Goal: Check status: Check status

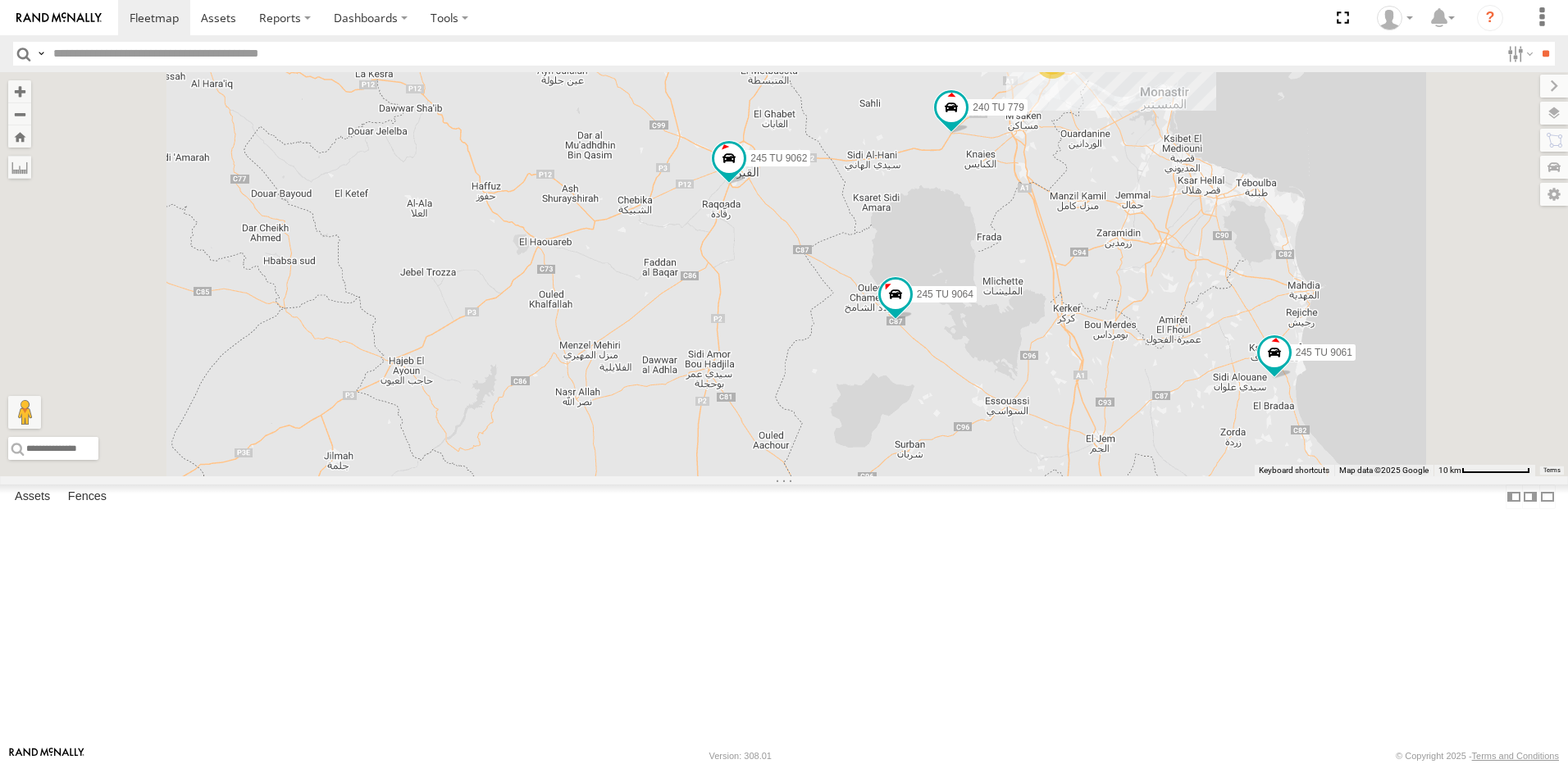
drag, startPoint x: 1008, startPoint y: 368, endPoint x: 952, endPoint y: 408, distance: 68.8
click at [952, 408] on div "241 TU 2029 245 TU 9057 245 TU 9061 245 TU 9062 241 TU 2031 245 TU 9060 245 TU …" at bounding box center [784, 274] width 1568 height 404
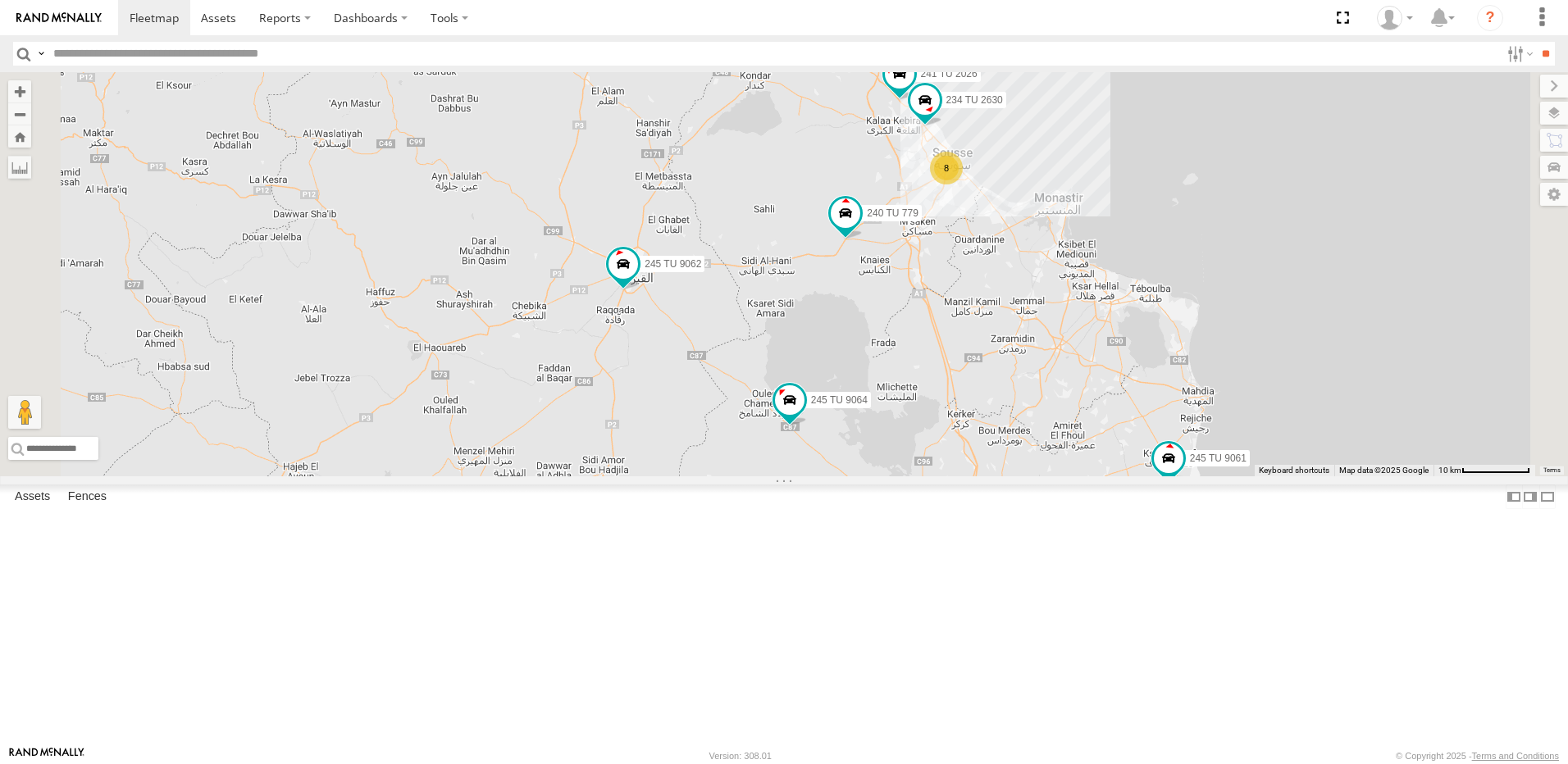
drag, startPoint x: 1035, startPoint y: 372, endPoint x: 980, endPoint y: 448, distance: 93.8
click at [980, 448] on div "241 TU 2029 245 TU 9057 245 TU 9061 245 TU 9062 241 TU 2031 245 TU 9060 245 TU …" at bounding box center [784, 274] width 1568 height 404
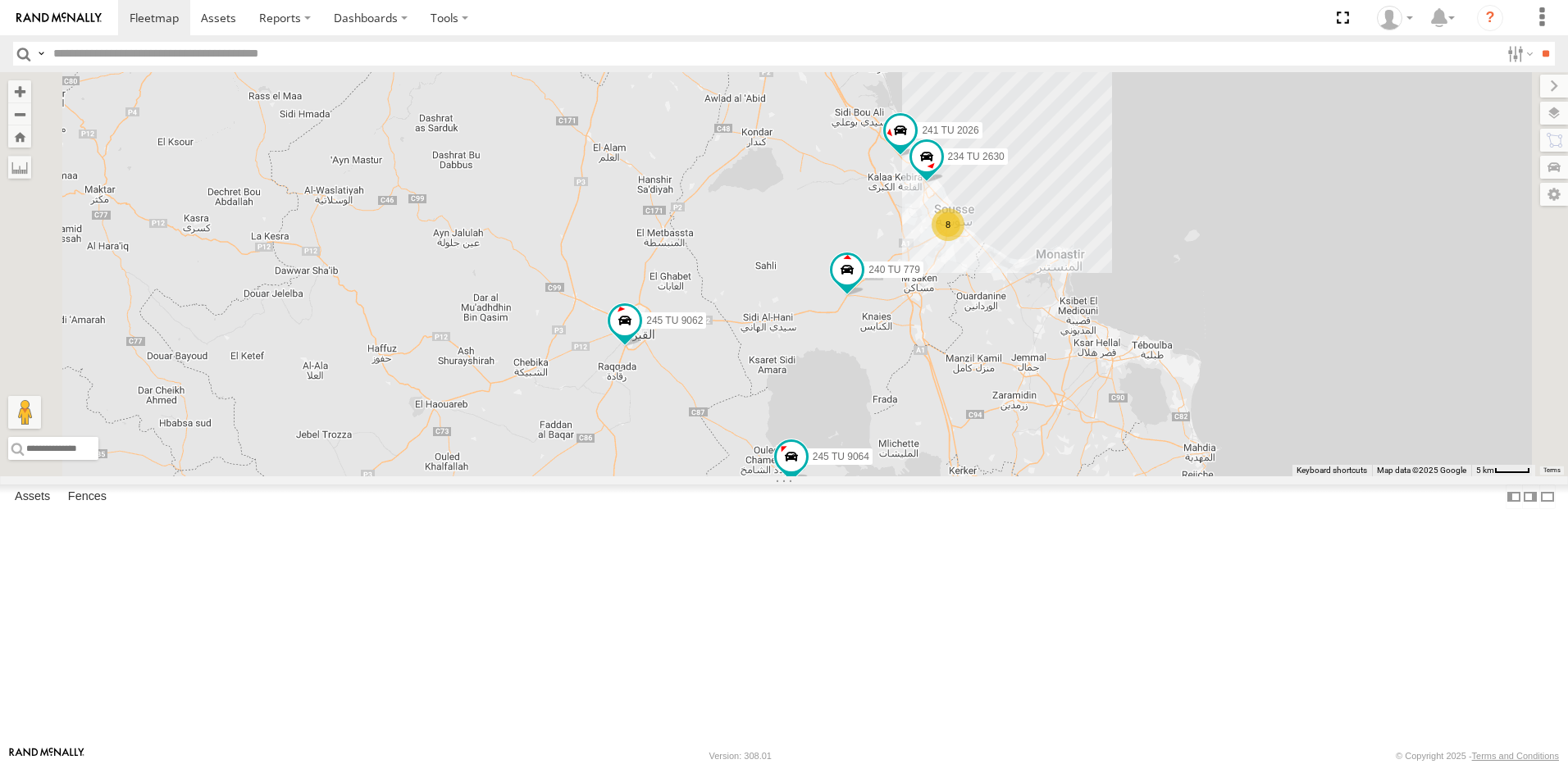
click at [1096, 476] on div "241 TU 2029 245 TU 9057 245 TU 9061 245 TU 9062 241 TU 2031 245 TU 9060 245 TU …" at bounding box center [784, 274] width 1568 height 404
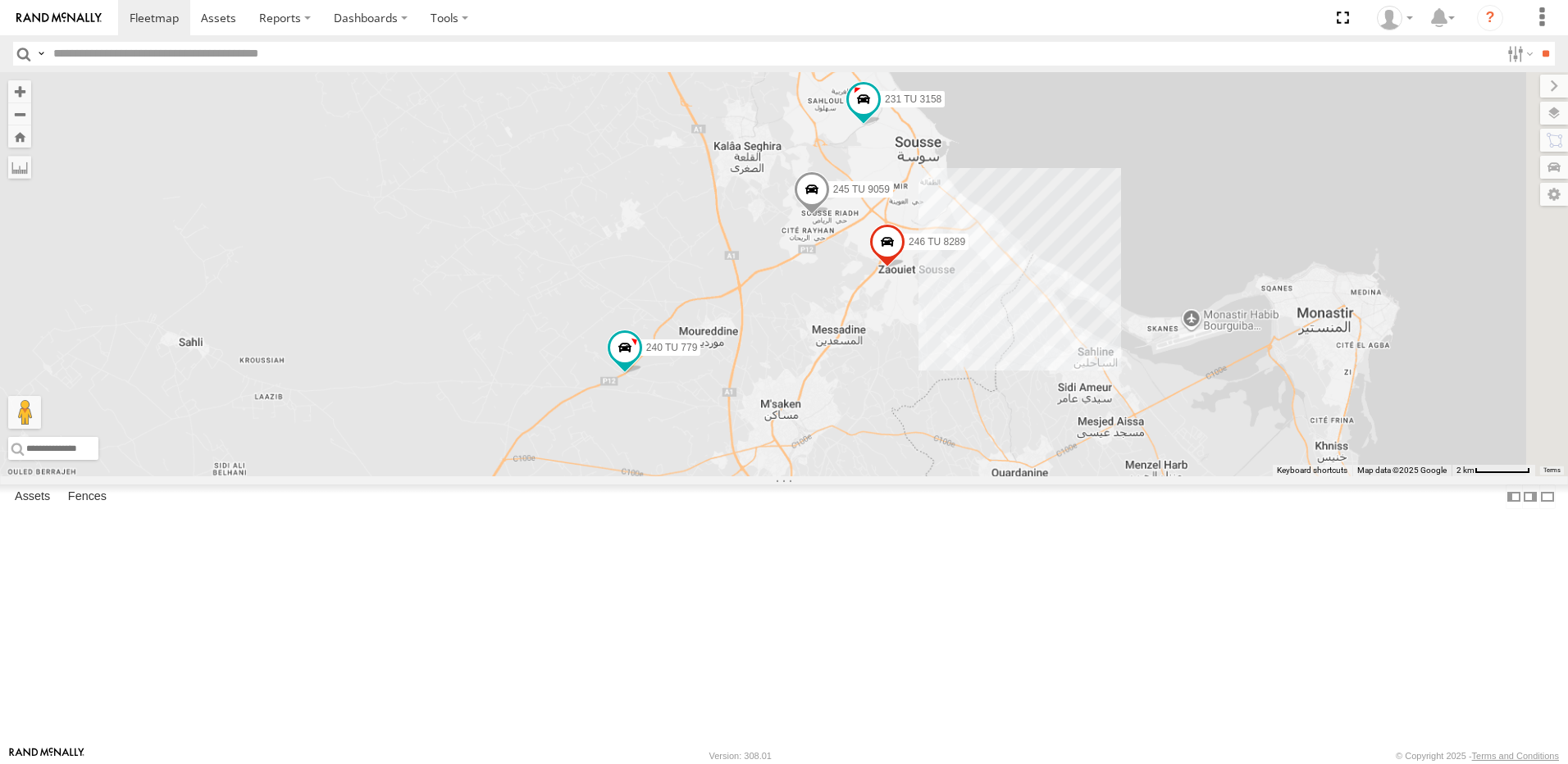
drag, startPoint x: 1130, startPoint y: 349, endPoint x: 1016, endPoint y: 434, distance: 142.2
click at [1016, 434] on div "241 TU 2029 245 TU 9057 245 TU 9061 245 TU 9062 241 TU 2031 245 TU 9060 245 TU …" at bounding box center [784, 274] width 1568 height 404
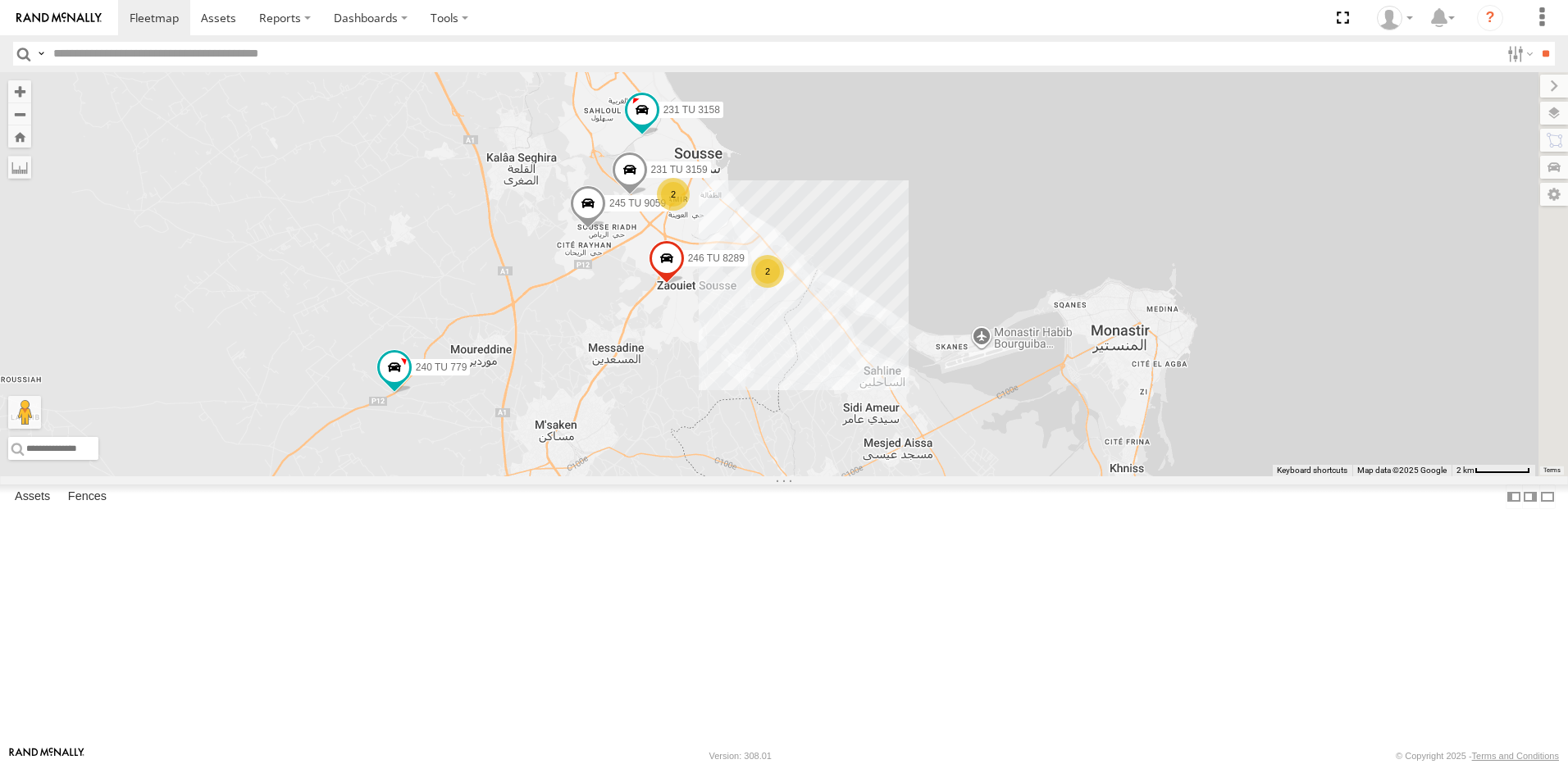
drag, startPoint x: 1164, startPoint y: 404, endPoint x: 933, endPoint y: 421, distance: 231.6
click at [933, 421] on div "241 TU 2029 245 TU 9057 245 TU 9061 245 TU 9062 241 TU 2031 245 TU 9060 245 TU …" at bounding box center [784, 274] width 1568 height 404
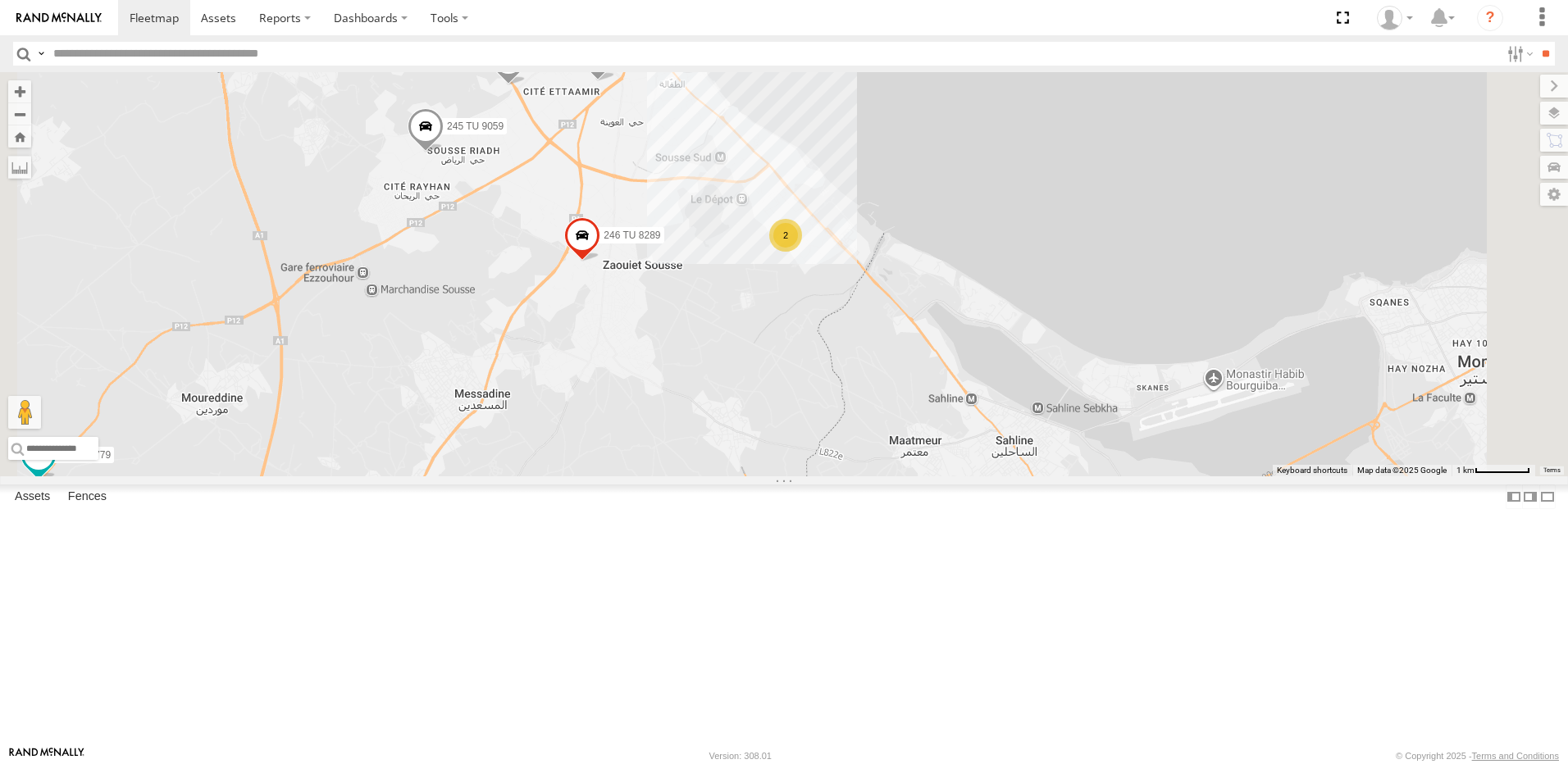
click at [527, 85] on span at bounding box center [509, 63] width 36 height 44
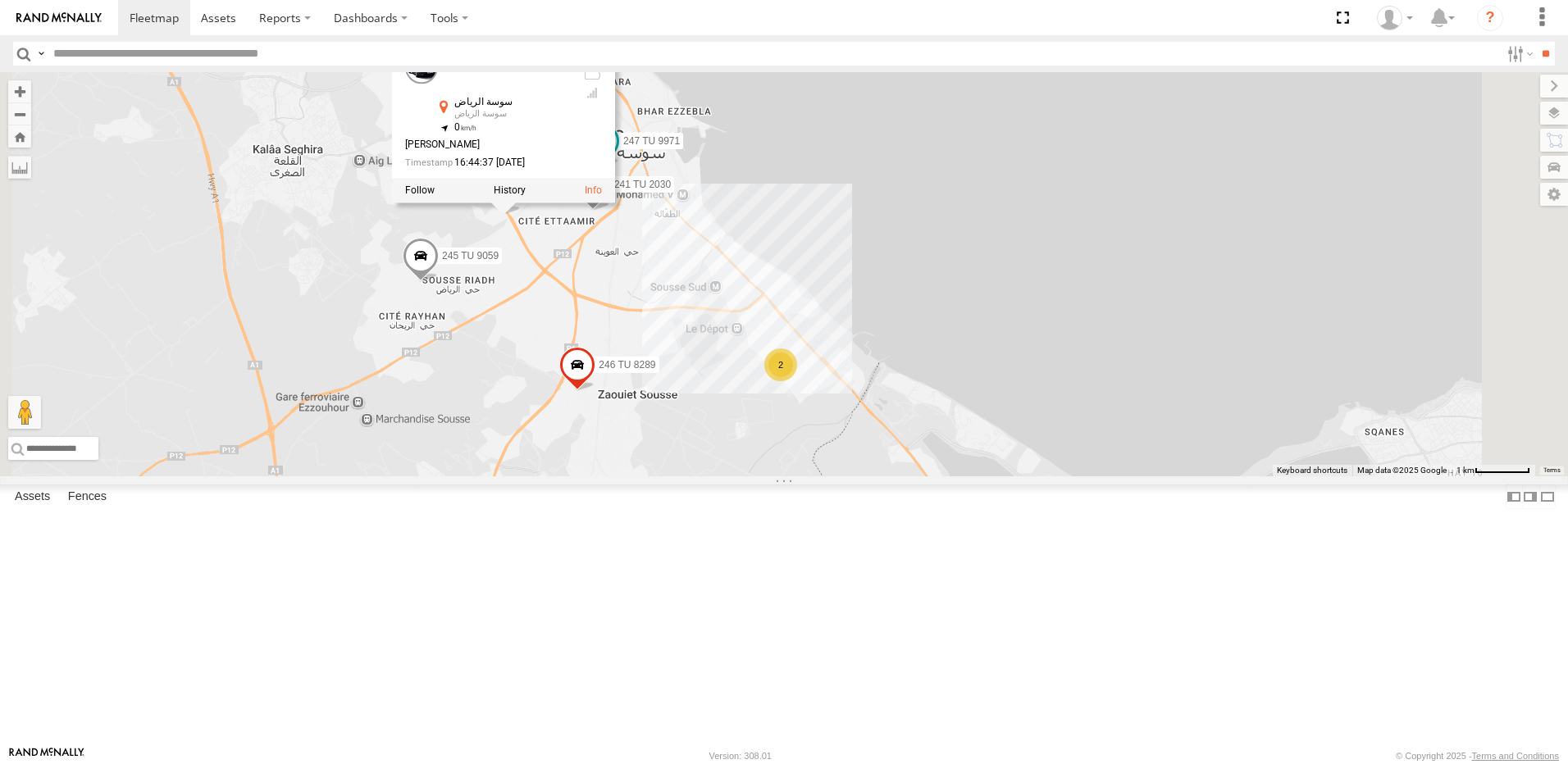
drag, startPoint x: 759, startPoint y: 269, endPoint x: 747, endPoint y: 348, distance: 79.9
click at [754, 401] on div "231 TU 3159 234 TU 2630 241 TU 2026 240 TU 779 231 TU 3158 246 TU 8289 245 TU 9…" at bounding box center [784, 274] width 1568 height 404
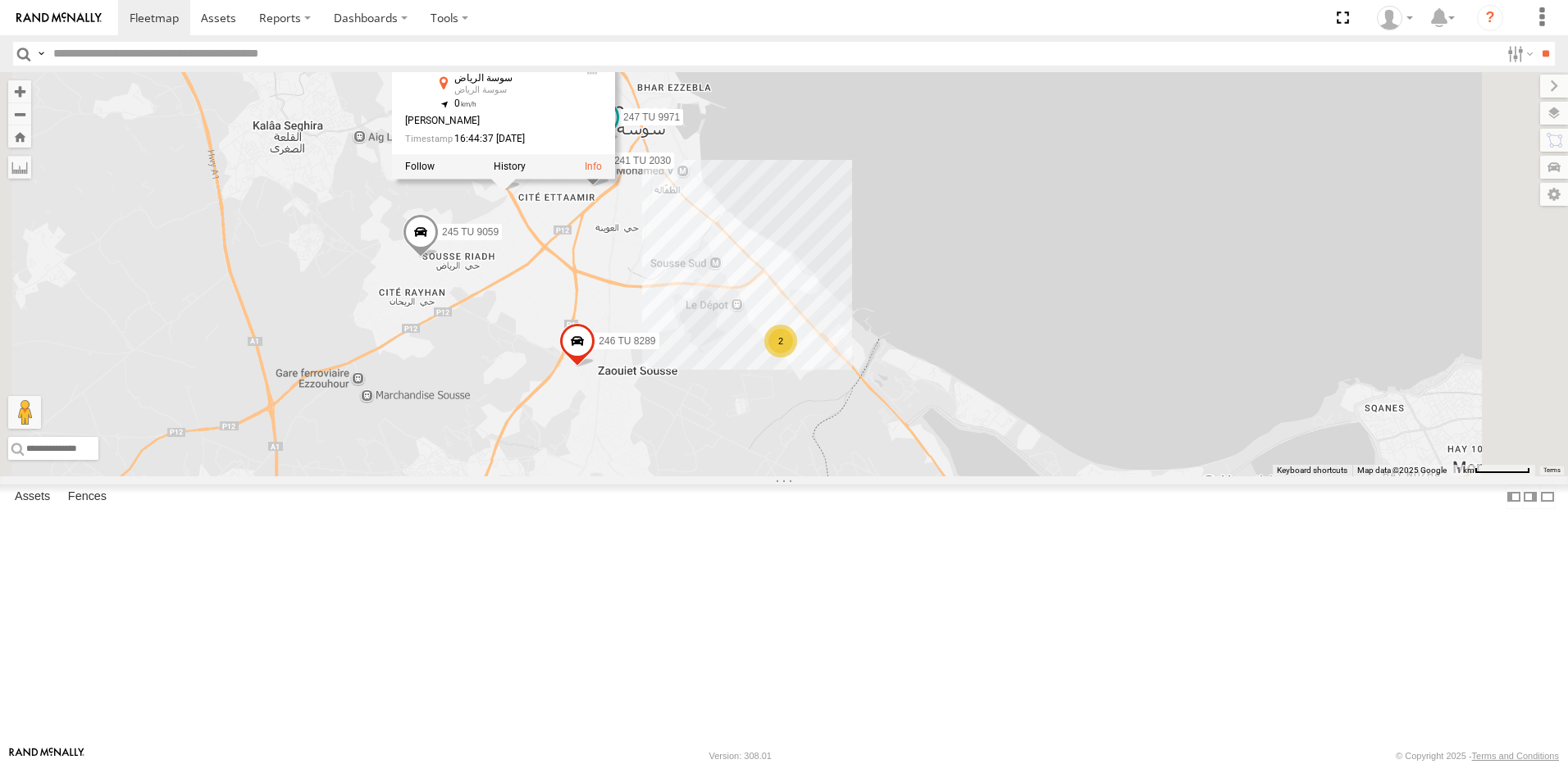
click at [747, 333] on div "231 TU 3159 234 TU 2630 241 TU 2026 240 TU 779 231 TU 3158 246 TU 8289 245 TU 9…" at bounding box center [784, 274] width 1568 height 404
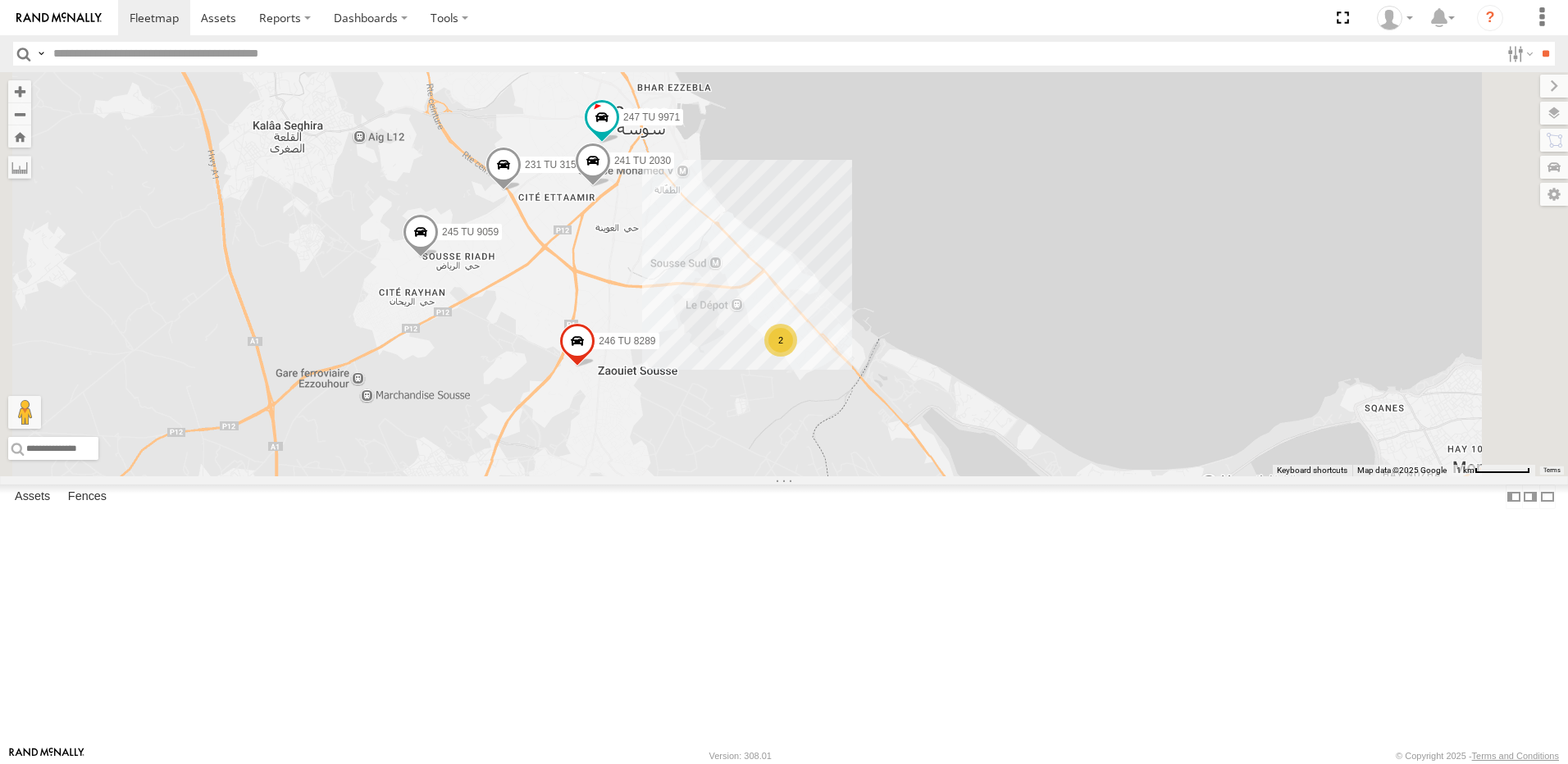
click at [731, 411] on div "231 TU 3159 234 TU 2630 241 TU 2026 240 TU 779 231 TU 3158 246 TU 8289 245 TU 9…" at bounding box center [784, 274] width 1568 height 404
click at [746, 403] on div "231 TU 3159 234 TU 2630 241 TU 2026 240 TU 779 231 TU 3158 246 TU 8289 245 TU 9…" at bounding box center [784, 274] width 1568 height 404
click at [649, 144] on button "Close" at bounding box center [630, 124] width 39 height 39
click at [851, 378] on div "231 TU 3159 234 TU 2630 241 TU 2026 240 TU 779 231 TU 3158 246 TU 8289 245 TU 9…" at bounding box center [784, 274] width 1568 height 404
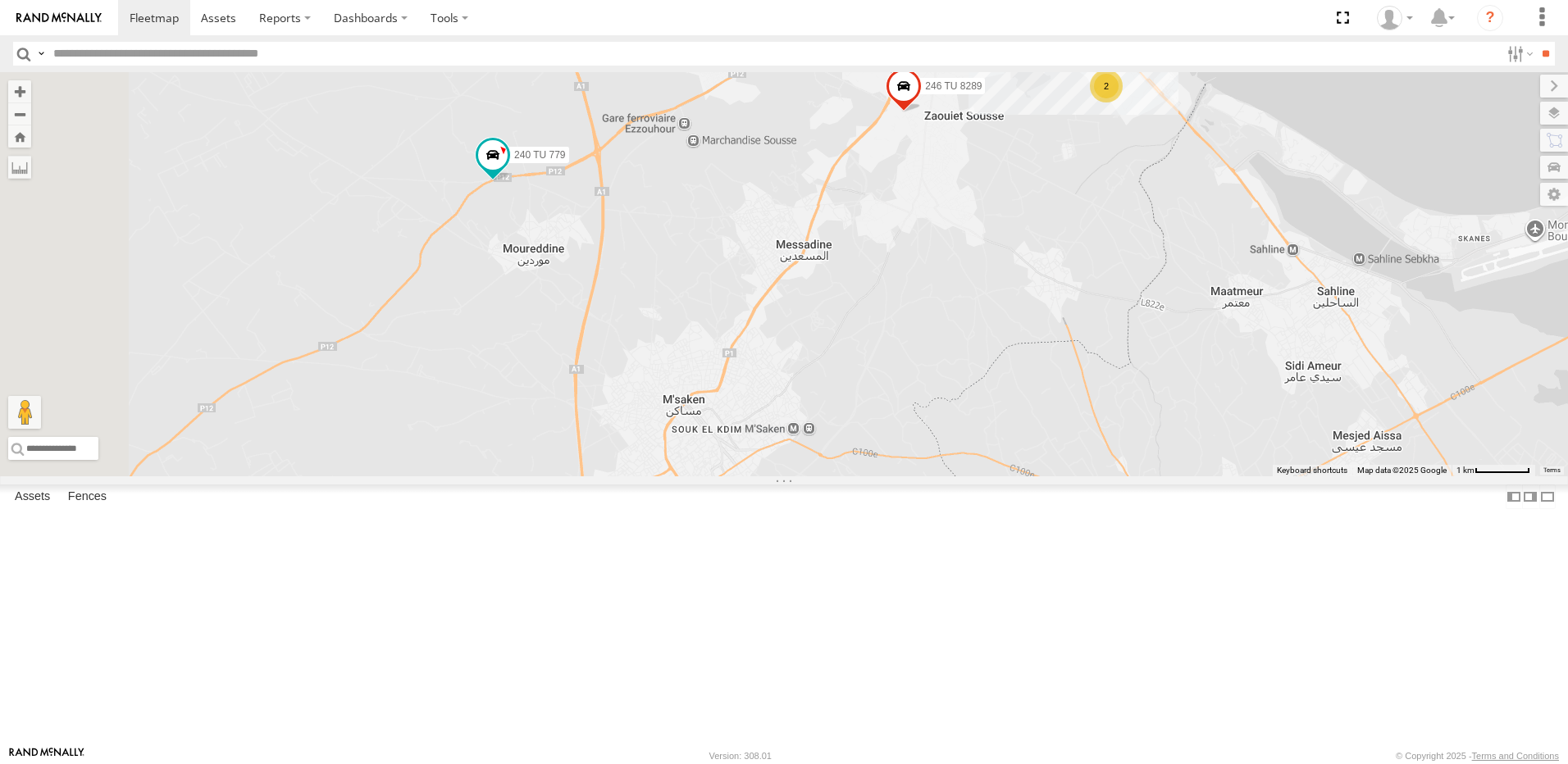
drag, startPoint x: 821, startPoint y: 382, endPoint x: 765, endPoint y: 462, distance: 97.7
click at [797, 458] on div "231 TU 3159 234 TU 2630 241 TU 2026 240 TU 779 231 TU 3158 246 TU 8289 245 TU 9…" at bounding box center [784, 274] width 1568 height 404
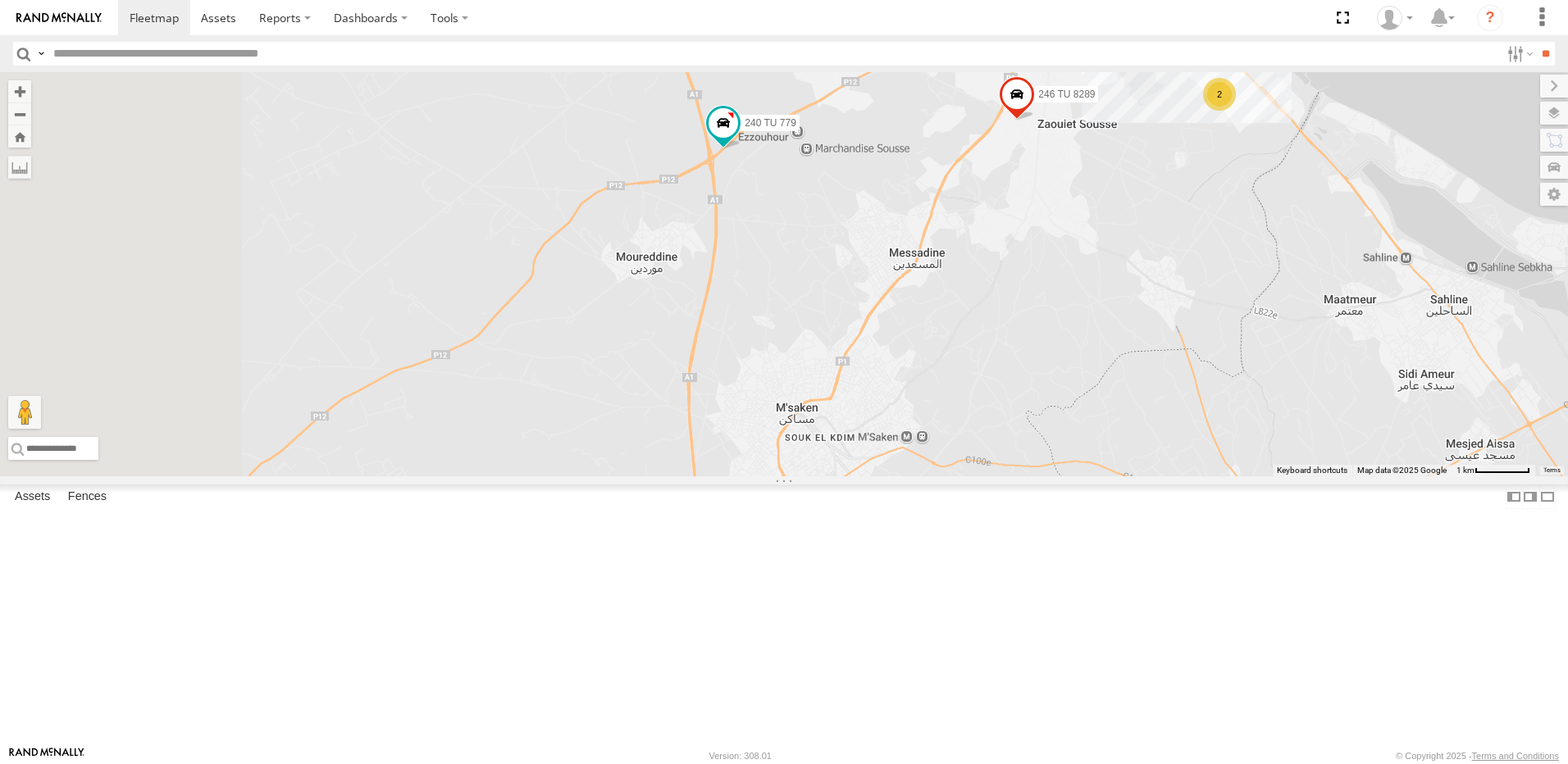
drag, startPoint x: 702, startPoint y: 610, endPoint x: 911, endPoint y: 422, distance: 281.1
click at [911, 422] on div "241 TU 2030 231 TU 3159 240 TU 779 247 TU 9971 231 TU 3158 246 TU 8289 245 TU 9…" at bounding box center [784, 274] width 1568 height 404
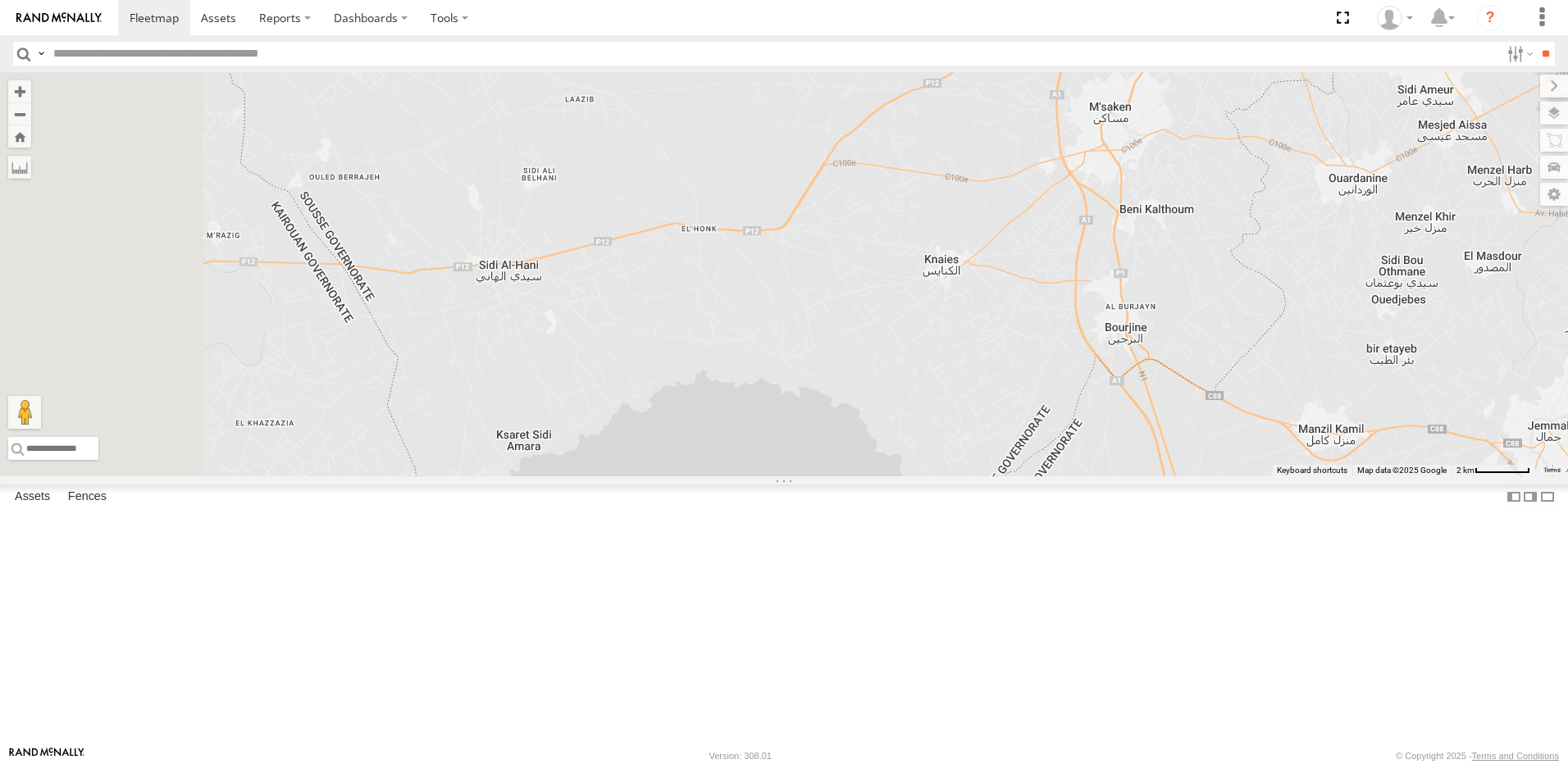
drag, startPoint x: 772, startPoint y: 514, endPoint x: 915, endPoint y: 433, distance: 164.3
click at [920, 433] on div "241 TU 2030 231 TU 3159 234 TU 2630 240 TU 779 247 TU 9971 231 TU 3158 246 TU 8…" at bounding box center [784, 274] width 1568 height 404
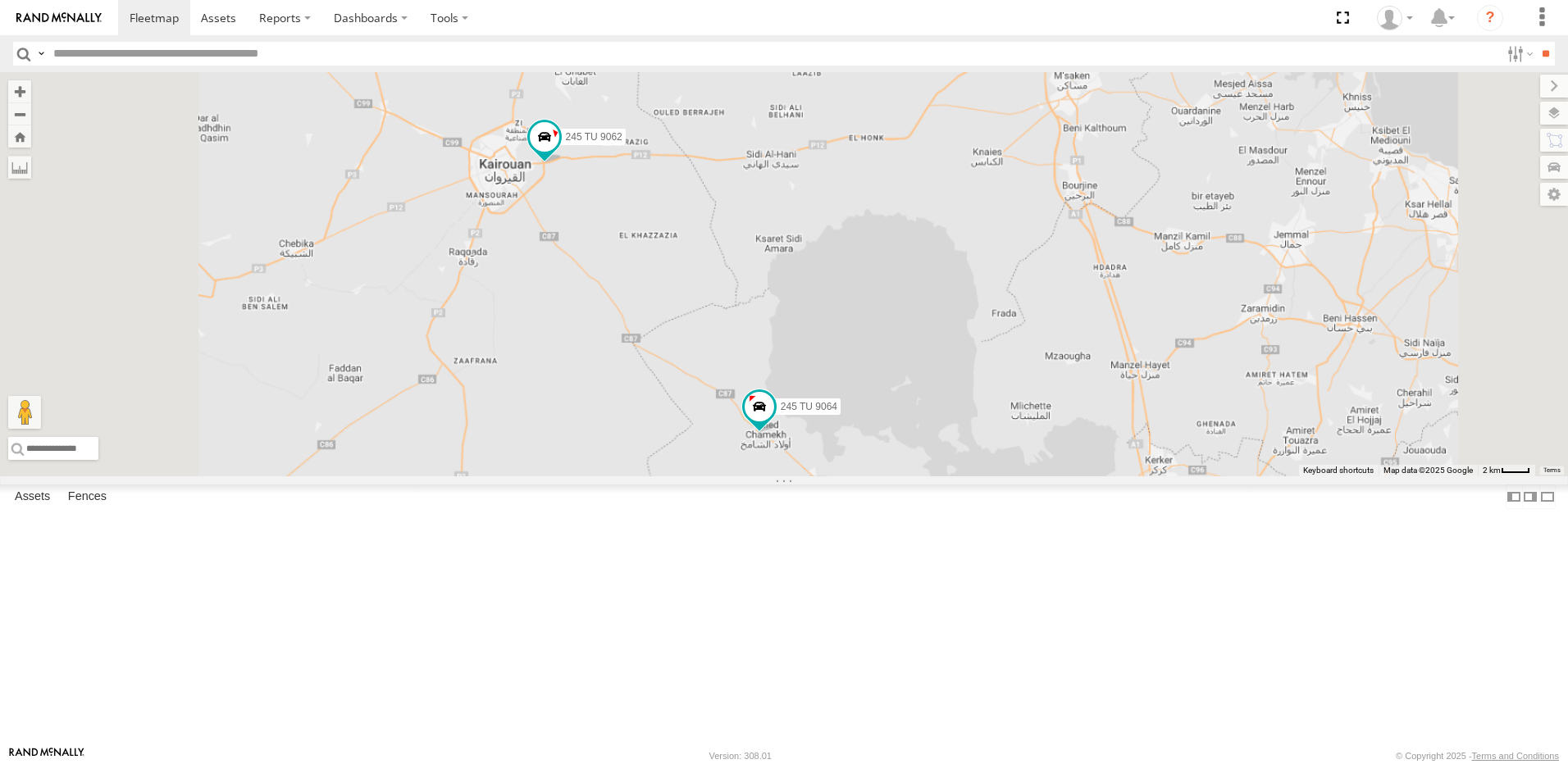
drag, startPoint x: 728, startPoint y: 458, endPoint x: 848, endPoint y: 444, distance: 120.8
click at [848, 444] on div "234 TU 2630 240 TU 779 231 TU 3158 246 TU 8289 245 TU 9059 3 2 245 TU 9062 245 …" at bounding box center [784, 274] width 1568 height 404
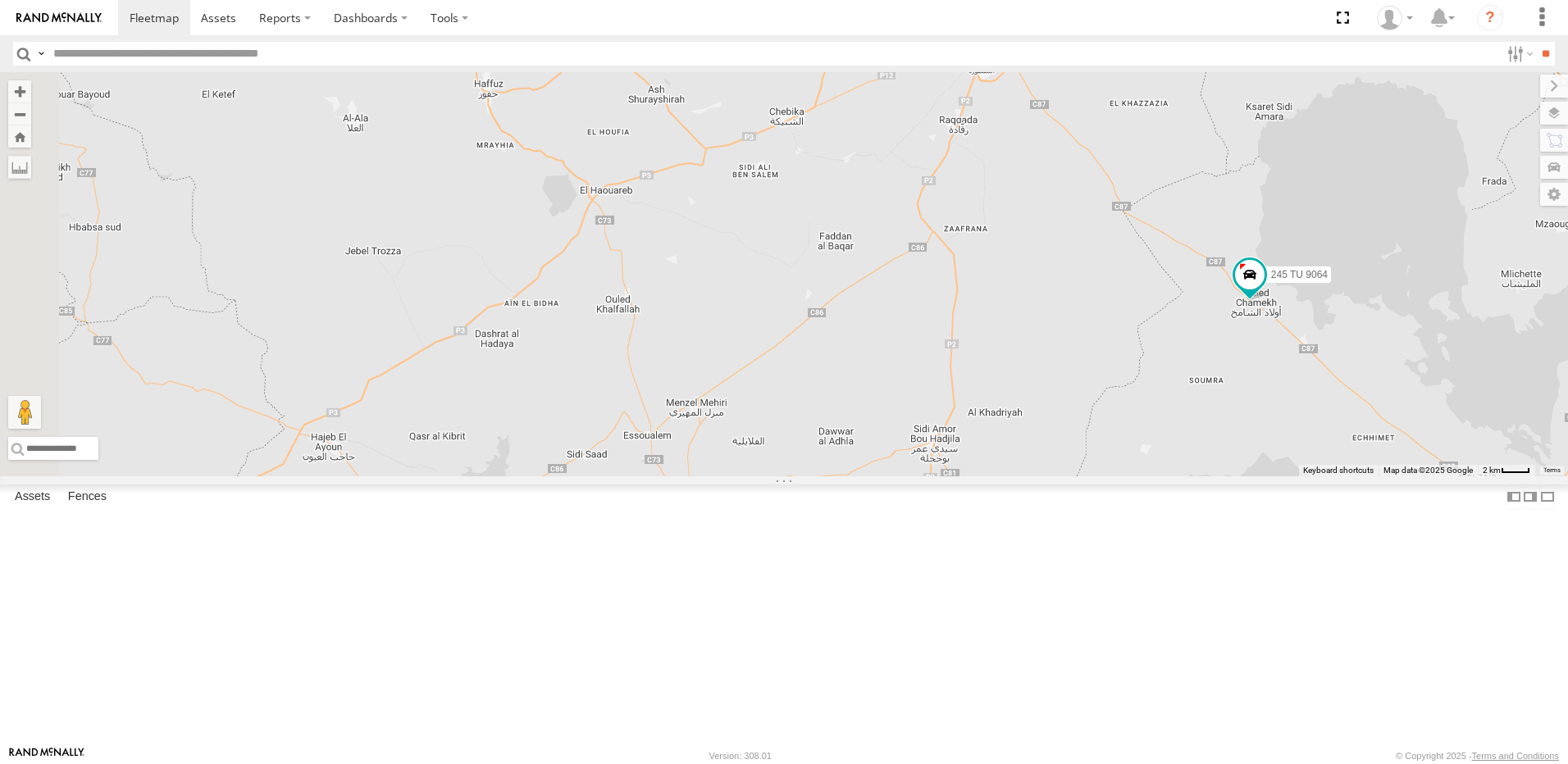
drag, startPoint x: 641, startPoint y: 495, endPoint x: 981, endPoint y: 380, distance: 358.9
click at [981, 380] on div "234 TU 2630 240 TU 779 231 TU 3158 246 TU 8289 245 TU 9059 3 2 245 TU 9062 245 …" at bounding box center [784, 274] width 1568 height 404
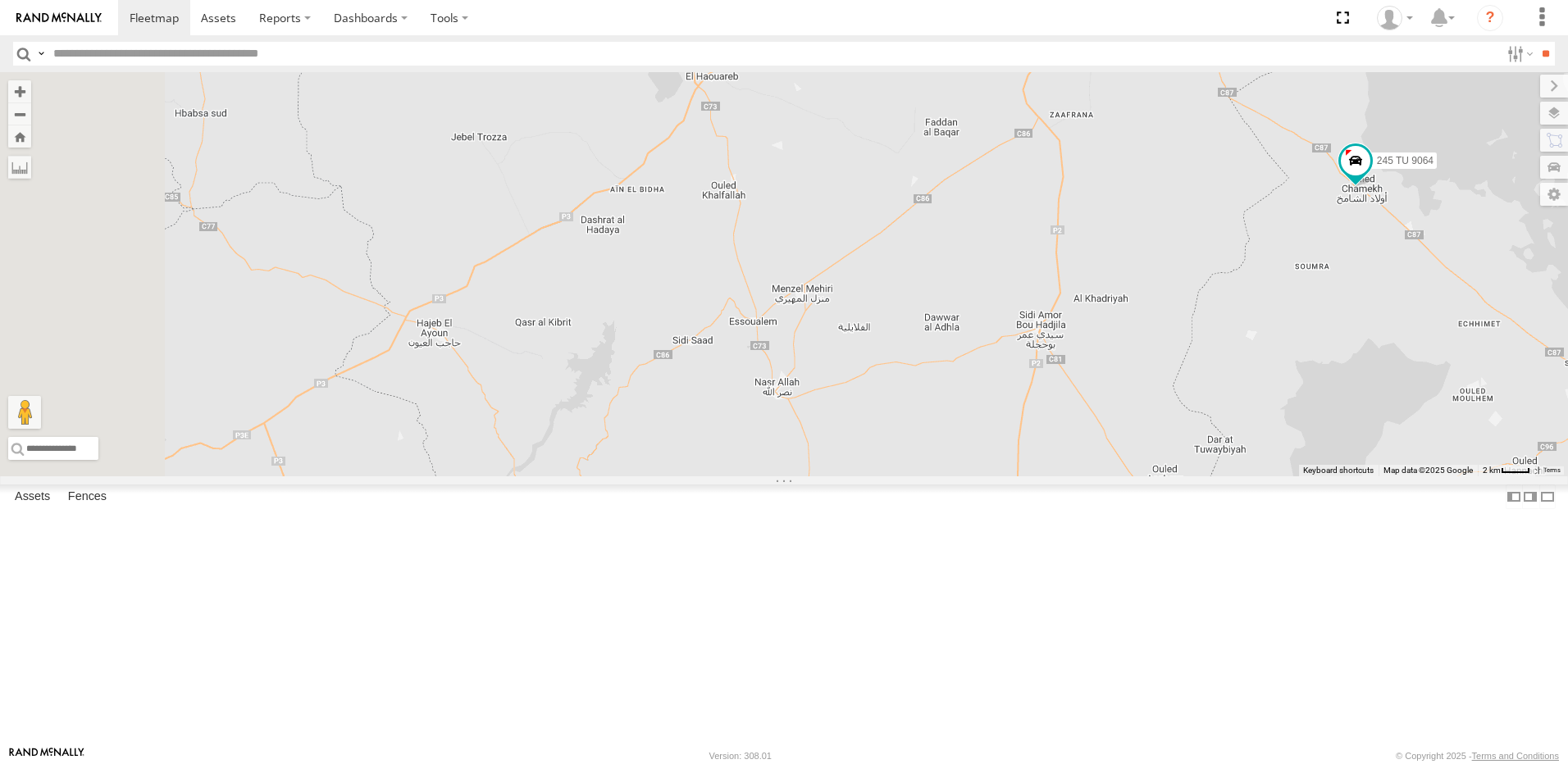
drag, startPoint x: 832, startPoint y: 495, endPoint x: 916, endPoint y: 389, distance: 135.2
click at [916, 389] on div "234 TU 2630 240 TU 779 231 TU 3158 246 TU 8289 245 TU 9059 3 2 245 TU 9062 245 …" at bounding box center [784, 274] width 1568 height 404
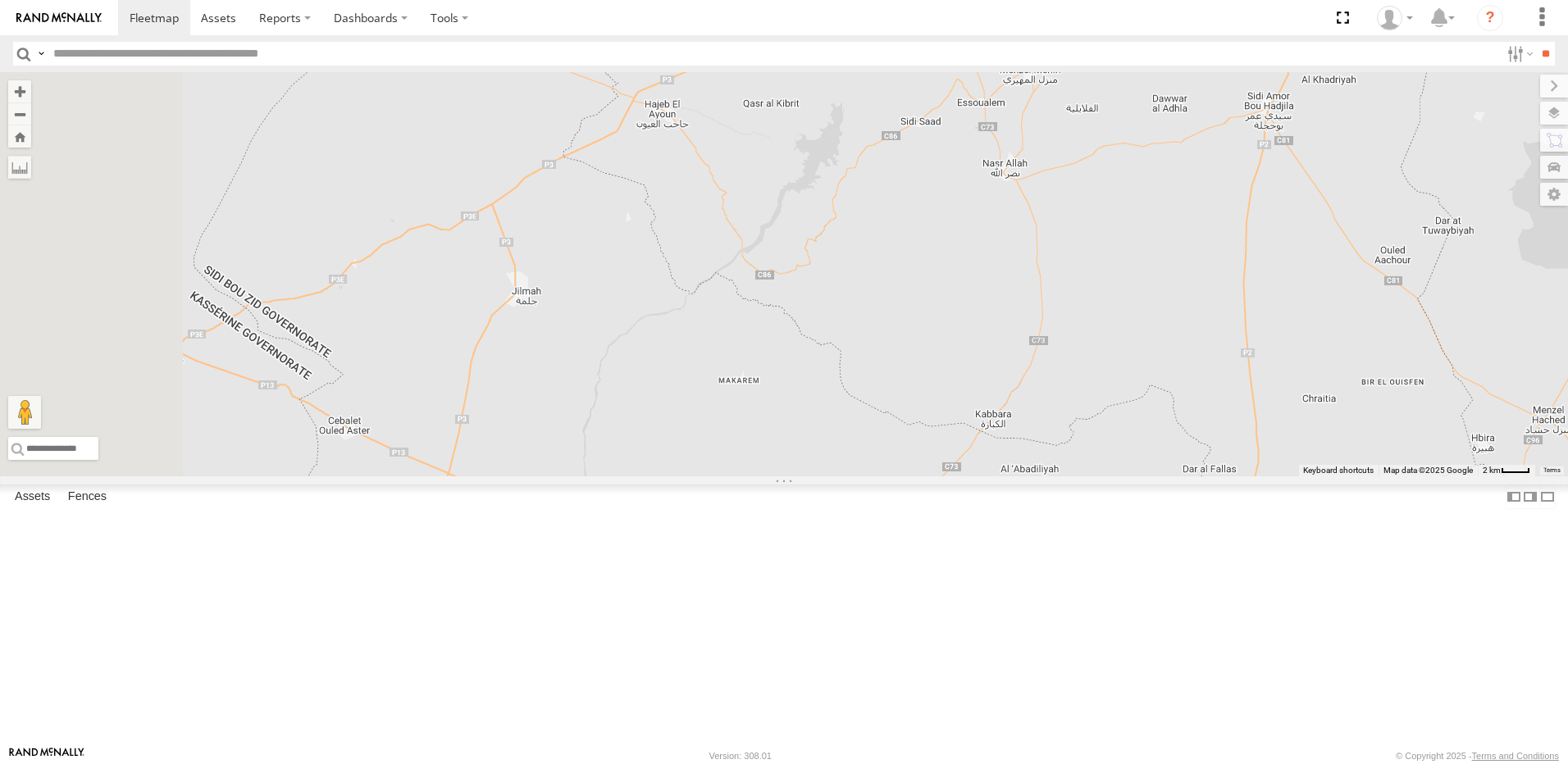
drag, startPoint x: 712, startPoint y: 440, endPoint x: 789, endPoint y: 380, distance: 97.6
click at [789, 380] on div "234 TU 2630 240 TU 779 231 TU 3158 246 TU 8289 245 TU 9059 3 2 245 TU 9062 245 …" at bounding box center [784, 274] width 1568 height 404
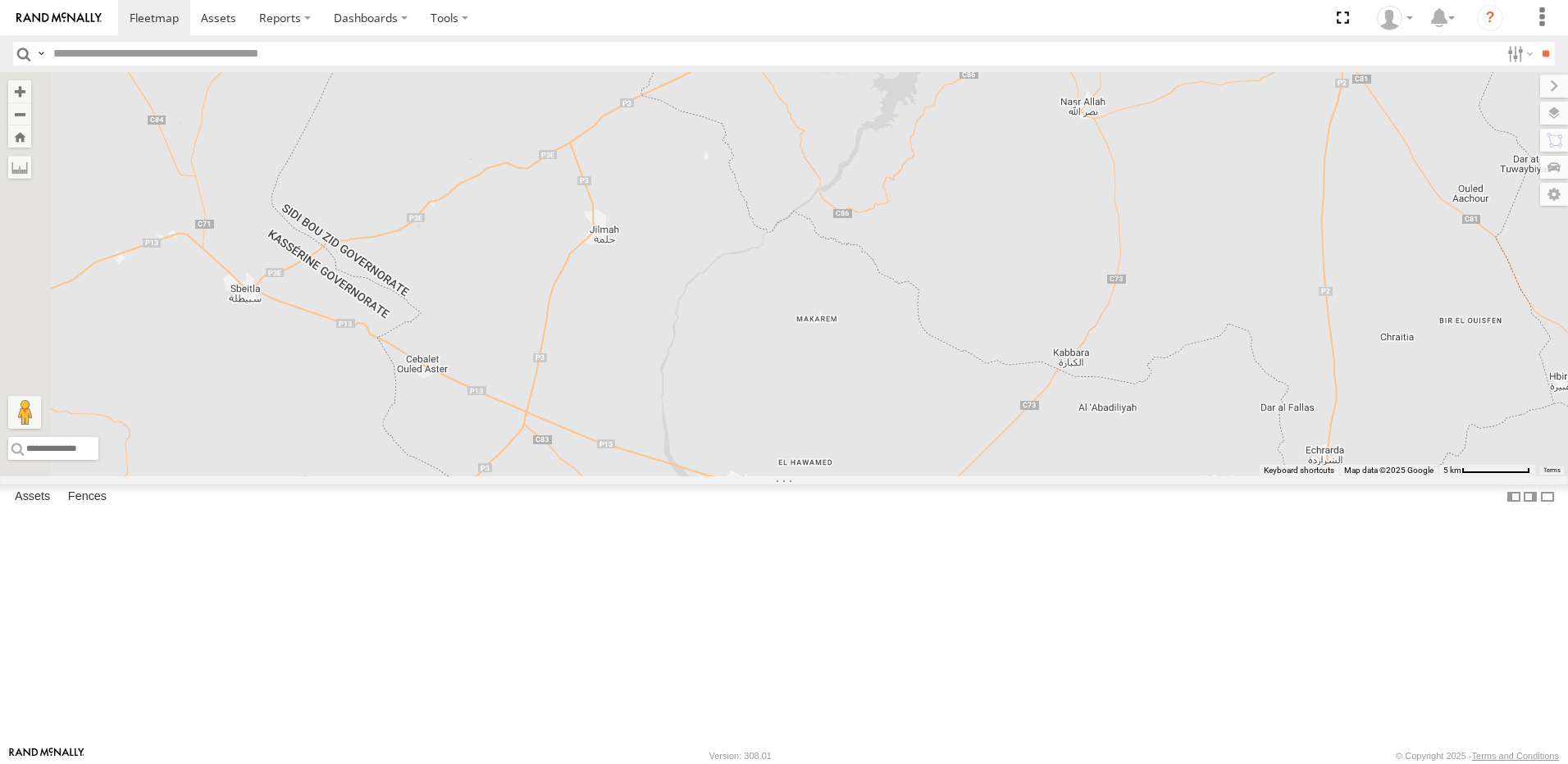
drag, startPoint x: 703, startPoint y: 434, endPoint x: 735, endPoint y: 389, distance: 55.2
click at [716, 424] on div "234 TU 2630 240 TU 779 231 TU 3158 246 TU 8289 245 TU 9059 3 2 245 TU 9062 245 …" at bounding box center [784, 274] width 1568 height 404
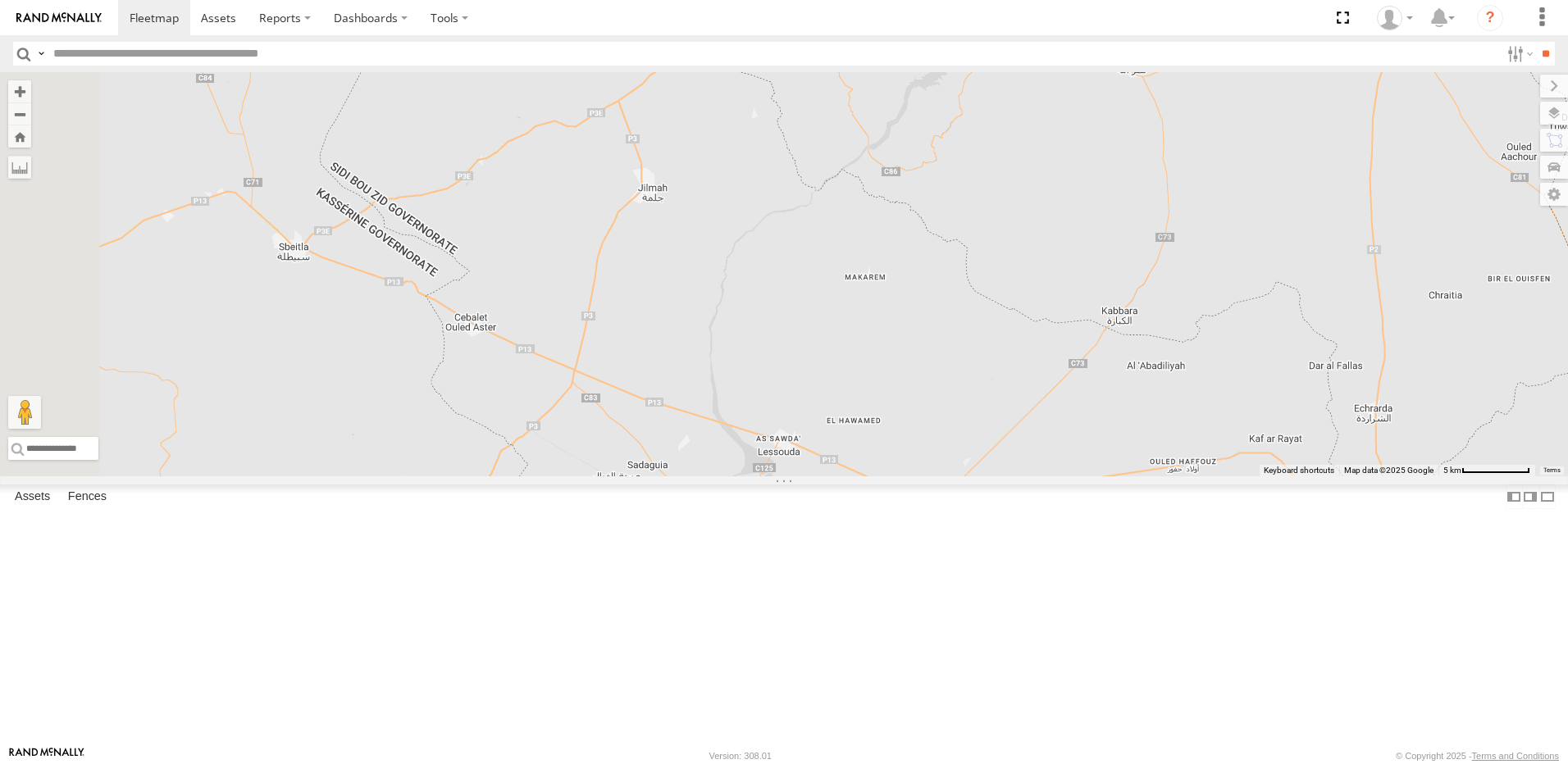
drag, startPoint x: 735, startPoint y: 389, endPoint x: 736, endPoint y: 283, distance: 106.0
click at [736, 283] on div "234 TU 2630 240 TU 779 231 TU 3158 246 TU 8289 245 TU 9059 3 2 245 TU 9062 245 …" at bounding box center [784, 274] width 1568 height 404
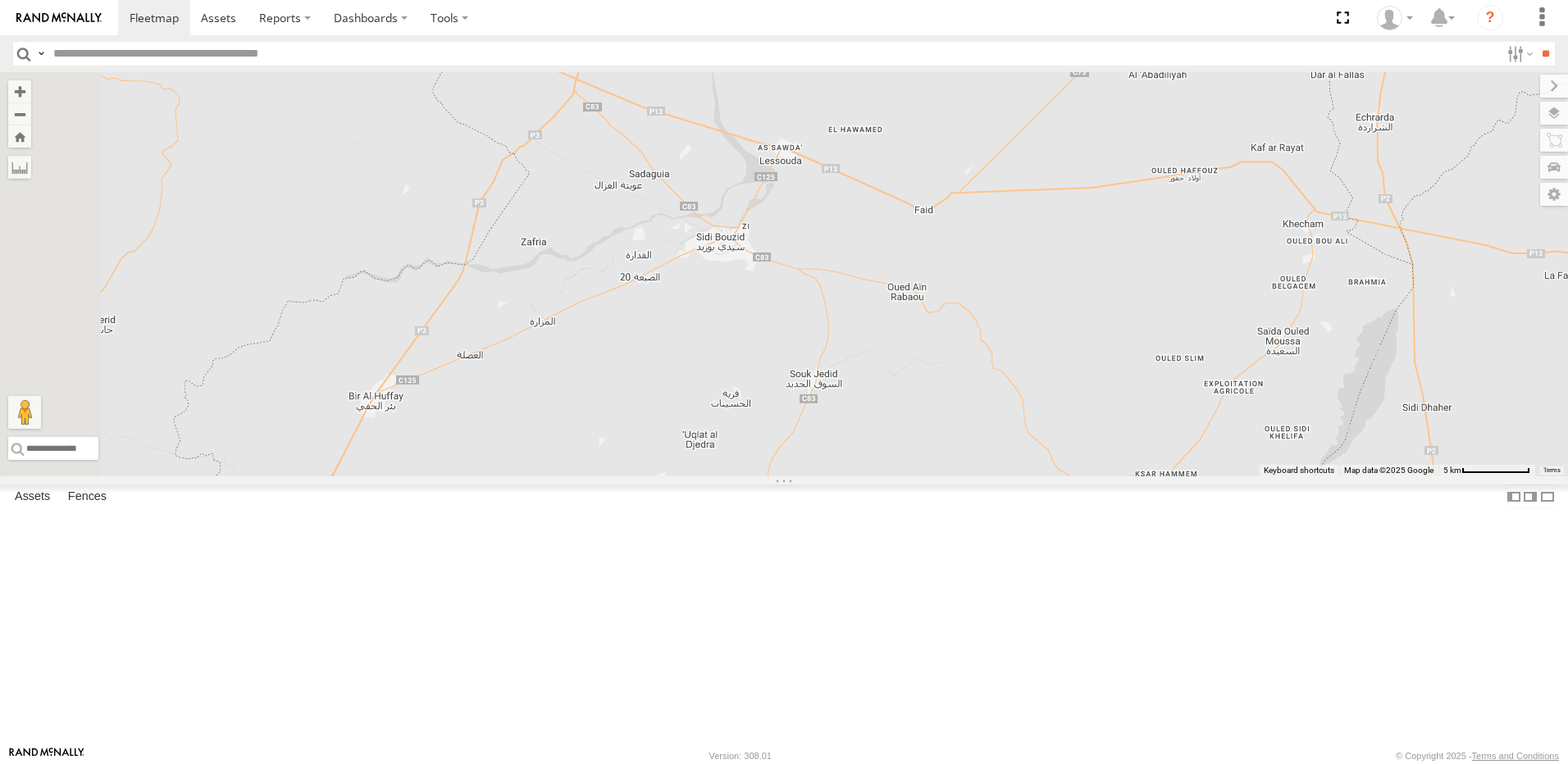
drag, startPoint x: 864, startPoint y: 495, endPoint x: 883, endPoint y: 357, distance: 139.3
click at [881, 356] on div "234 TU 2630 240 TU 779 231 TU 3158 246 TU 8289 245 TU 9059 3 2 245 TU 9062 245 …" at bounding box center [784, 274] width 1568 height 404
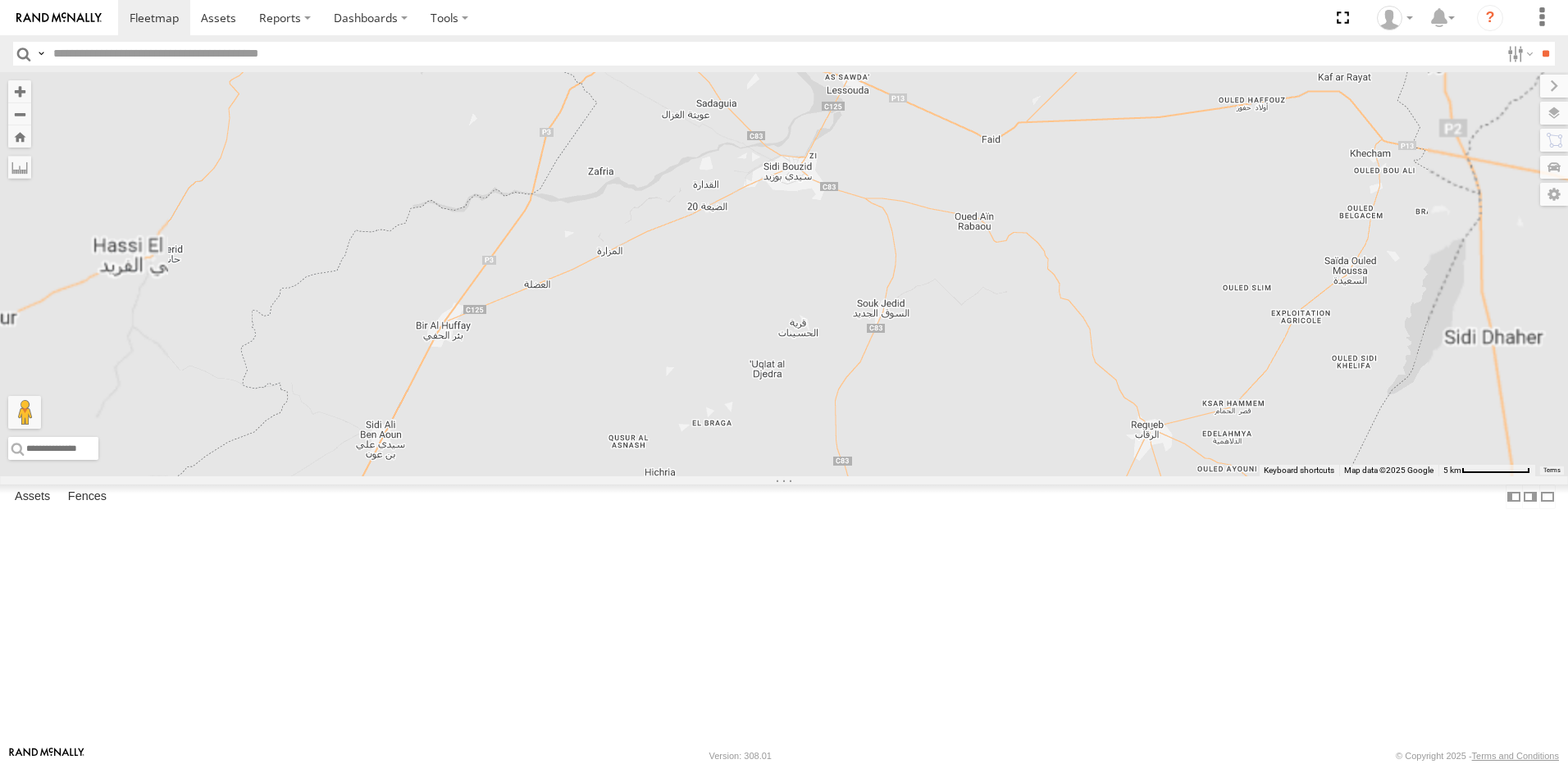
drag, startPoint x: 725, startPoint y: 576, endPoint x: 852, endPoint y: 320, distance: 285.8
click at [868, 305] on div "234 TU 2630 240 TU 779 231 TU 3158 246 TU 8289 245 TU 9059 245 TU 9062 245 TU 9…" at bounding box center [784, 274] width 1568 height 404
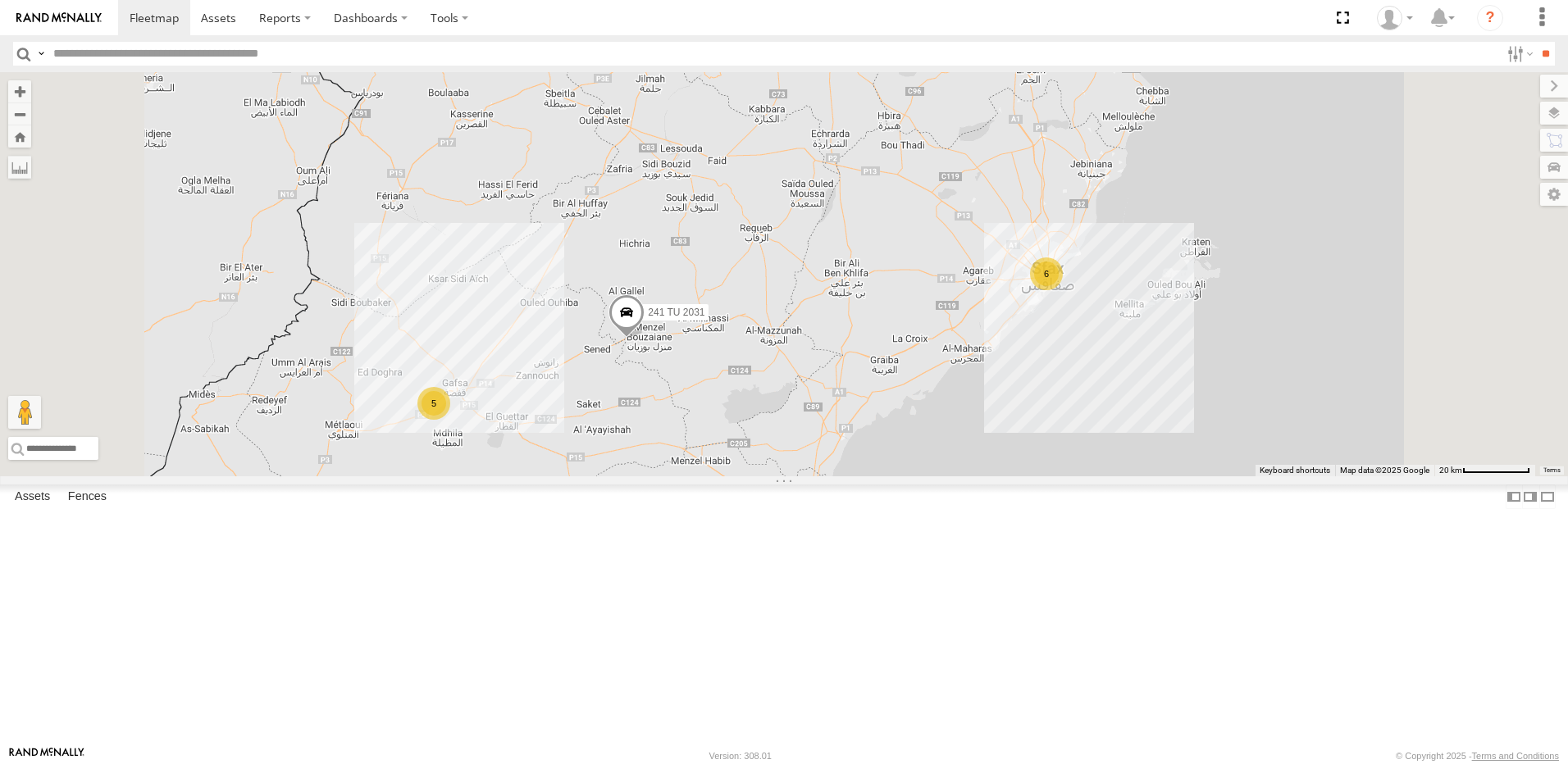
drag, startPoint x: 655, startPoint y: 549, endPoint x: 724, endPoint y: 502, distance: 83.5
click at [724, 476] on div "234 TU 2630 240 TU 779 231 TU 3158 246 TU 8289 245 TU 9059 245 TU 9062 245 TU 9…" at bounding box center [784, 274] width 1568 height 404
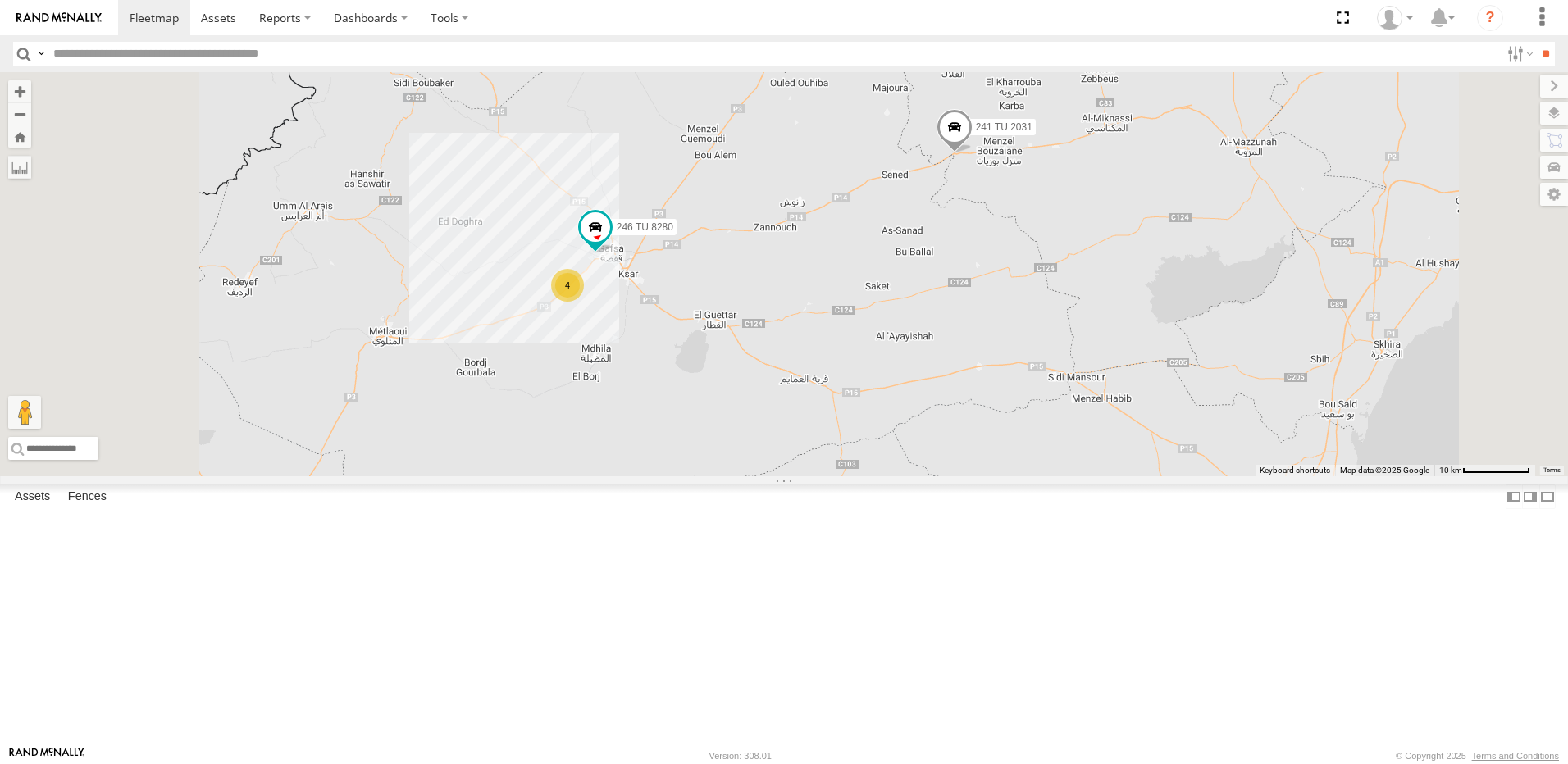
click at [584, 301] on div "4" at bounding box center [568, 285] width 33 height 33
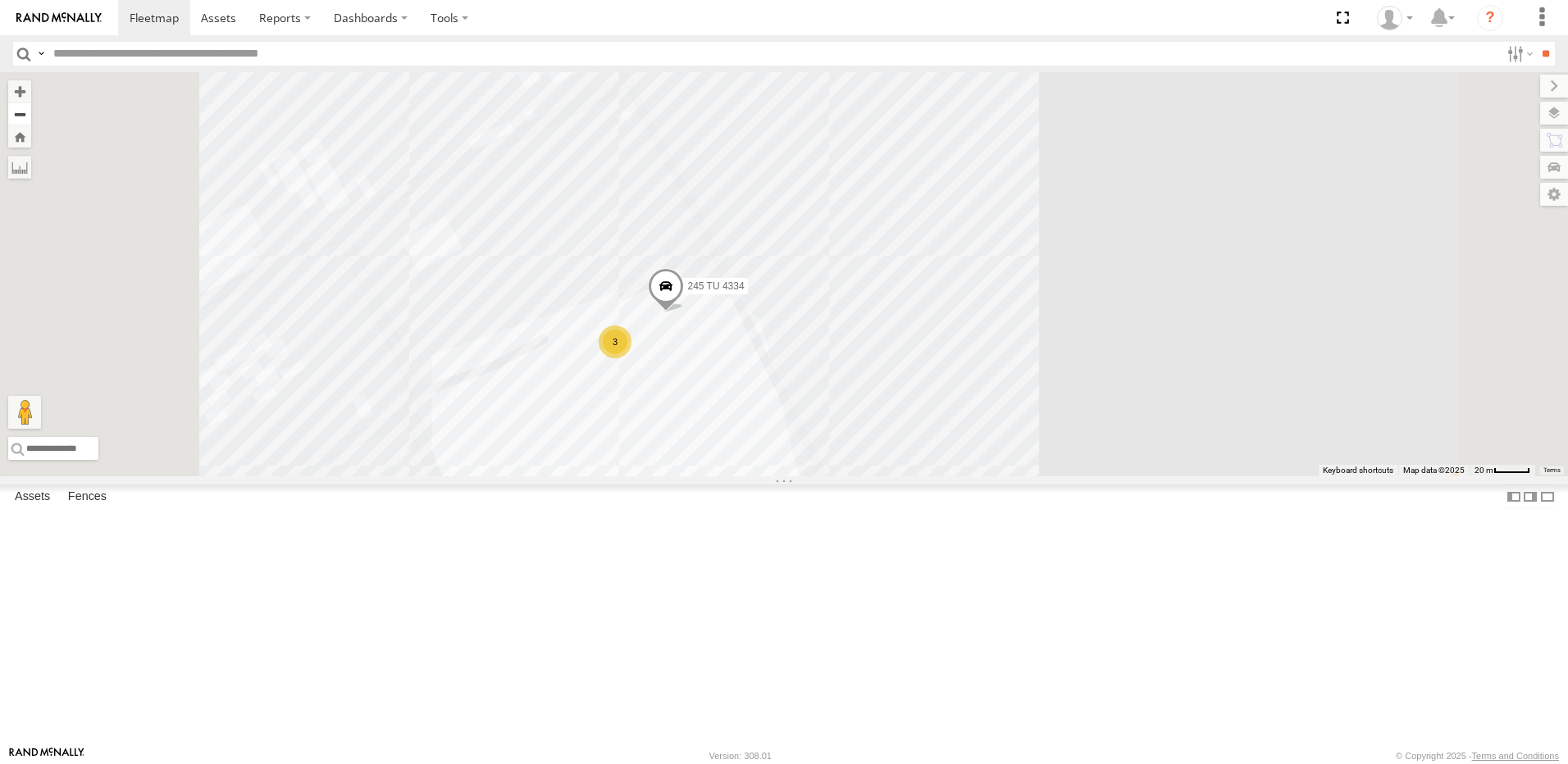
click at [31, 108] on button "Zoom out" at bounding box center [20, 114] width 23 height 23
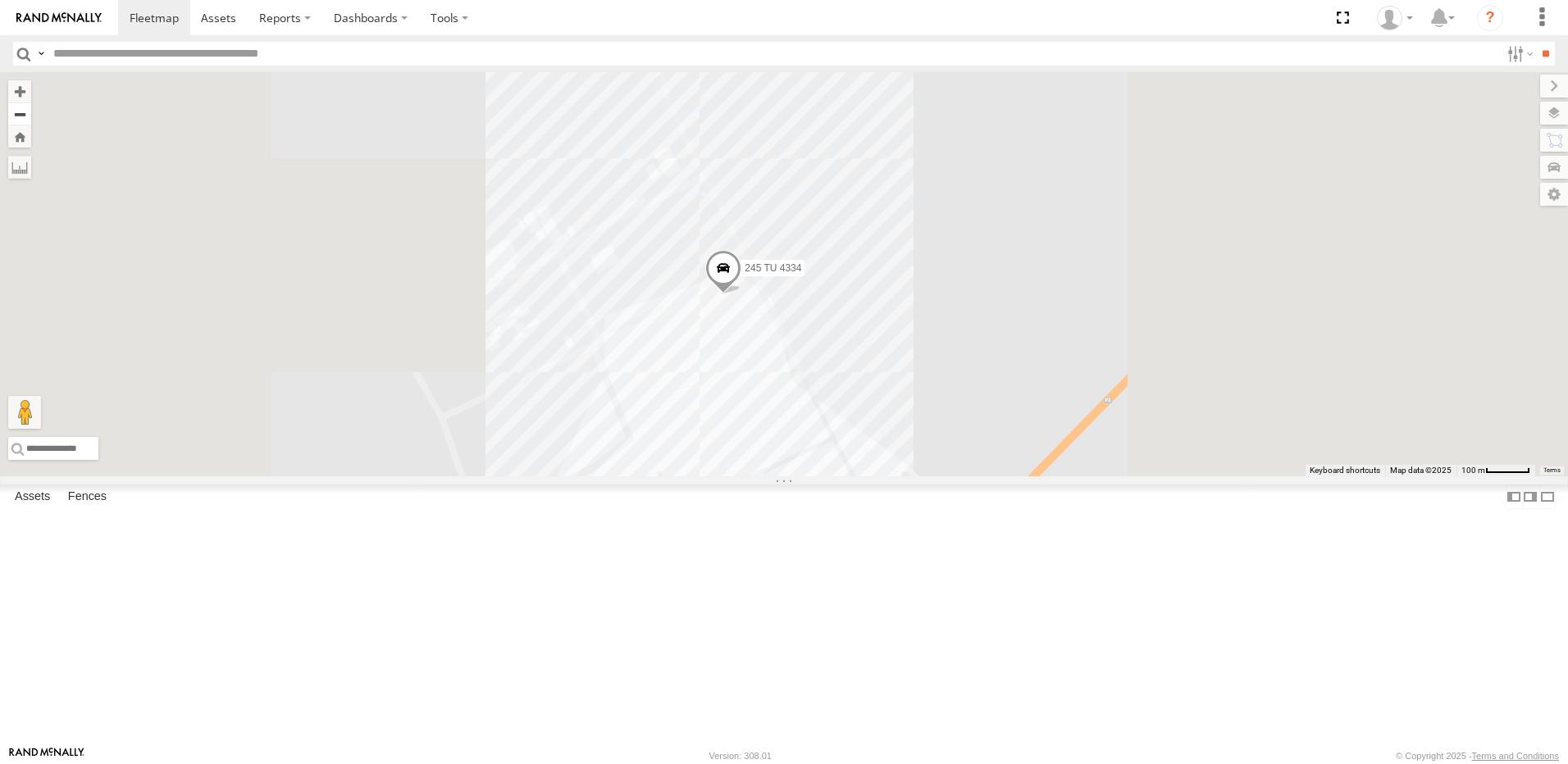
click at [31, 108] on button "Zoom out" at bounding box center [20, 114] width 23 height 23
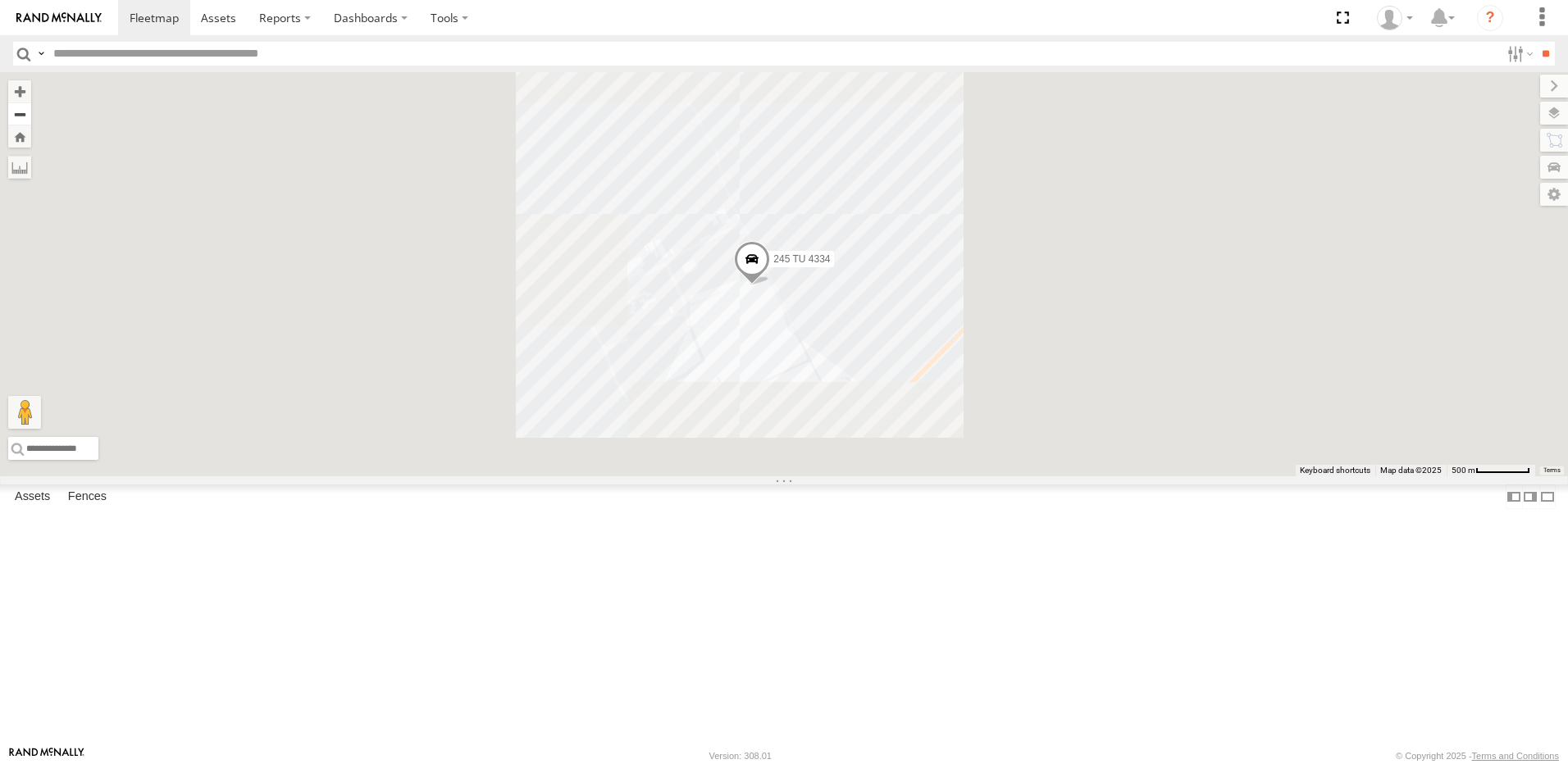
click at [31, 108] on button "Zoom out" at bounding box center [20, 114] width 23 height 23
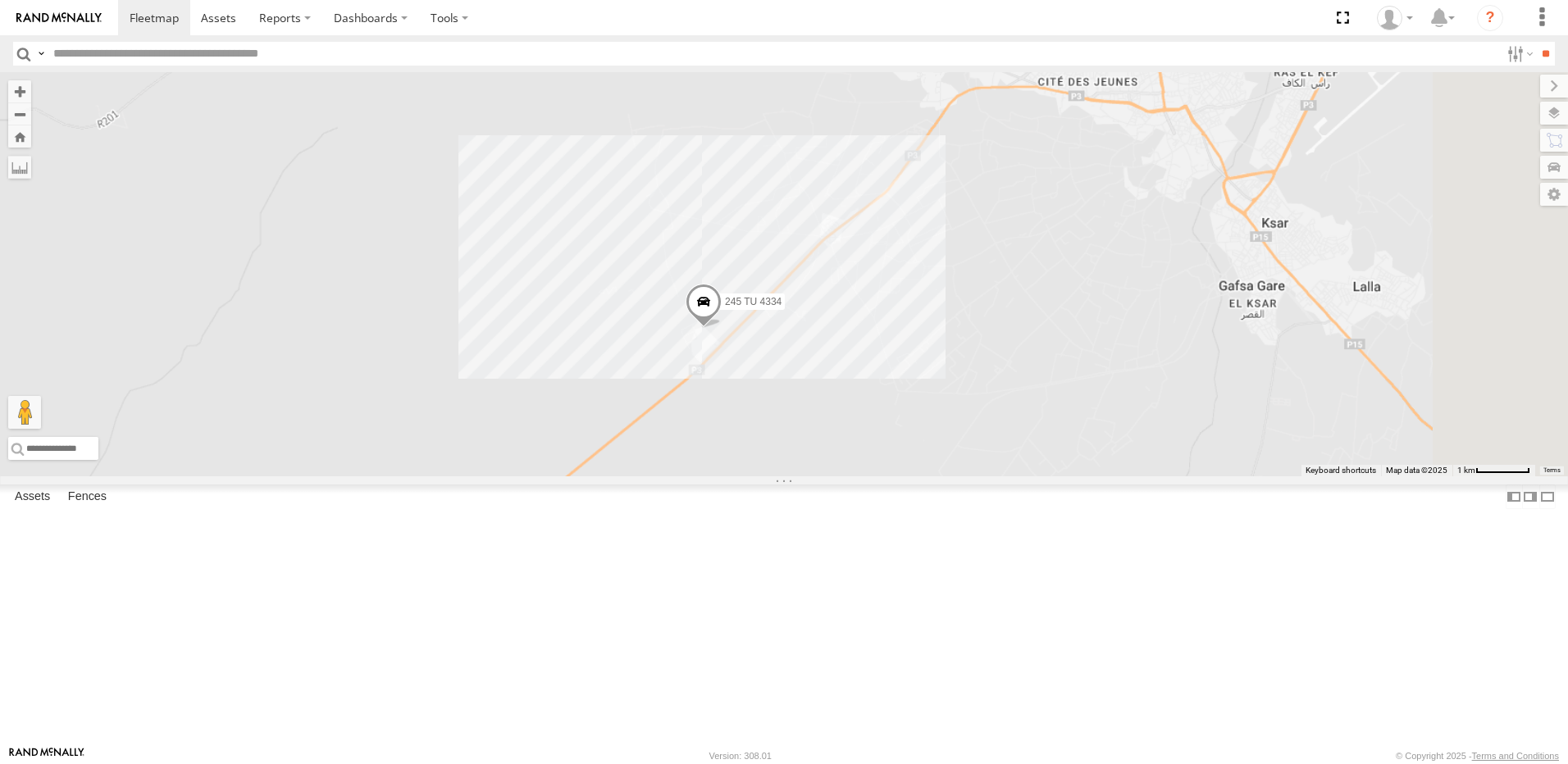
drag, startPoint x: 1205, startPoint y: 320, endPoint x: 975, endPoint y: 433, distance: 256.3
click at [975, 433] on div "234 TU 2630 240 TU 779 231 TU 3158 246 TU 8289 245 TU 9059 245 TU 9062 245 TU 9…" at bounding box center [784, 274] width 1568 height 404
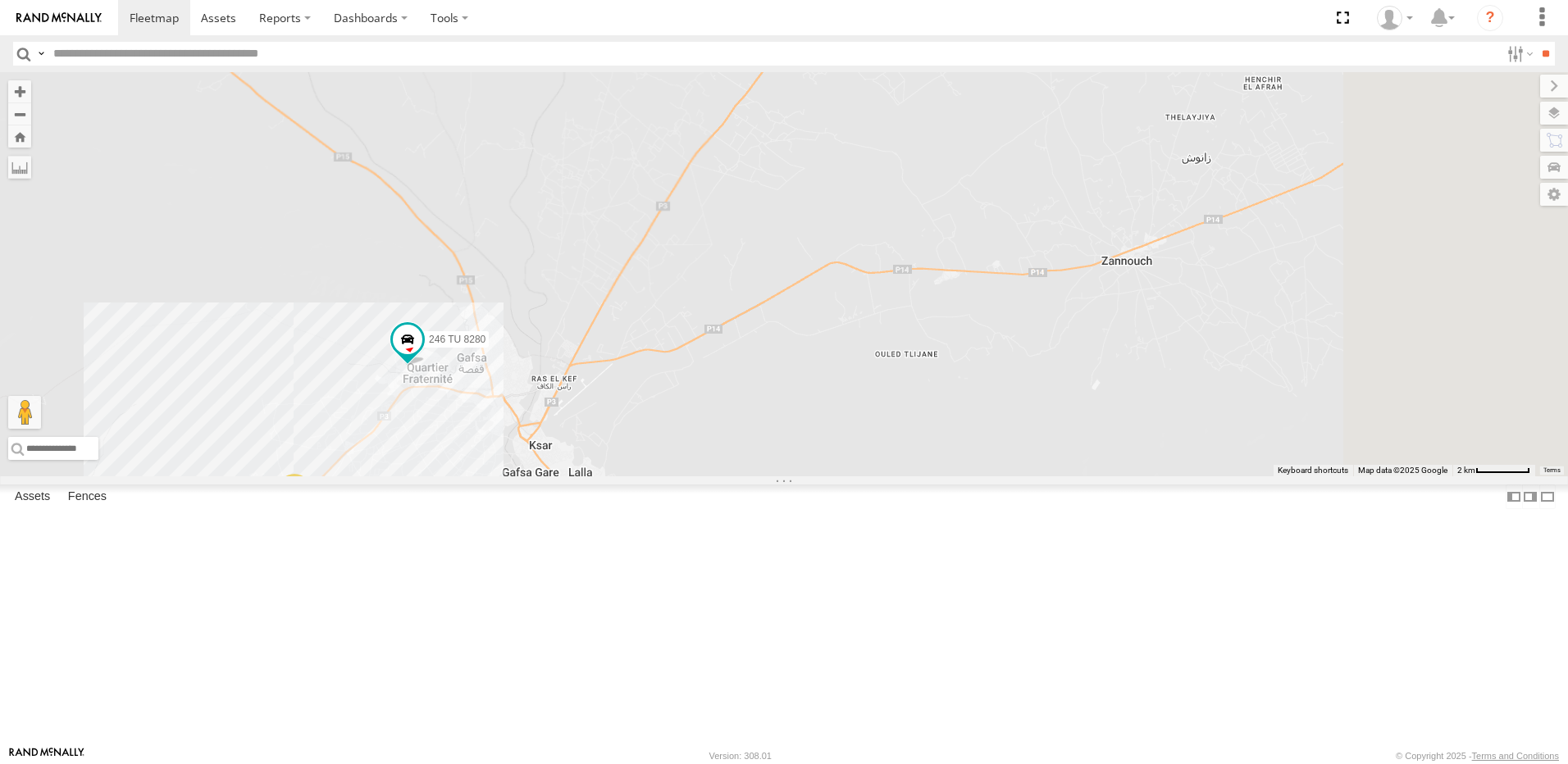
drag, startPoint x: 1017, startPoint y: 380, endPoint x: 823, endPoint y: 465, distance: 211.8
click at [823, 465] on div "234 TU 2630 240 TU 779 231 TU 3158 246 TU 8289 245 TU 9059 245 TU 9062 245 TU 9…" at bounding box center [784, 274] width 1568 height 404
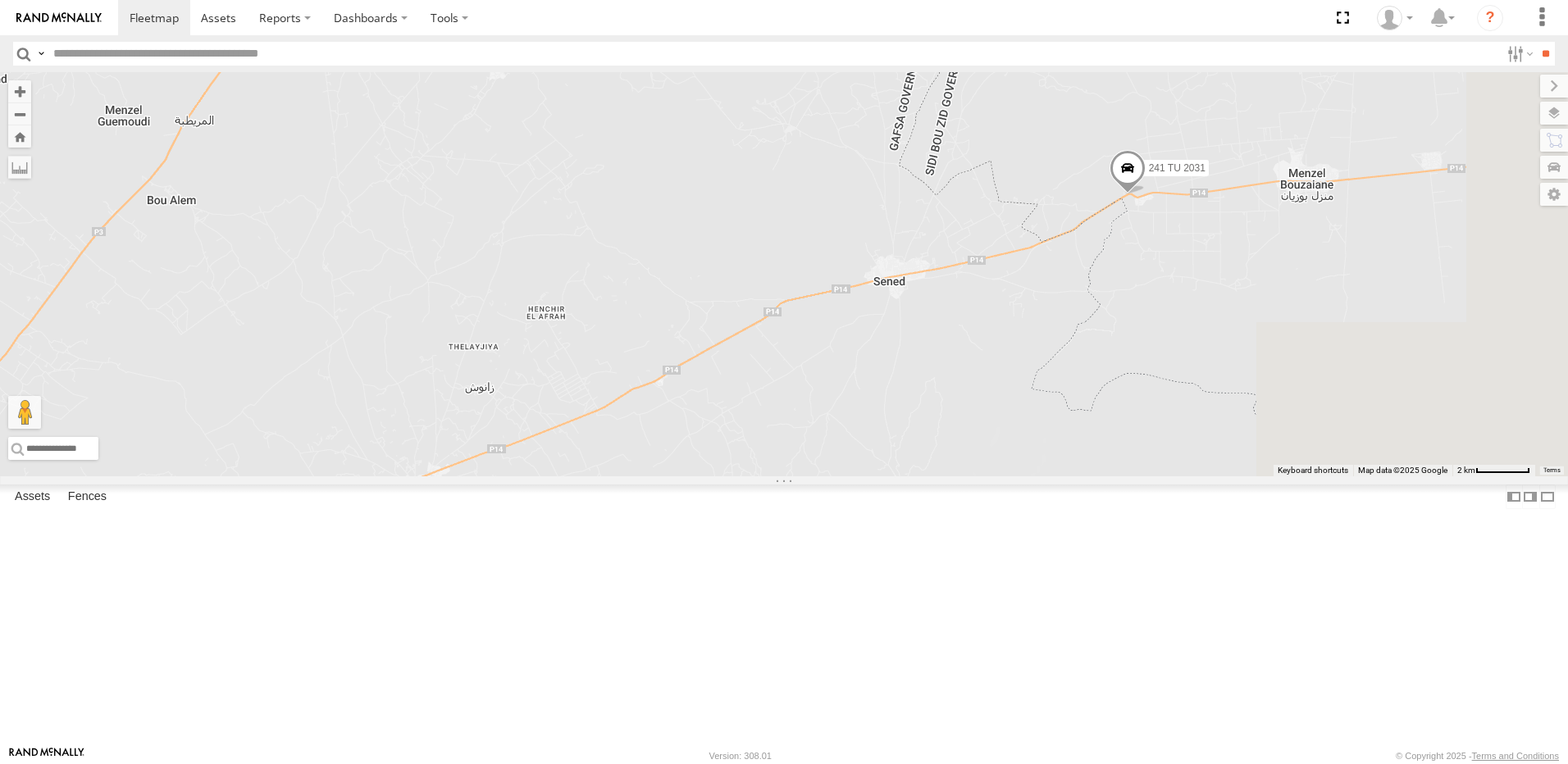
drag, startPoint x: 1023, startPoint y: 375, endPoint x: 948, endPoint y: 362, distance: 76.1
click at [859, 386] on div "234 TU 2630 240 TU 779 231 TU 3158 246 TU 8289 245 TU 9059 245 TU 9062 245 TU 9…" at bounding box center [784, 274] width 1568 height 404
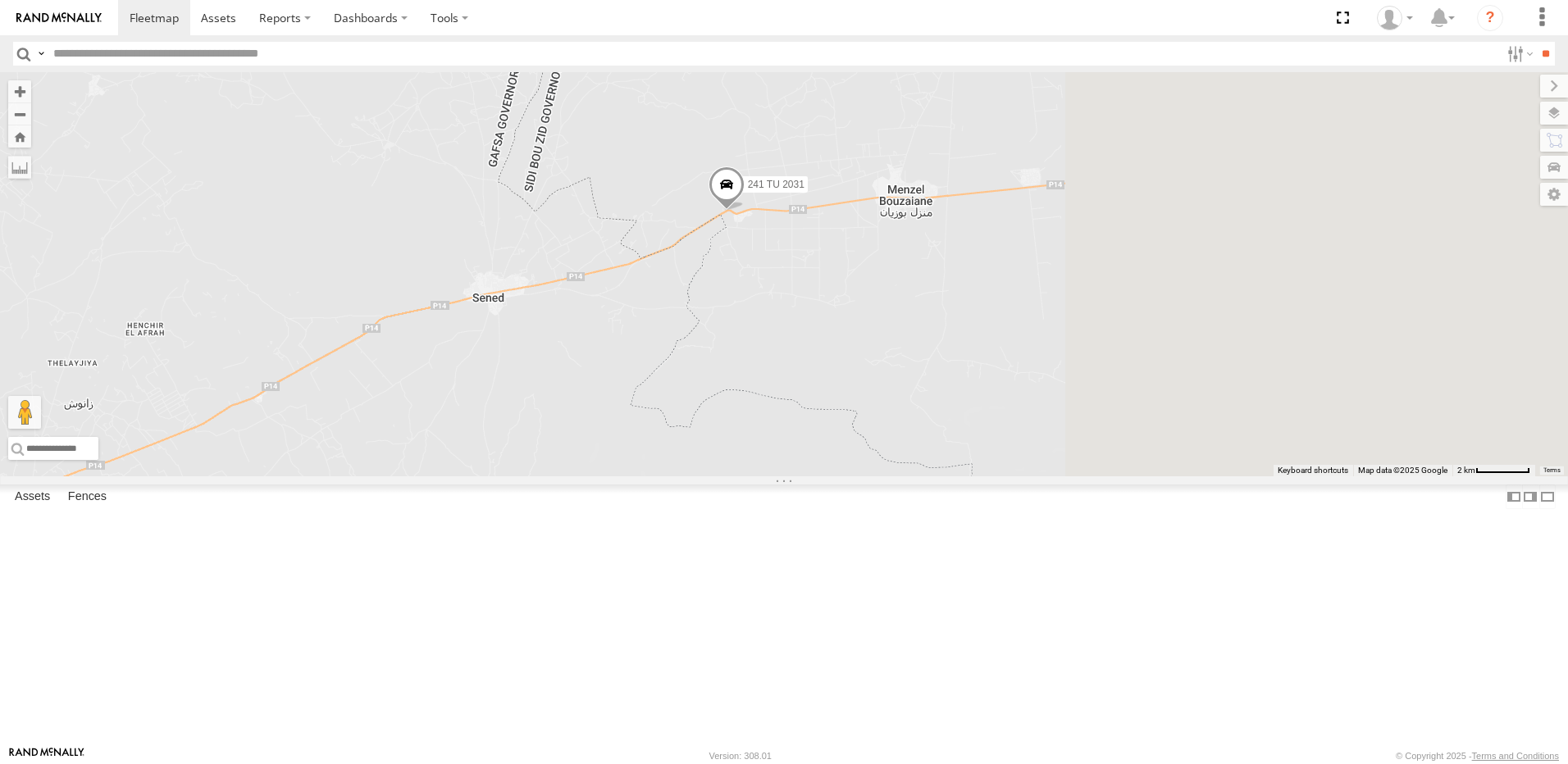
drag, startPoint x: 1114, startPoint y: 327, endPoint x: 726, endPoint y: 349, distance: 388.6
click at [726, 349] on div "234 TU 2630 240 TU 779 231 TU 3158 246 TU 8289 245 TU 9059 245 TU 9062 245 TU 9…" at bounding box center [784, 274] width 1568 height 404
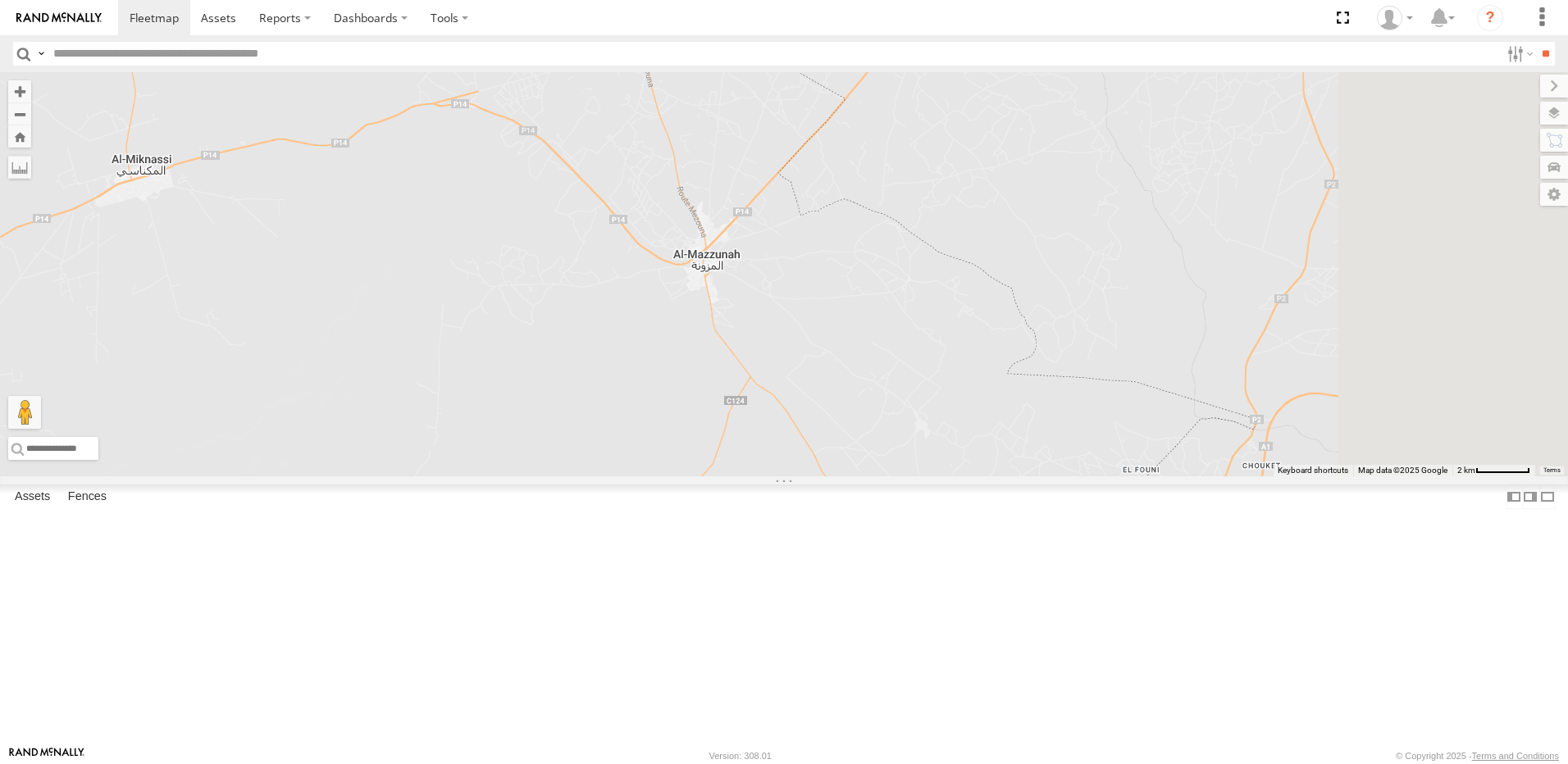
drag, startPoint x: 833, startPoint y: 353, endPoint x: 745, endPoint y: 423, distance: 112.4
click at [745, 423] on div "234 TU 2630 240 TU 779 231 TU 3158 246 TU 8289 245 TU 9059 245 TU 9062 245 TU 9…" at bounding box center [784, 274] width 1568 height 404
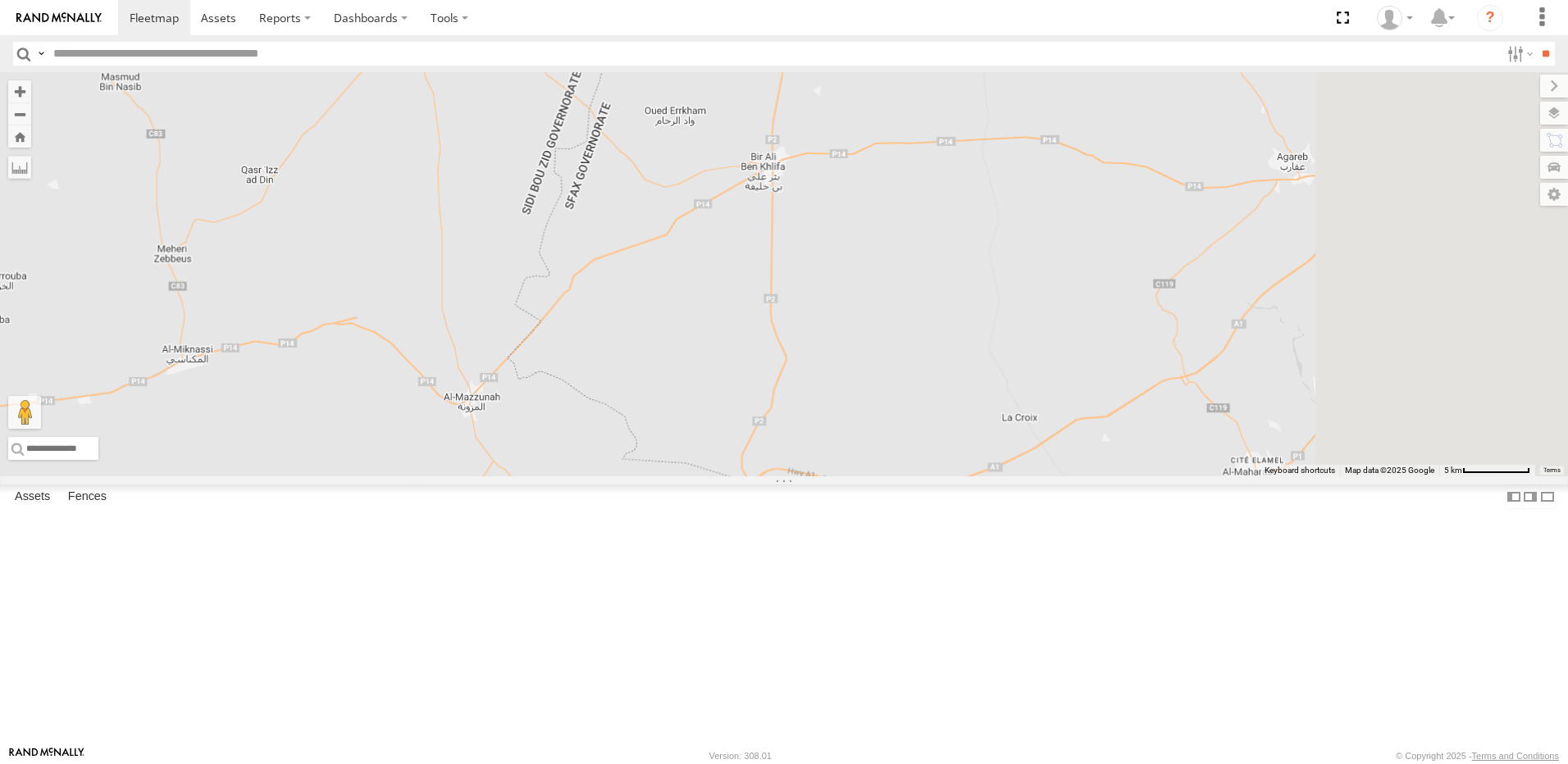
drag, startPoint x: 1188, startPoint y: 297, endPoint x: 902, endPoint y: 470, distance: 334.3
click at [902, 470] on div "234 TU 2630 240 TU 779 231 TU 3158 246 TU 8289 245 TU 9059 245 TU 9062 245 TU 9…" at bounding box center [784, 274] width 1568 height 404
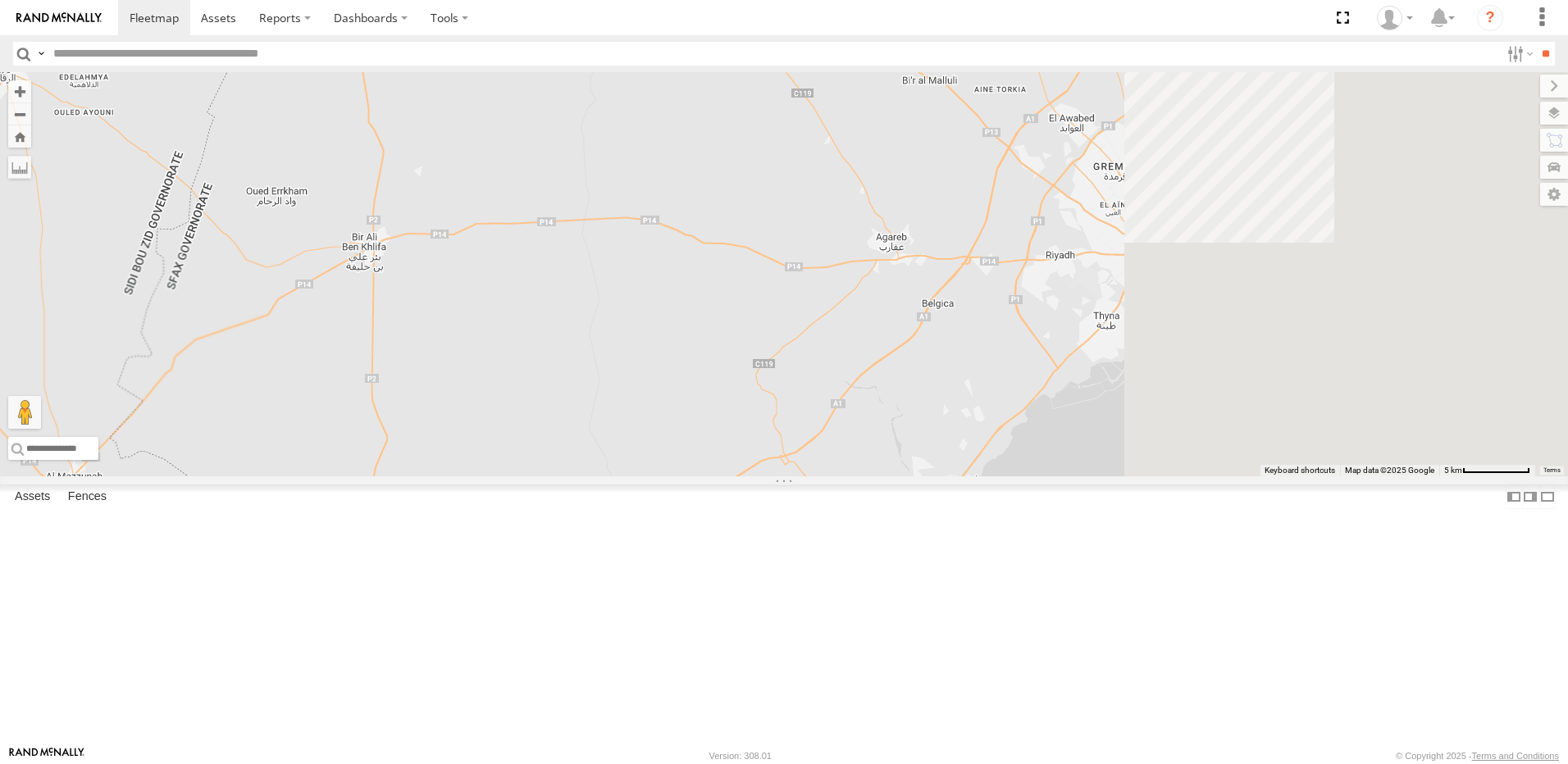
drag, startPoint x: 863, startPoint y: 407, endPoint x: 883, endPoint y: 407, distance: 20.0
click at [867, 406] on div "234 TU 2630 240 TU 779 231 TU 3158 246 TU 8289 245 TU 9059 245 TU 9062 245 TU 9…" at bounding box center [784, 274] width 1568 height 404
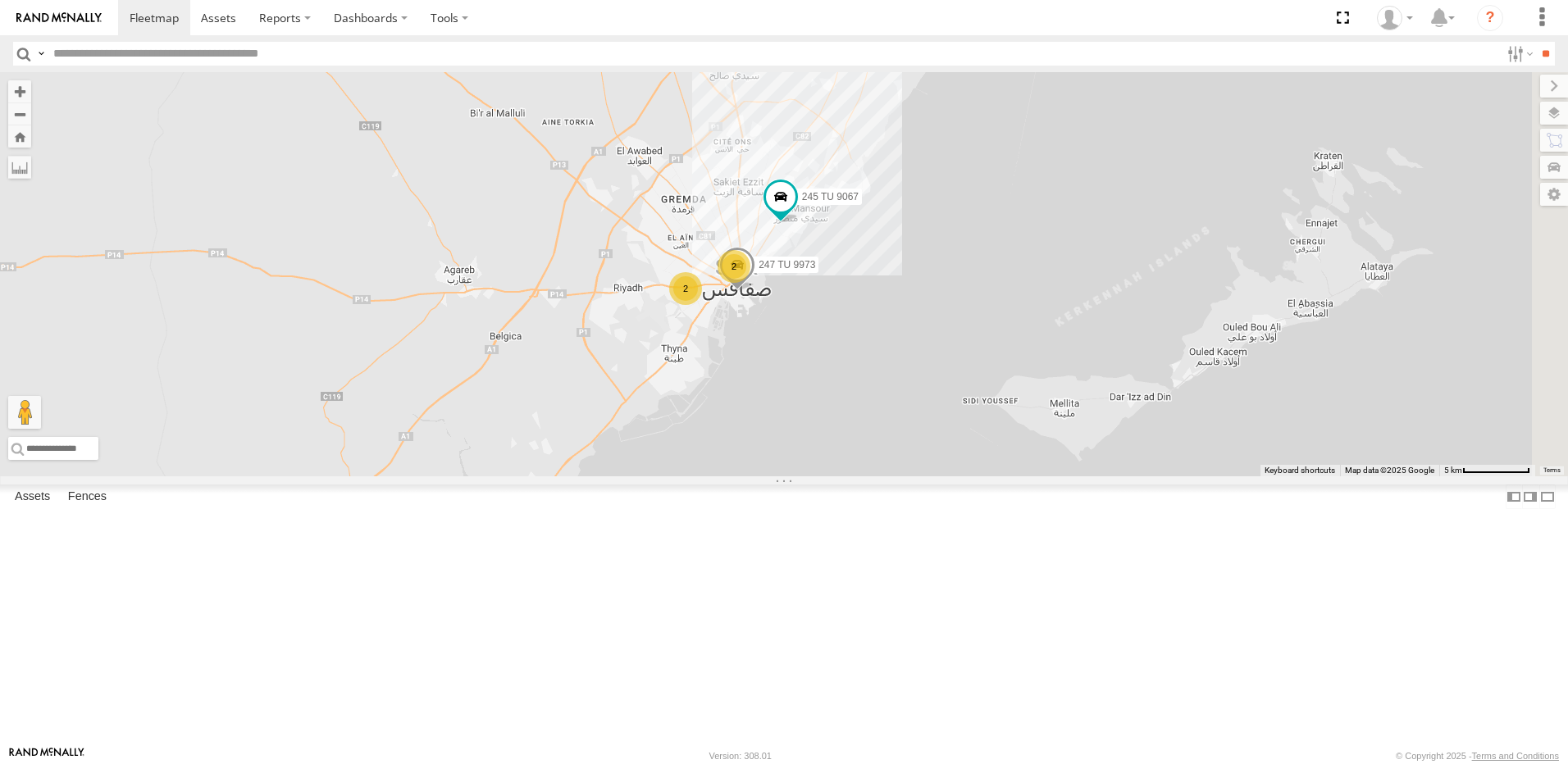
drag, startPoint x: 956, startPoint y: 439, endPoint x: 711, endPoint y: 433, distance: 245.1
click at [711, 433] on div "234 TU 2630 240 TU 779 231 TU 3158 246 TU 8289 245 TU 9059 245 TU 9062 245 TU 9…" at bounding box center [784, 274] width 1568 height 404
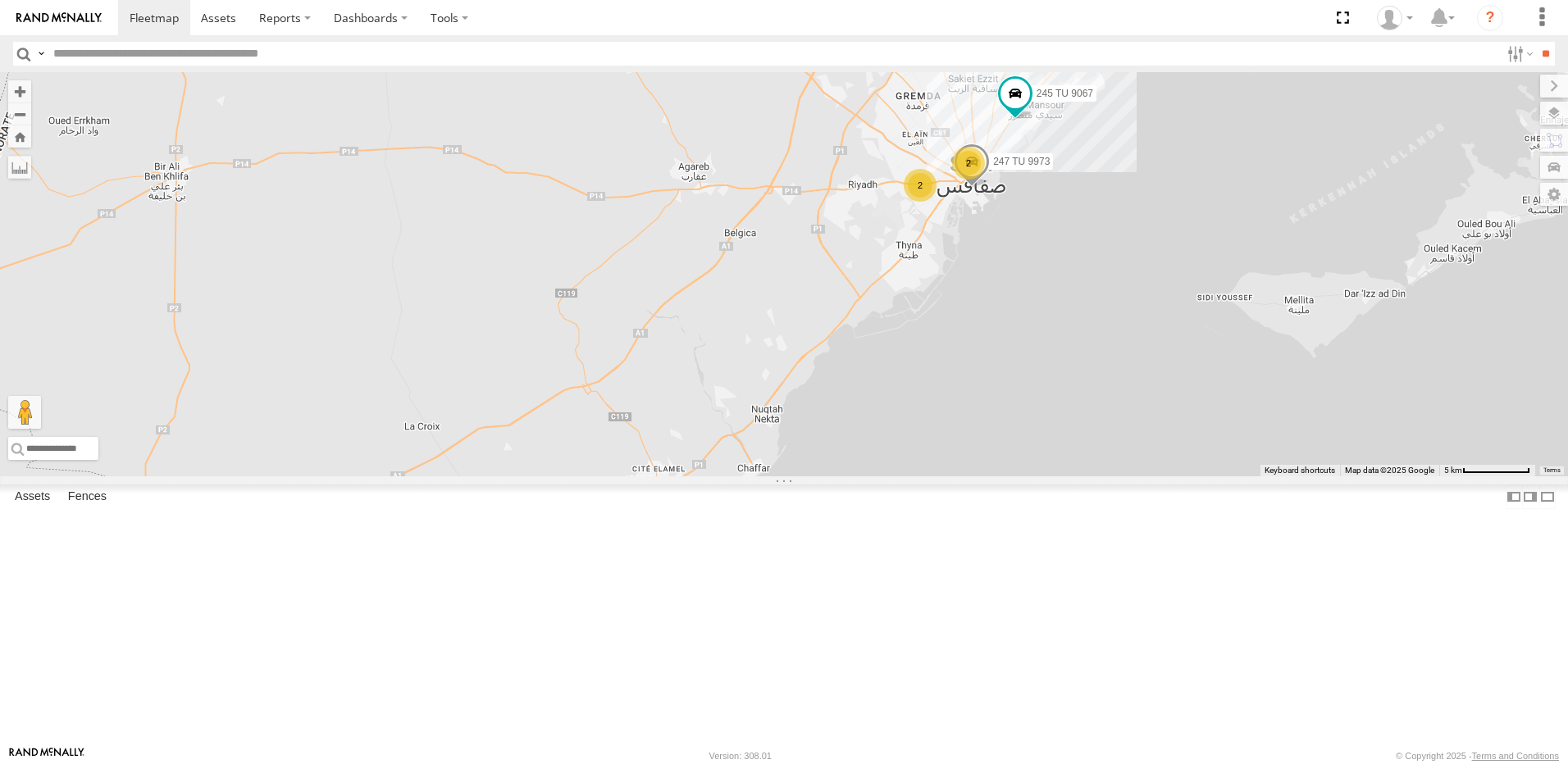
click at [834, 408] on div "234 TU 2630 240 TU 779 231 TU 3158 246 TU 8289 245 TU 9059 245 TU 9062 245 TU 9…" at bounding box center [784, 274] width 1568 height 404
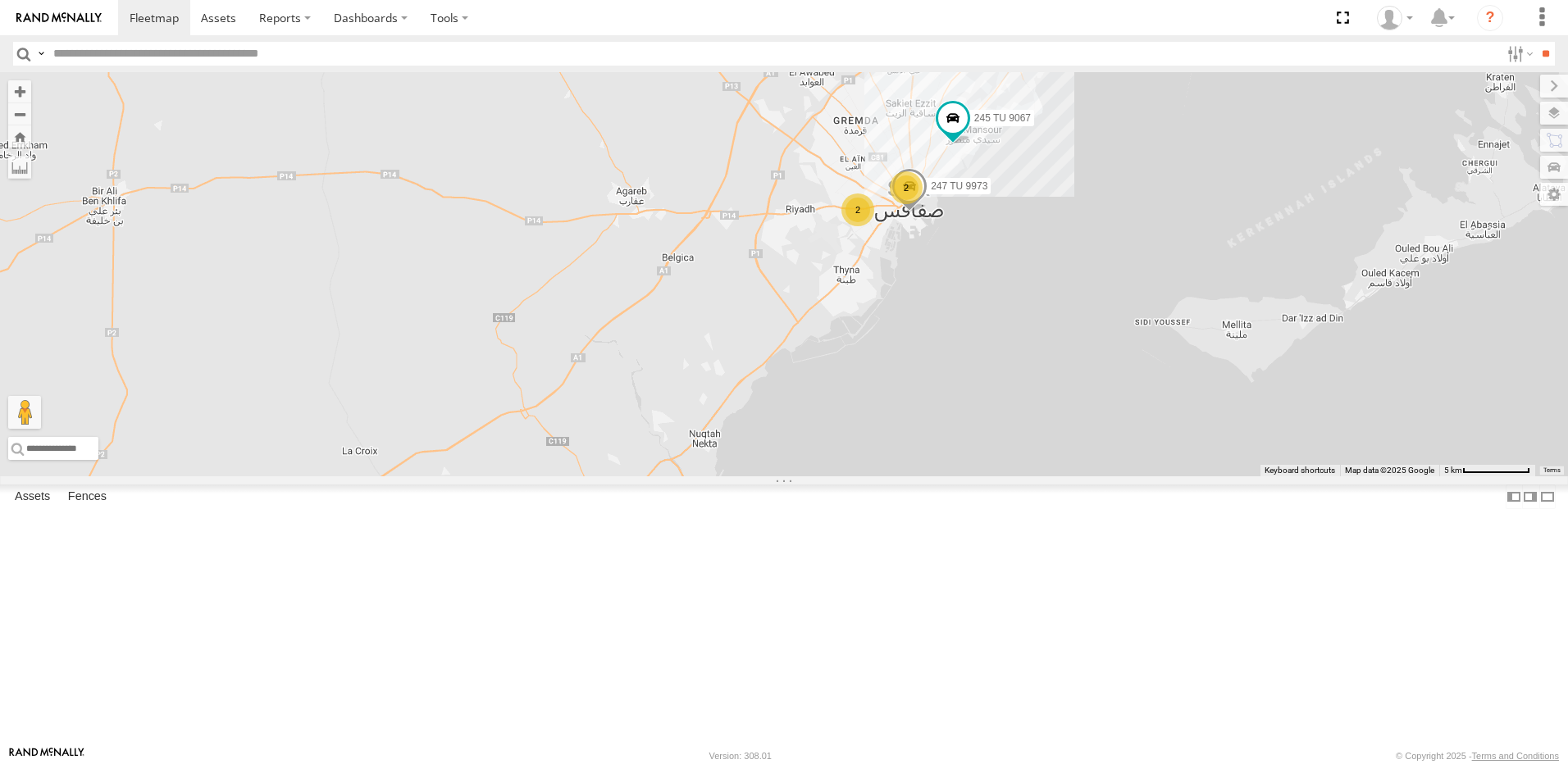
drag, startPoint x: 889, startPoint y: 336, endPoint x: 777, endPoint y: 481, distance: 183.2
click at [777, 476] on div "234 TU 2630 240 TU 779 231 TU 3158 246 TU 8289 245 TU 9059 245 TU 9062 245 TU 9…" at bounding box center [784, 274] width 1568 height 404
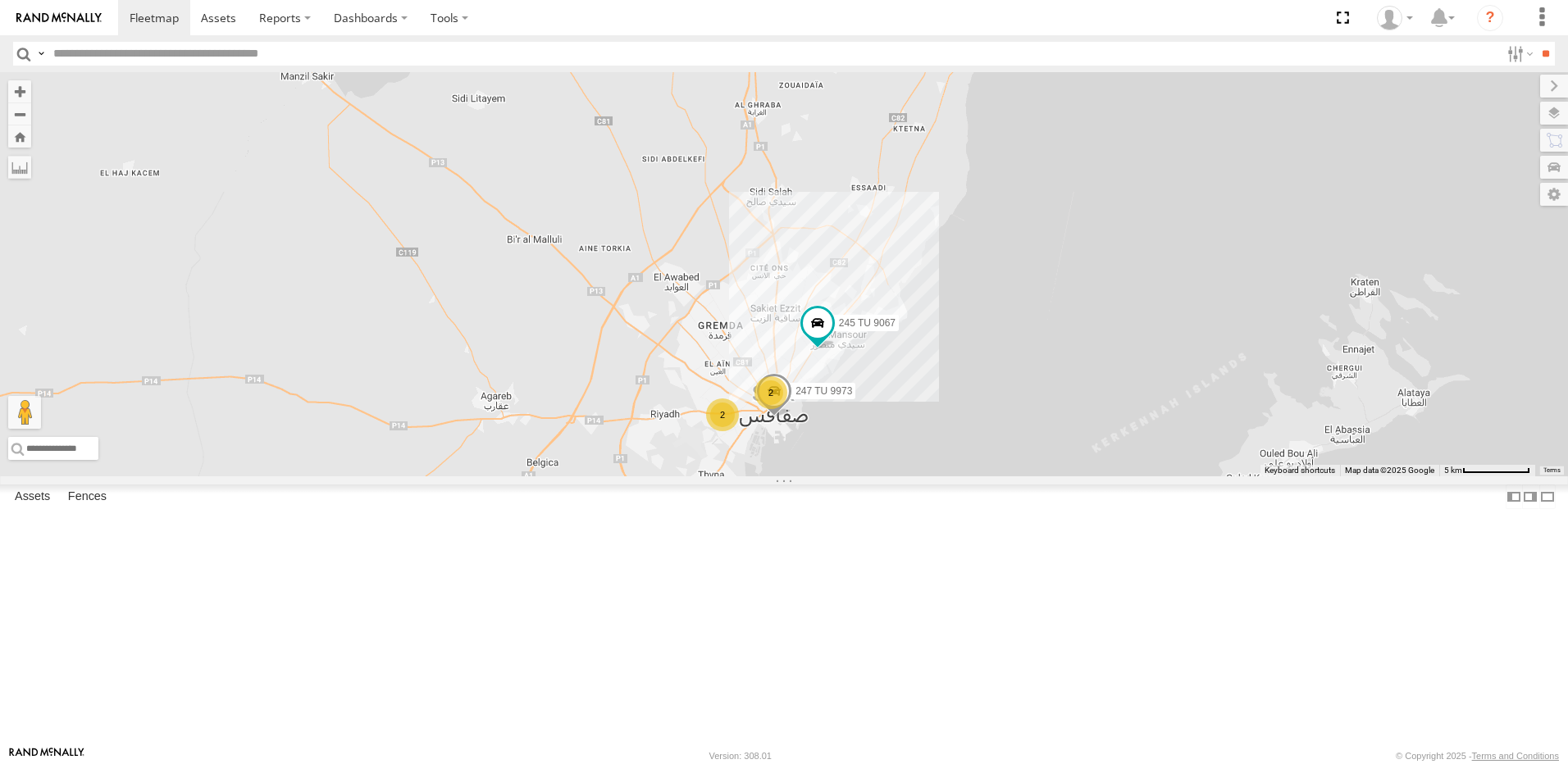
drag, startPoint x: 952, startPoint y: 315, endPoint x: 906, endPoint y: 518, distance: 208.1
click at [907, 476] on div "234 TU 2630 240 TU 779 231 TU 3158 246 TU 8289 245 TU 9059 245 TU 9062 245 TU 9…" at bounding box center [784, 274] width 1568 height 404
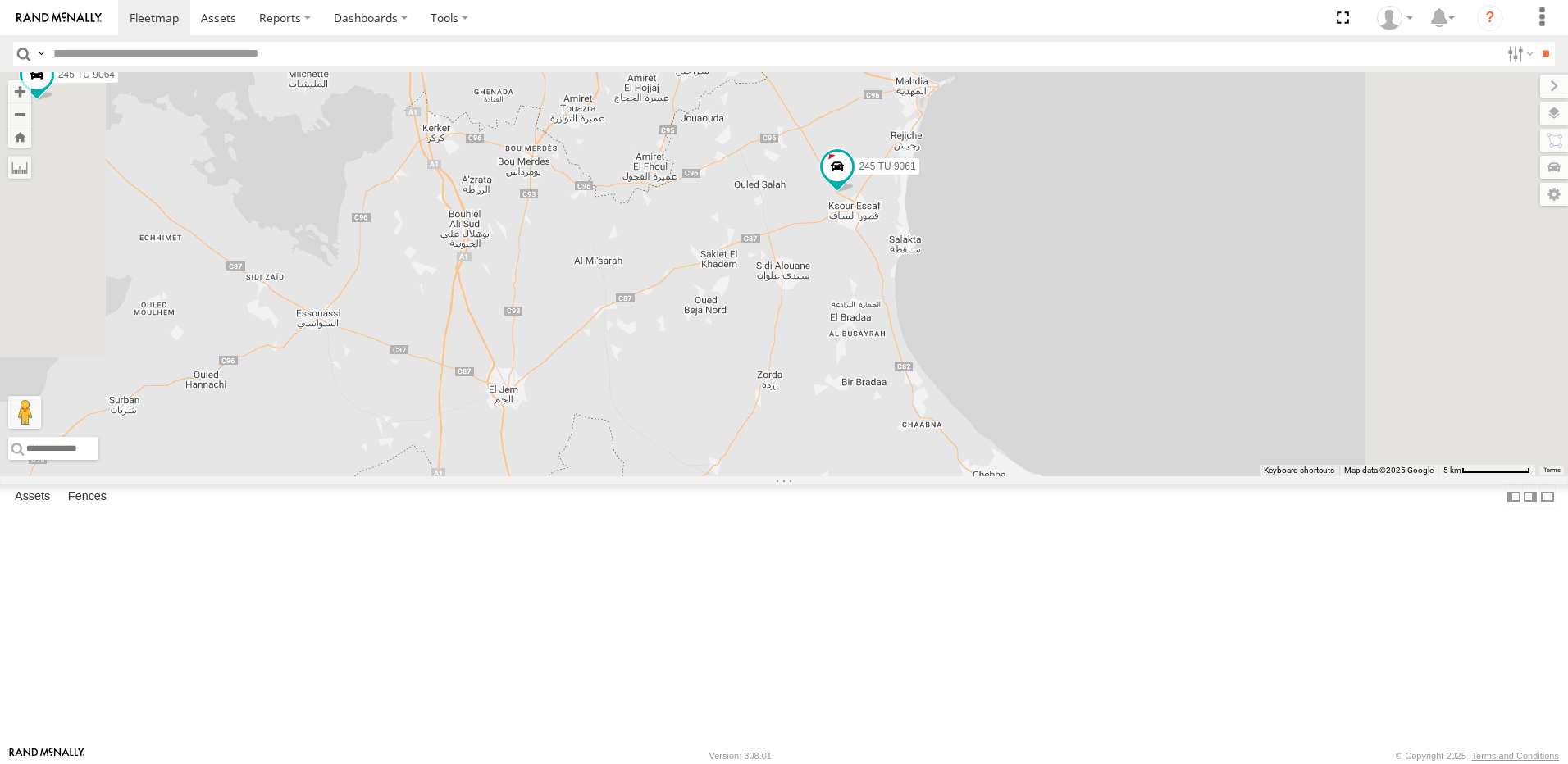
drag, startPoint x: 991, startPoint y: 410, endPoint x: 961, endPoint y: 481, distance: 77.1
click at [961, 476] on div "234 TU 2630 240 TU 779 231 TU 3158 246 TU 8289 245 TU 9059 245 TU 9062 245 TU 9…" at bounding box center [784, 274] width 1568 height 404
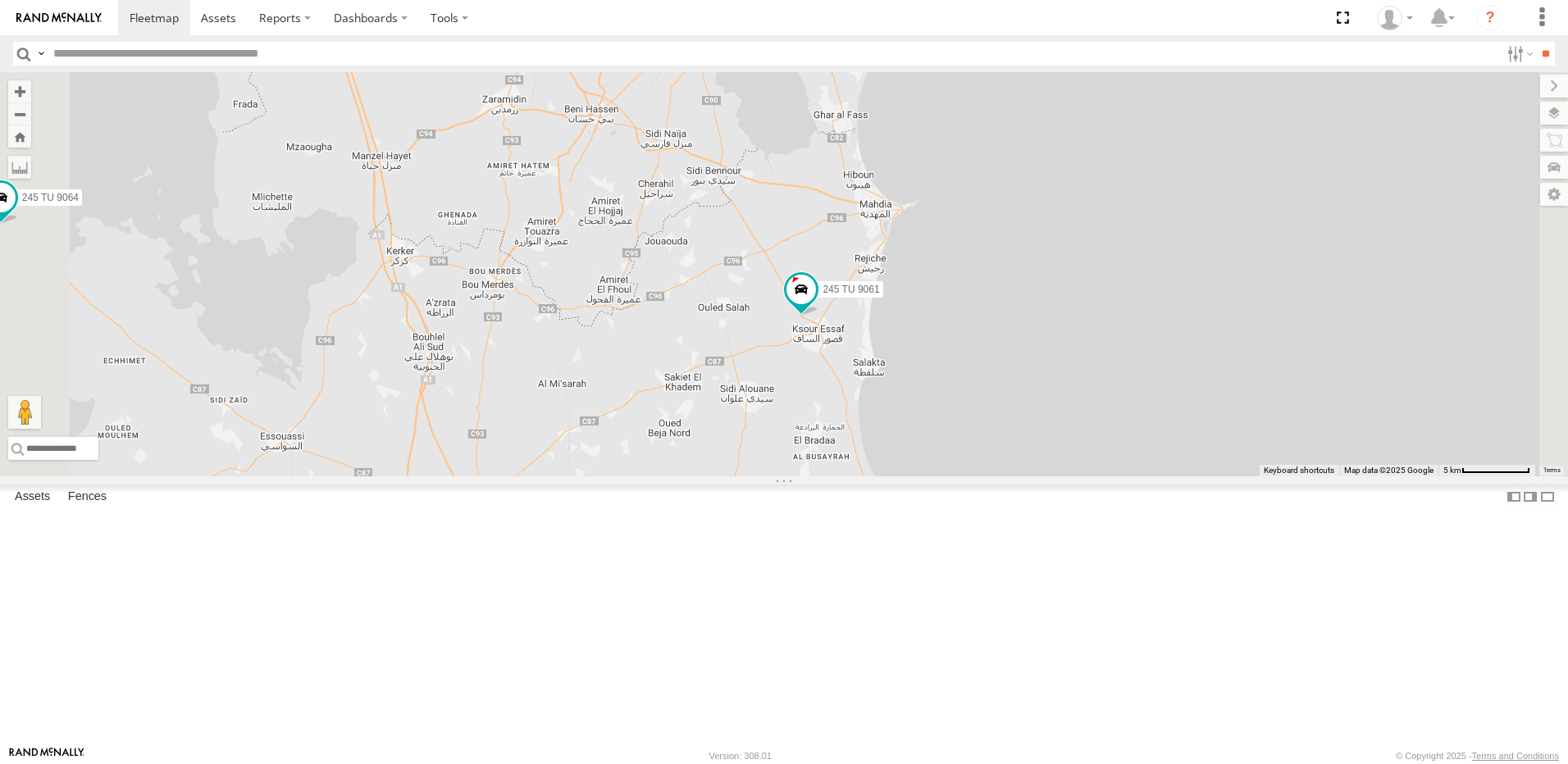
drag, startPoint x: 1023, startPoint y: 384, endPoint x: 992, endPoint y: 528, distance: 147.3
click at [992, 476] on div "234 TU 2630 240 TU 779 231 TU 3158 246 TU 8289 245 TU 9059 245 TU 9062 245 TU 9…" at bounding box center [784, 274] width 1568 height 404
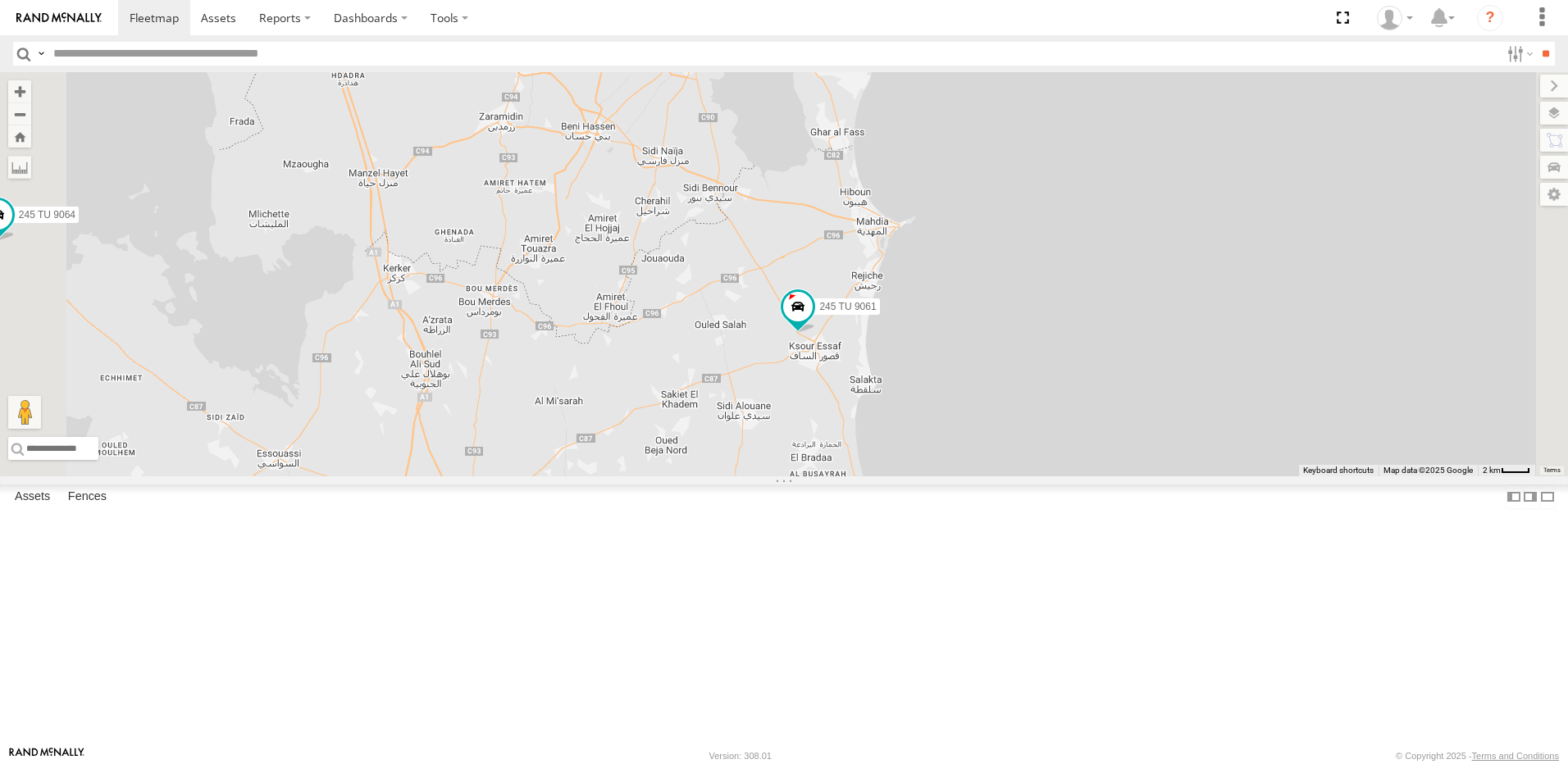
drag, startPoint x: 948, startPoint y: 293, endPoint x: 1027, endPoint y: 403, distance: 135.4
click at [1020, 395] on div "234 TU 2630 240 TU 779 231 TU 3158 246 TU 8289 245 TU 9059 245 TU 9062 245 TU 9…" at bounding box center [784, 274] width 1568 height 404
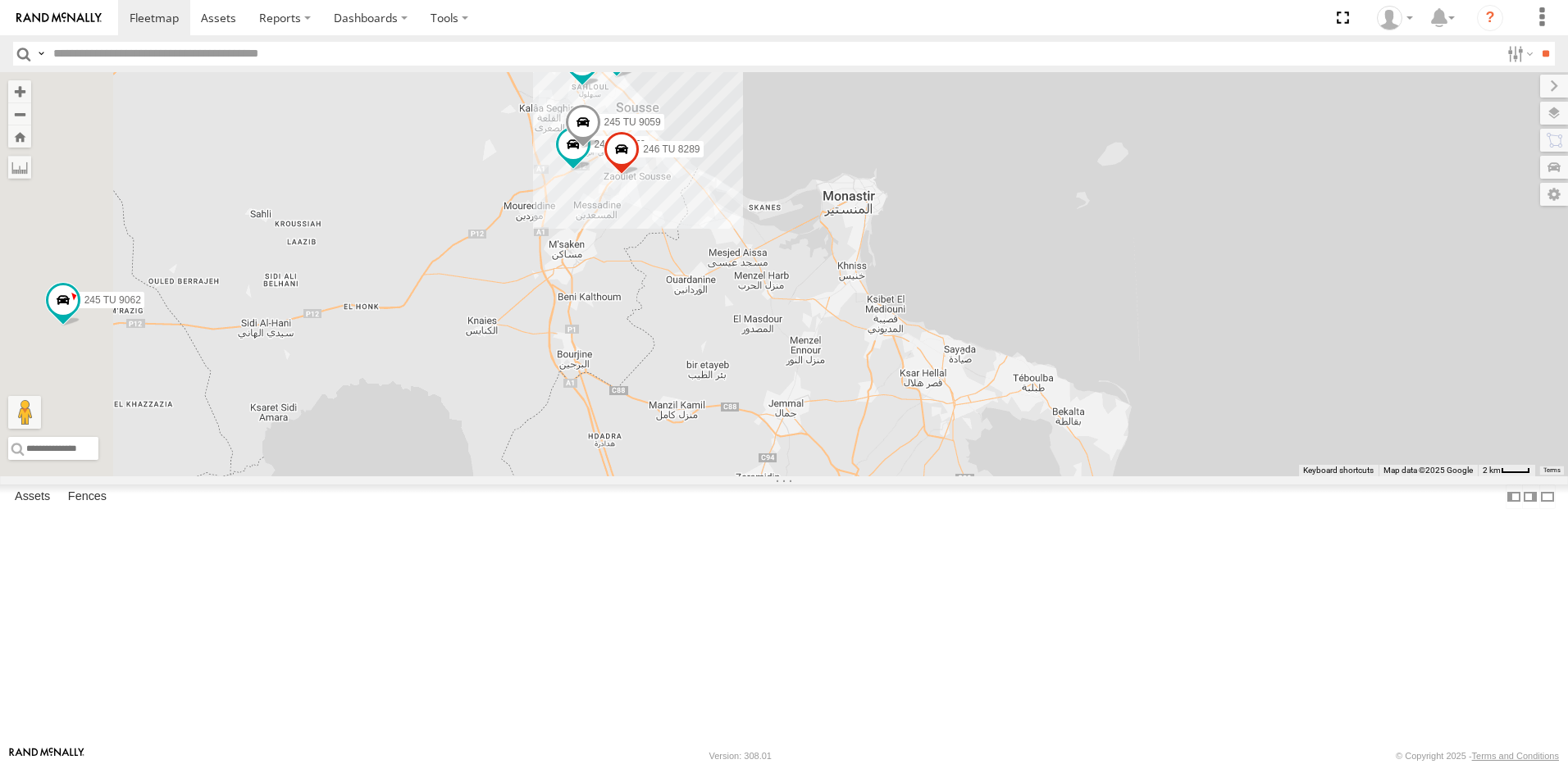
drag, startPoint x: 782, startPoint y: 291, endPoint x: 856, endPoint y: 436, distance: 162.8
click at [856, 436] on div "234 TU 2630 240 TU 779 231 TU 3158 246 TU 8289 245 TU 9059 245 TU 9062 245 TU 9…" at bounding box center [784, 274] width 1568 height 404
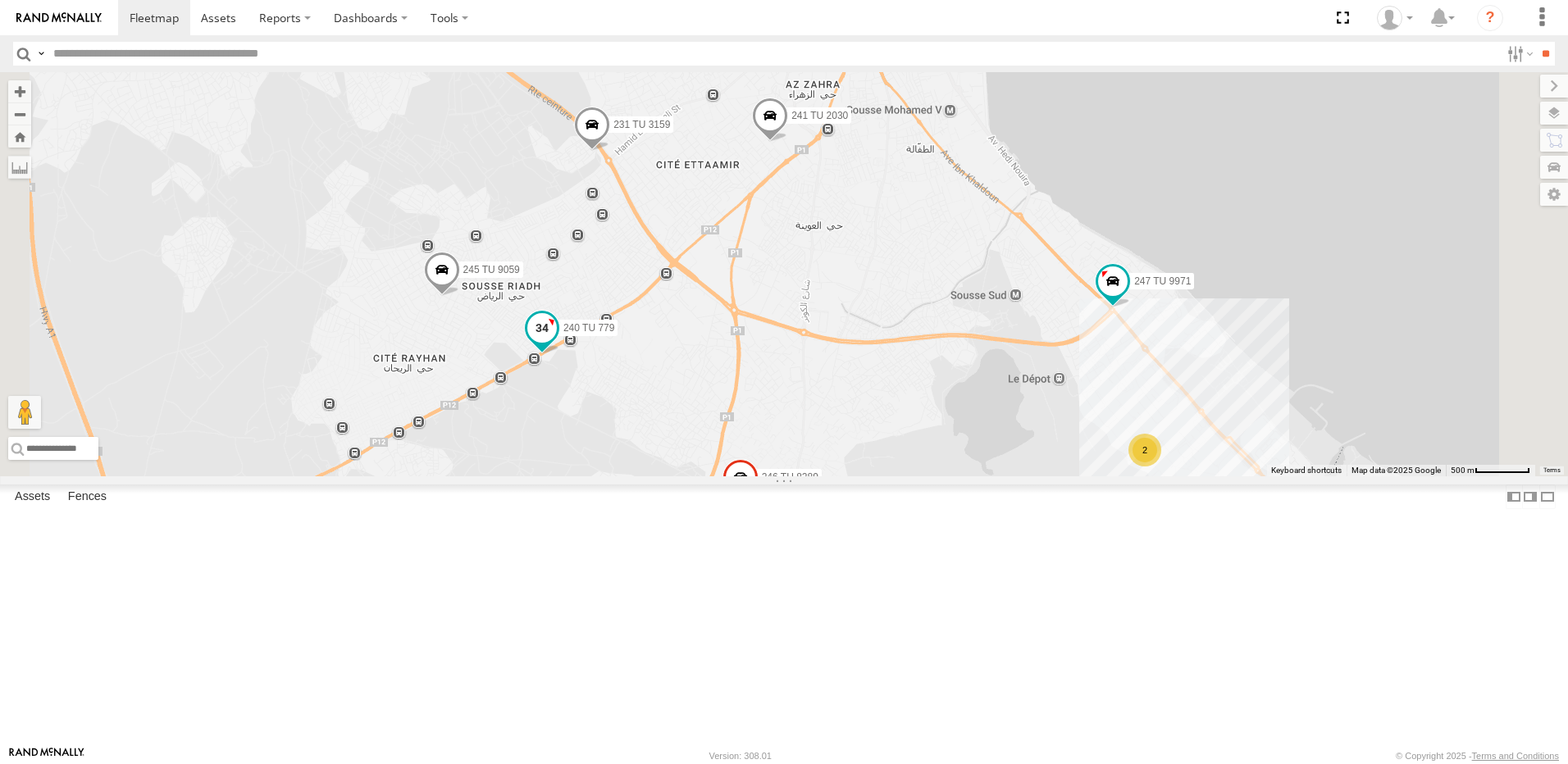
click at [557, 343] on span at bounding box center [542, 328] width 30 height 30
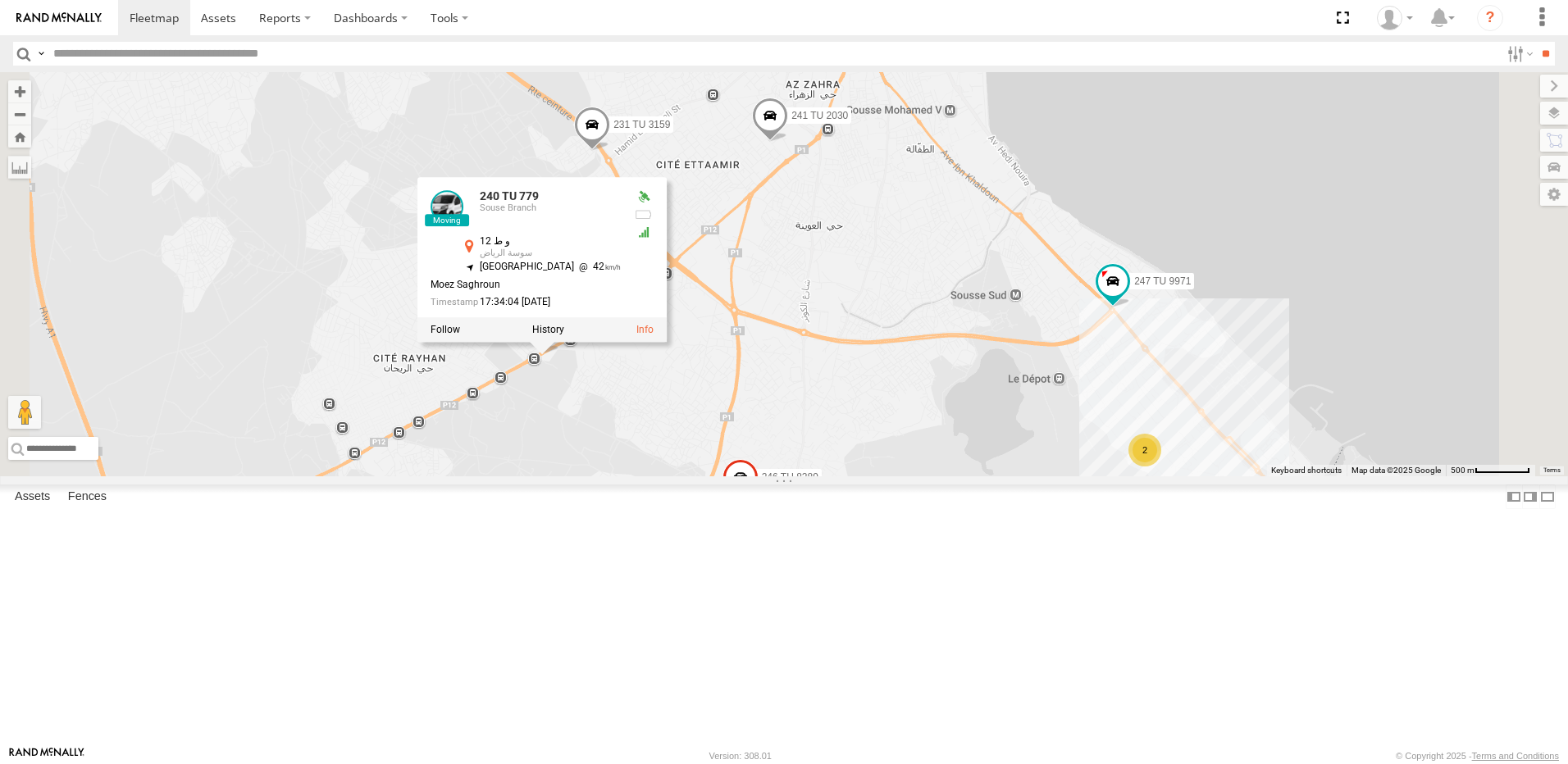
click at [805, 476] on div "241 TU 2030 231 TU 3159 234 TU 2630 241 TU 2026 240 TU 779 247 TU 9971 231 TU 3…" at bounding box center [784, 274] width 1568 height 404
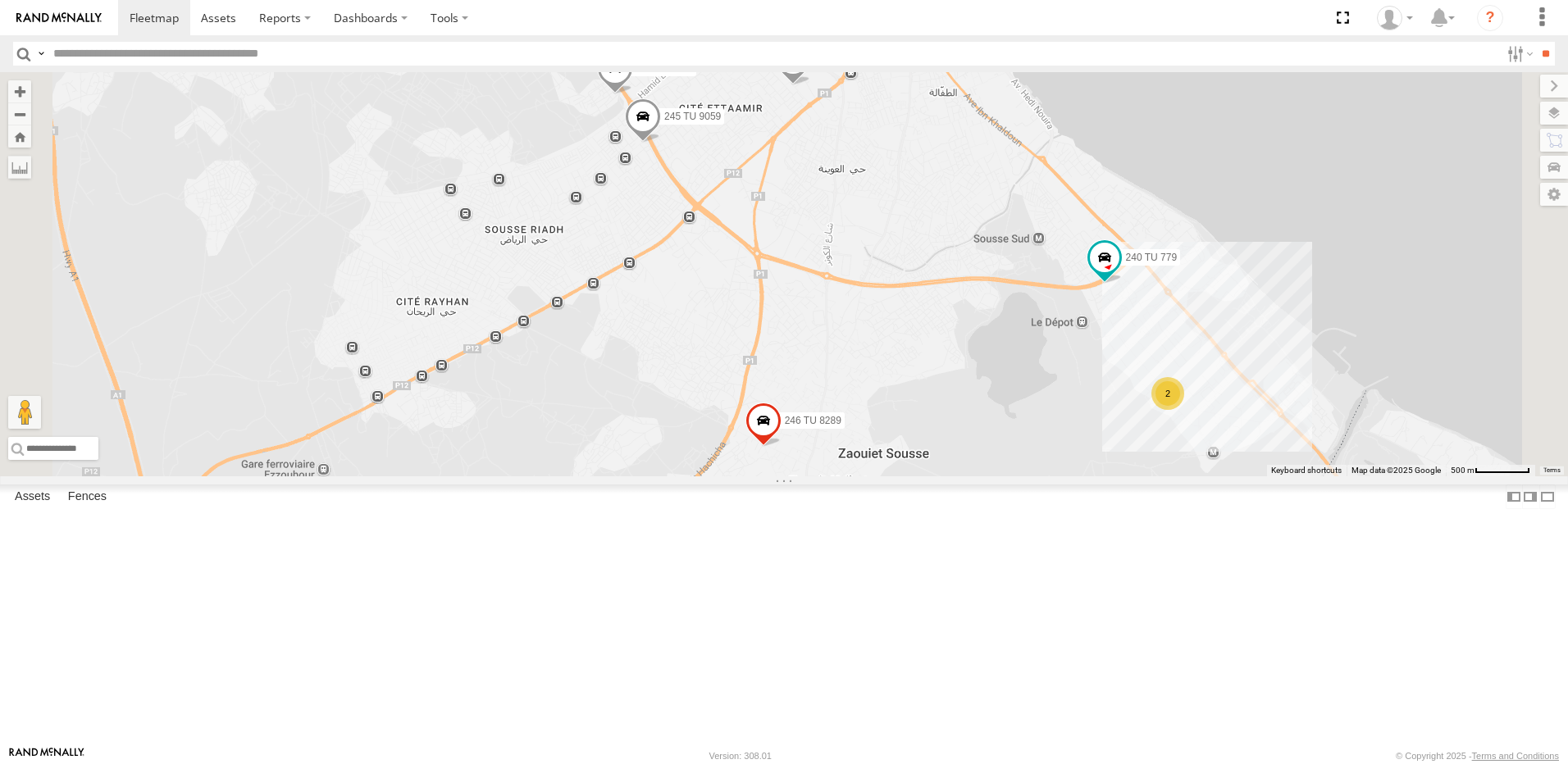
drag, startPoint x: 892, startPoint y: 456, endPoint x: 1108, endPoint y: 237, distance: 307.6
click at [1108, 237] on div "241 TU 2030 231 TU 3159 240 TU 779 247 TU 9971 246 TU 8289 245 TU 9059 234 TU 2…" at bounding box center [784, 274] width 1568 height 404
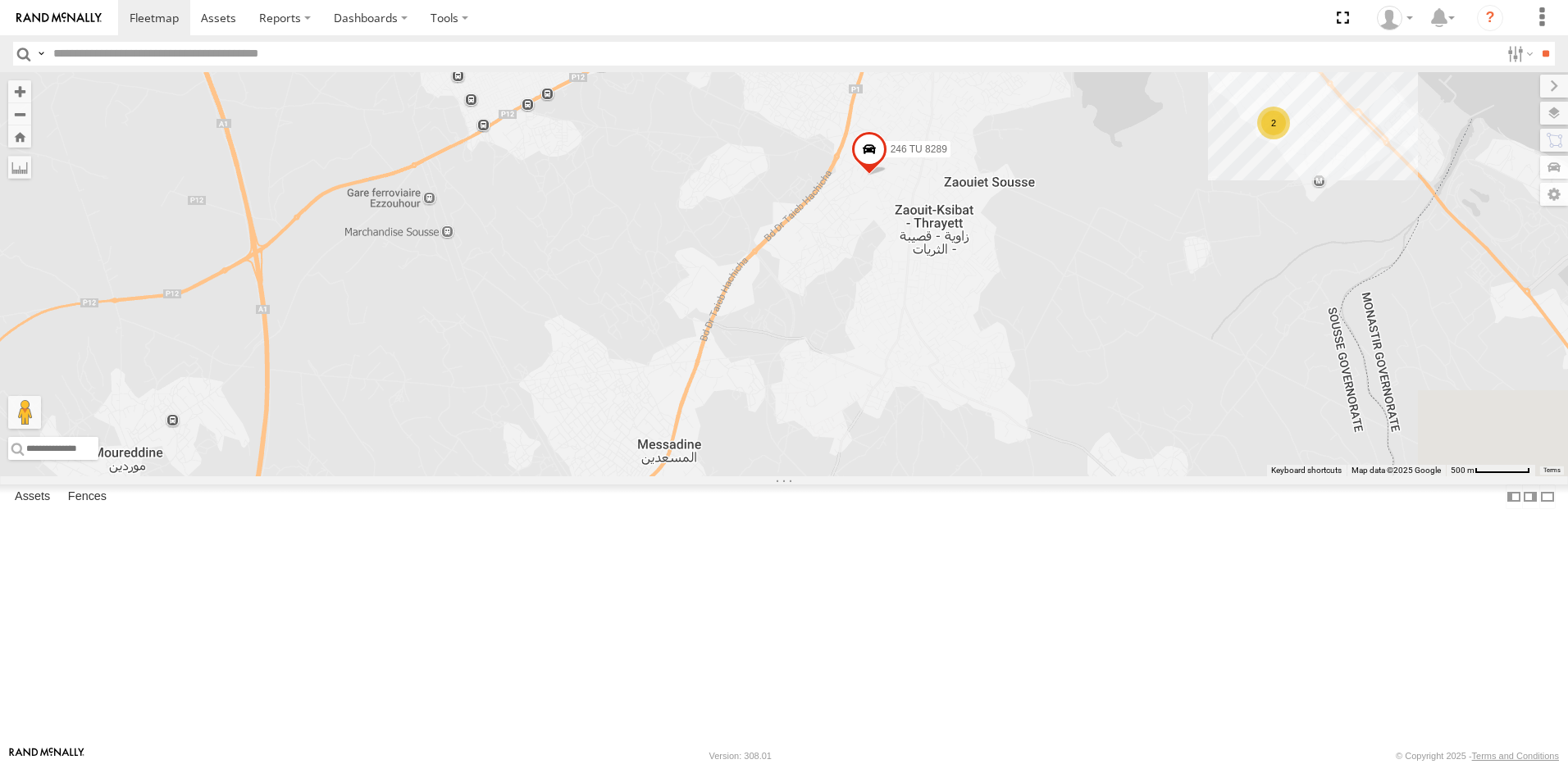
drag, startPoint x: 962, startPoint y: 249, endPoint x: 842, endPoint y: 198, distance: 130.4
click at [842, 199] on div "241 TU 2030 231 TU 3159 240 TU 779 247 TU 9971 246 TU 8289 245 TU 9059 234 TU 2…" at bounding box center [784, 274] width 1568 height 404
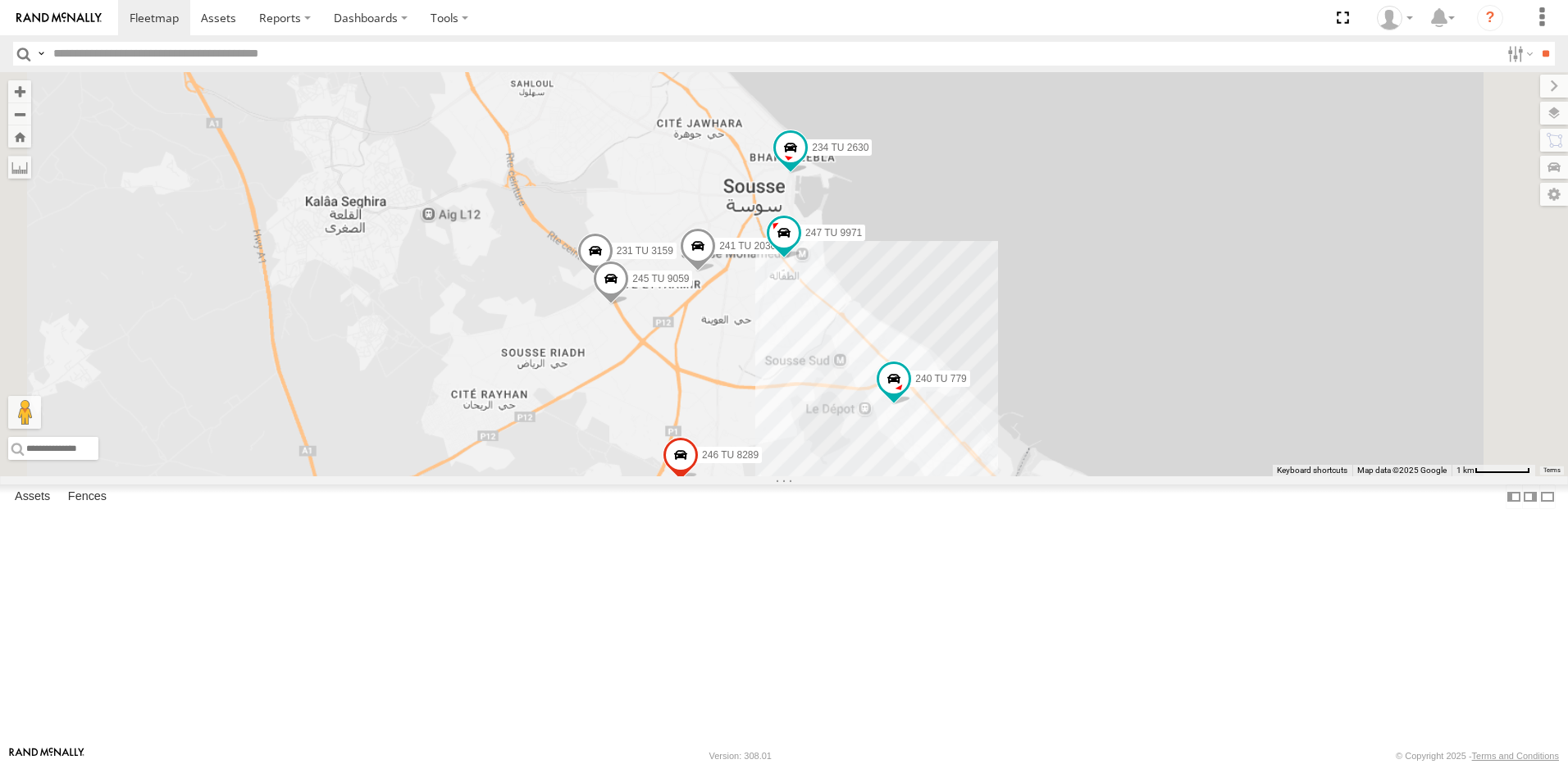
drag, startPoint x: 935, startPoint y: 279, endPoint x: 874, endPoint y: 670, distance: 395.7
click at [874, 476] on div "241 TU 2030 231 TU 3159 240 TU 779 247 TU 9971 246 TU 8289 245 TU 9059 234 TU 2…" at bounding box center [784, 274] width 1568 height 404
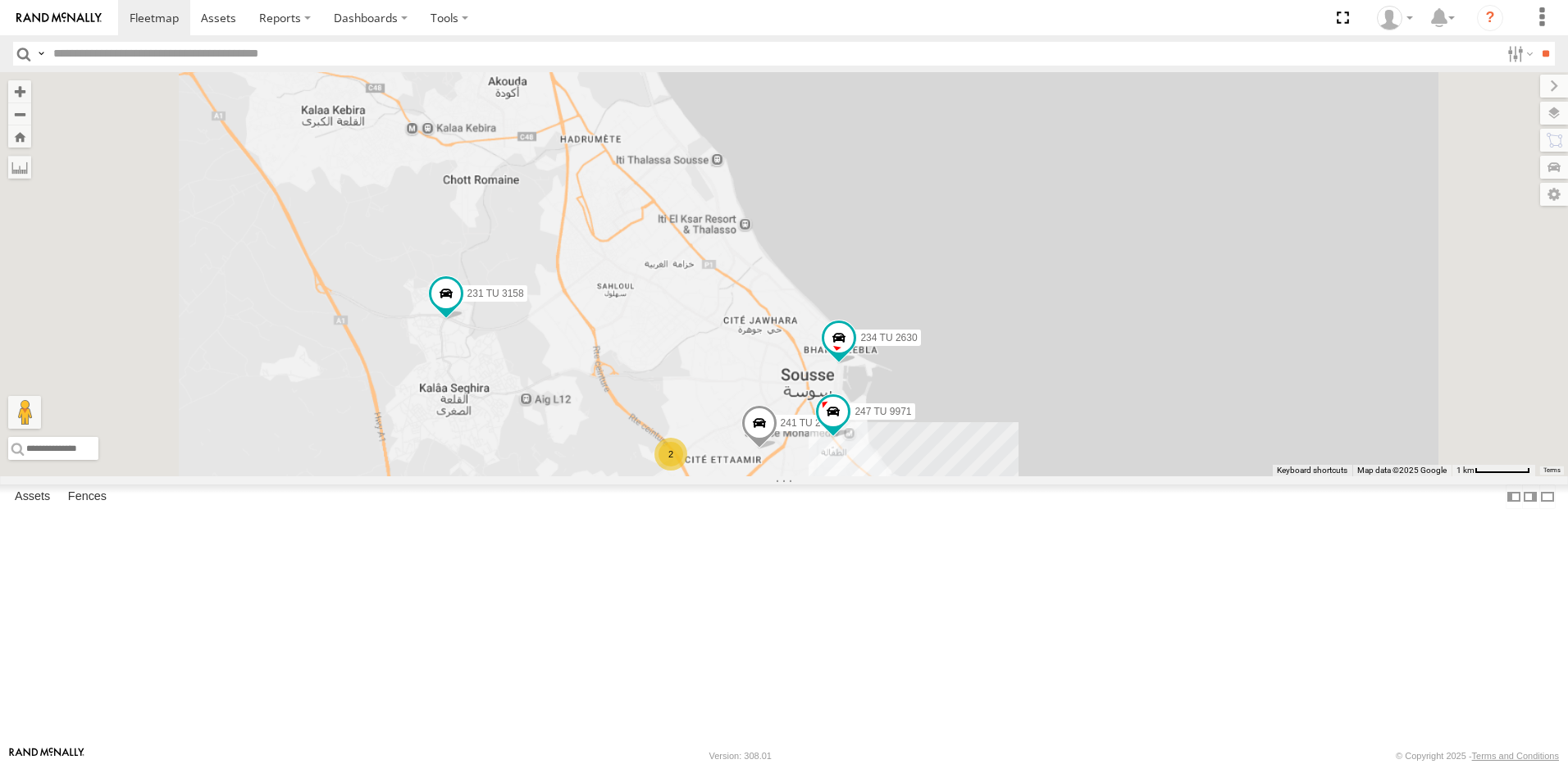
drag, startPoint x: 639, startPoint y: 357, endPoint x: 676, endPoint y: 513, distance: 160.3
click at [676, 476] on div "241 TU 2030 240 TU 779 247 TU 9971 246 TU 8289 234 TU 2630 2 2 231 TU 3158" at bounding box center [784, 274] width 1568 height 404
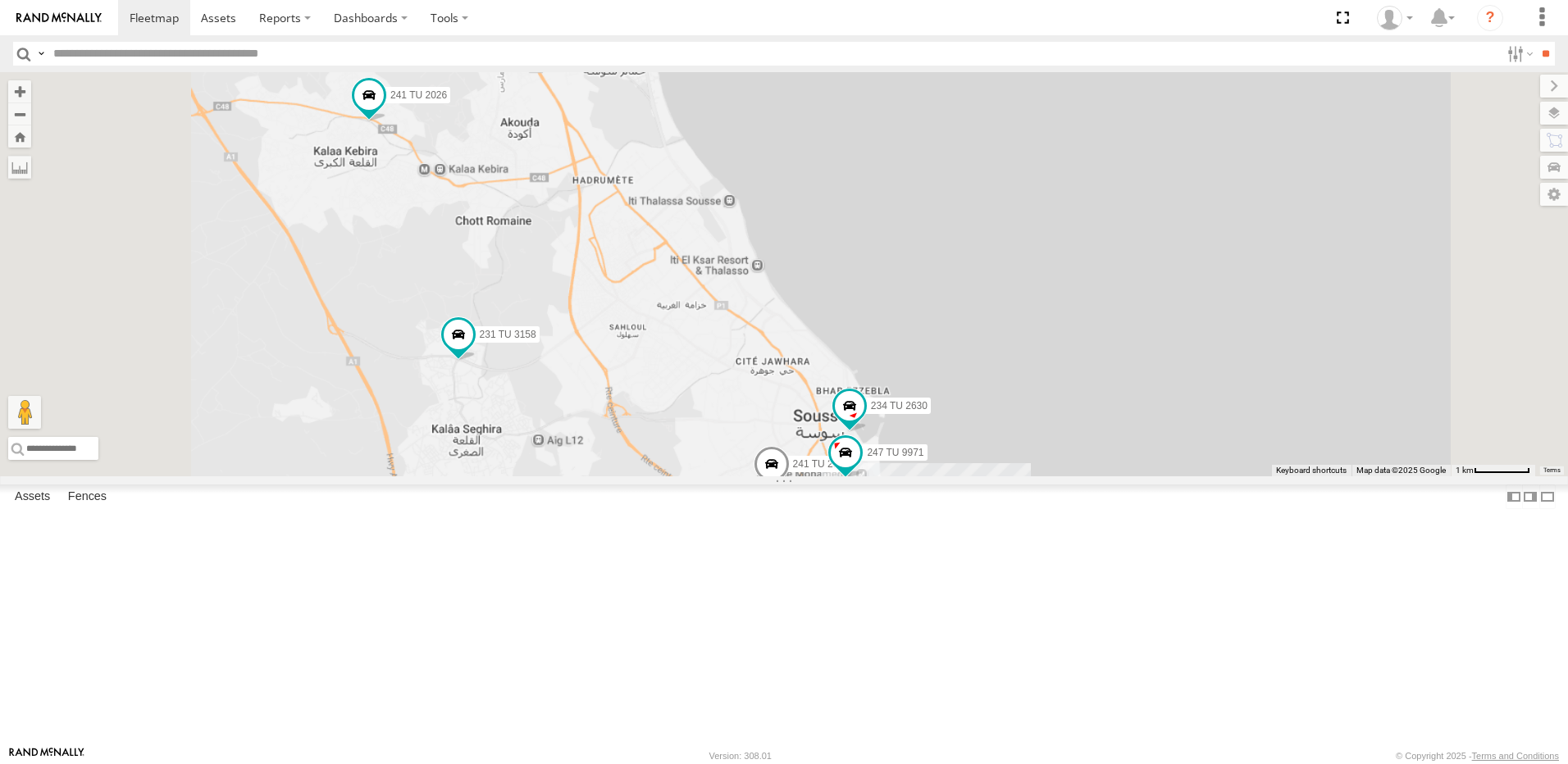
drag, startPoint x: 857, startPoint y: 429, endPoint x: 870, endPoint y: 477, distance: 49.7
click at [870, 476] on div "241 TU 2030 240 TU 779 247 TU 9971 246 TU 8289 234 TU 2630 2 2 231 TU 3158 241 …" at bounding box center [784, 274] width 1568 height 404
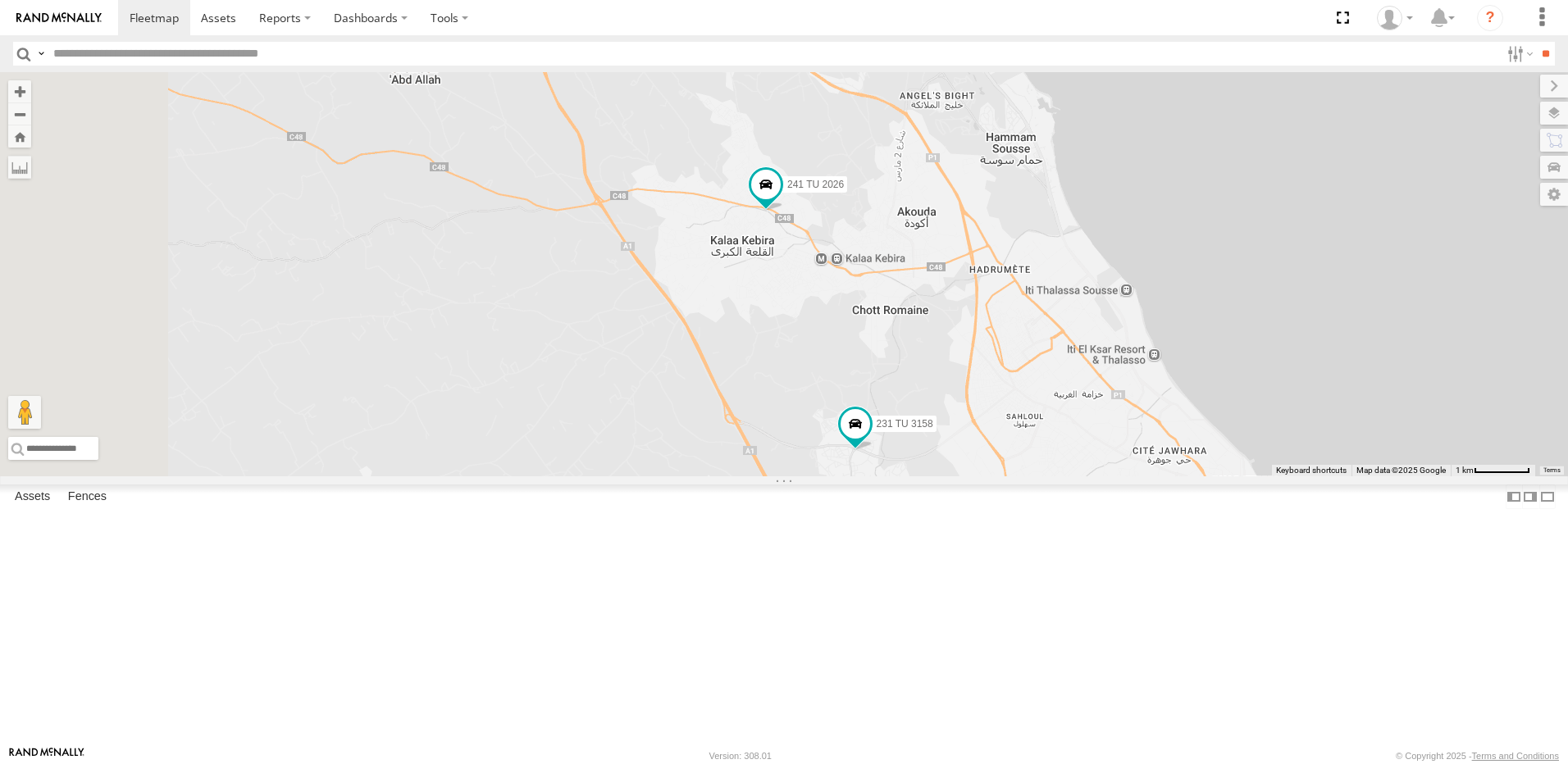
drag, startPoint x: 661, startPoint y: 353, endPoint x: 1063, endPoint y: 444, distance: 412.2
click at [1063, 444] on div "241 TU 2030 240 TU 779 247 TU 9971 246 TU 8289 234 TU 2630 2 2 231 TU 3158 241 …" at bounding box center [784, 274] width 1568 height 404
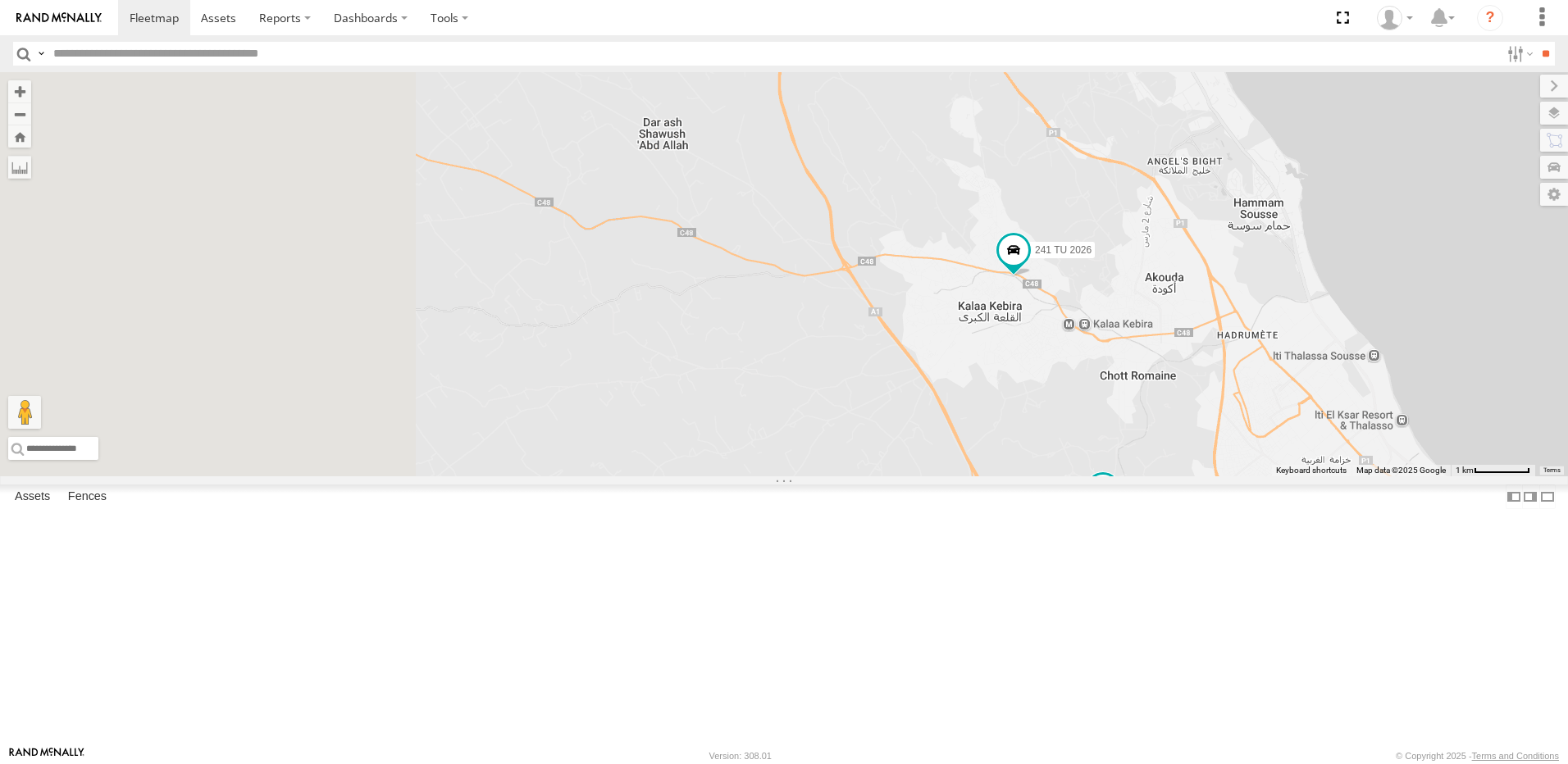
drag, startPoint x: 731, startPoint y: 400, endPoint x: 966, endPoint y: 449, distance: 240.1
click at [990, 468] on div "241 TU 2030 240 TU 779 247 TU 9971 246 TU 8289 234 TU 2630 2 2 231 TU 3158 241 …" at bounding box center [784, 274] width 1568 height 404
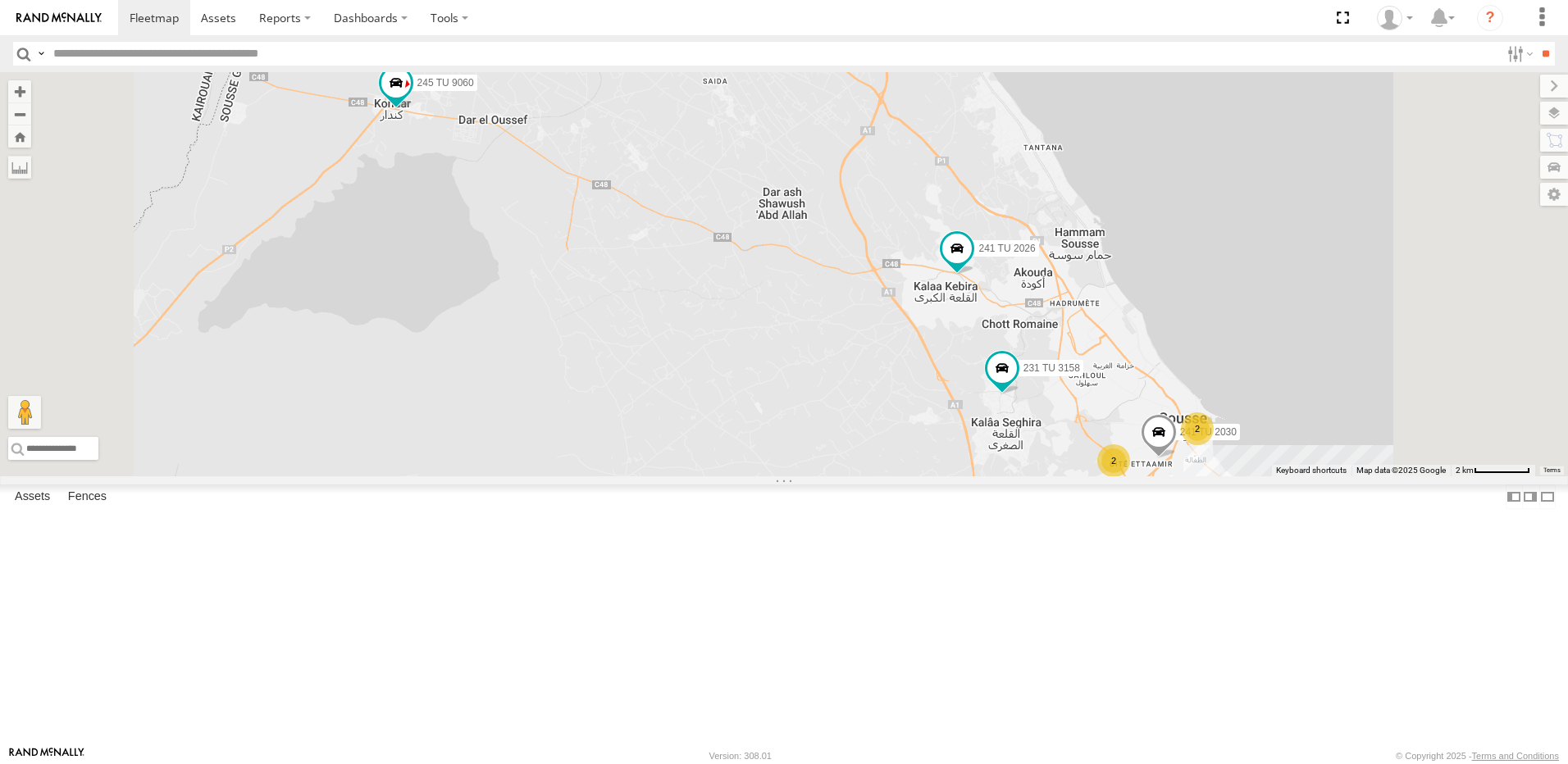
drag, startPoint x: 763, startPoint y: 550, endPoint x: 745, endPoint y: 412, distance: 139.2
click at [764, 421] on div "246 TU 8289 231 TU 3158 241 TU 2026 245 TU 9060 245 TU 9062 241 TU 2030 2 2 3" at bounding box center [784, 274] width 1568 height 404
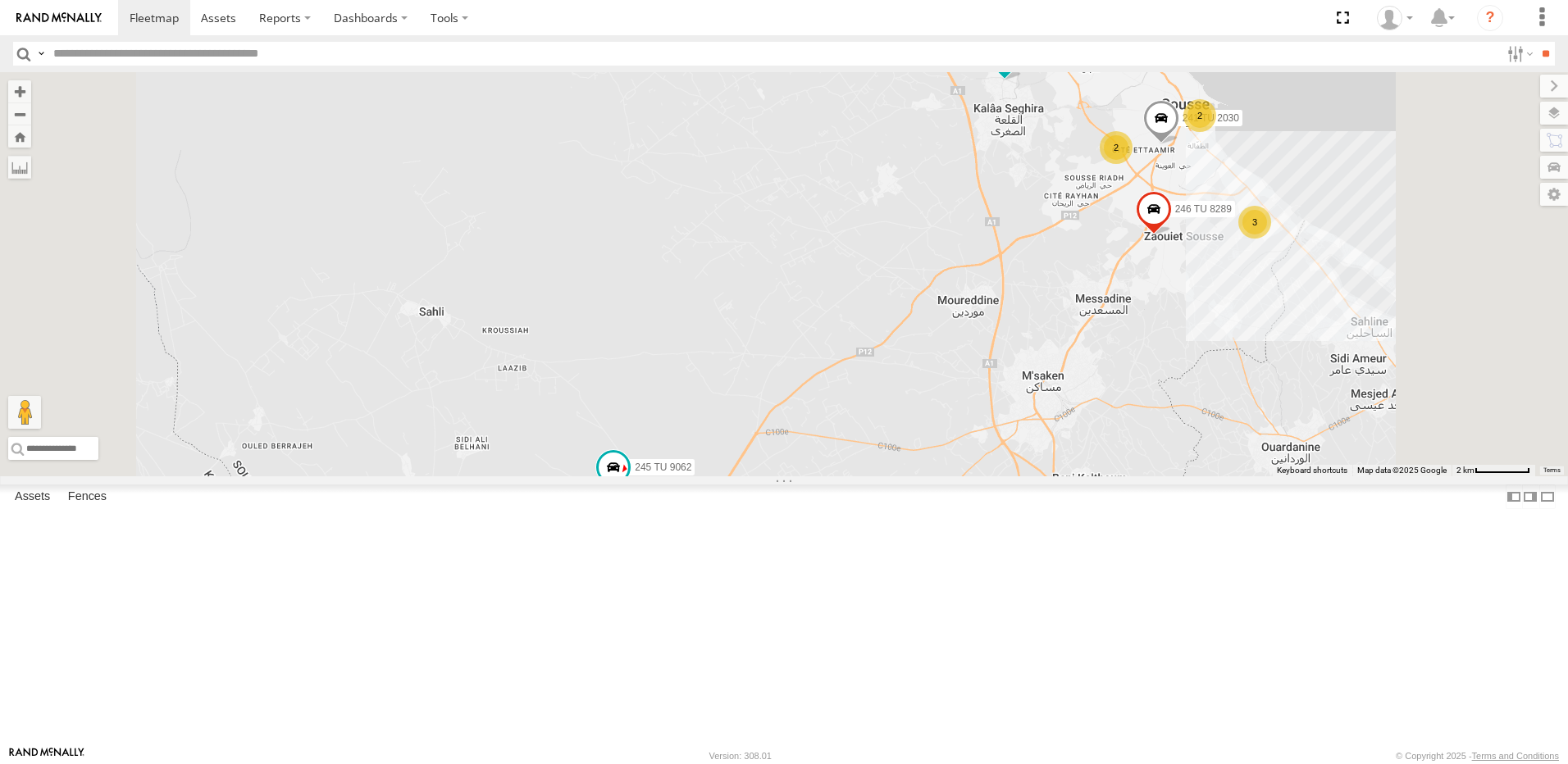
drag, startPoint x: 760, startPoint y: 532, endPoint x: 775, endPoint y: 357, distance: 175.6
click at [775, 361] on div "246 TU 8289 231 TU 3158 241 TU 2026 245 TU 9060 245 TU 9062 241 TU 2030 2 2 3 2…" at bounding box center [784, 274] width 1568 height 404
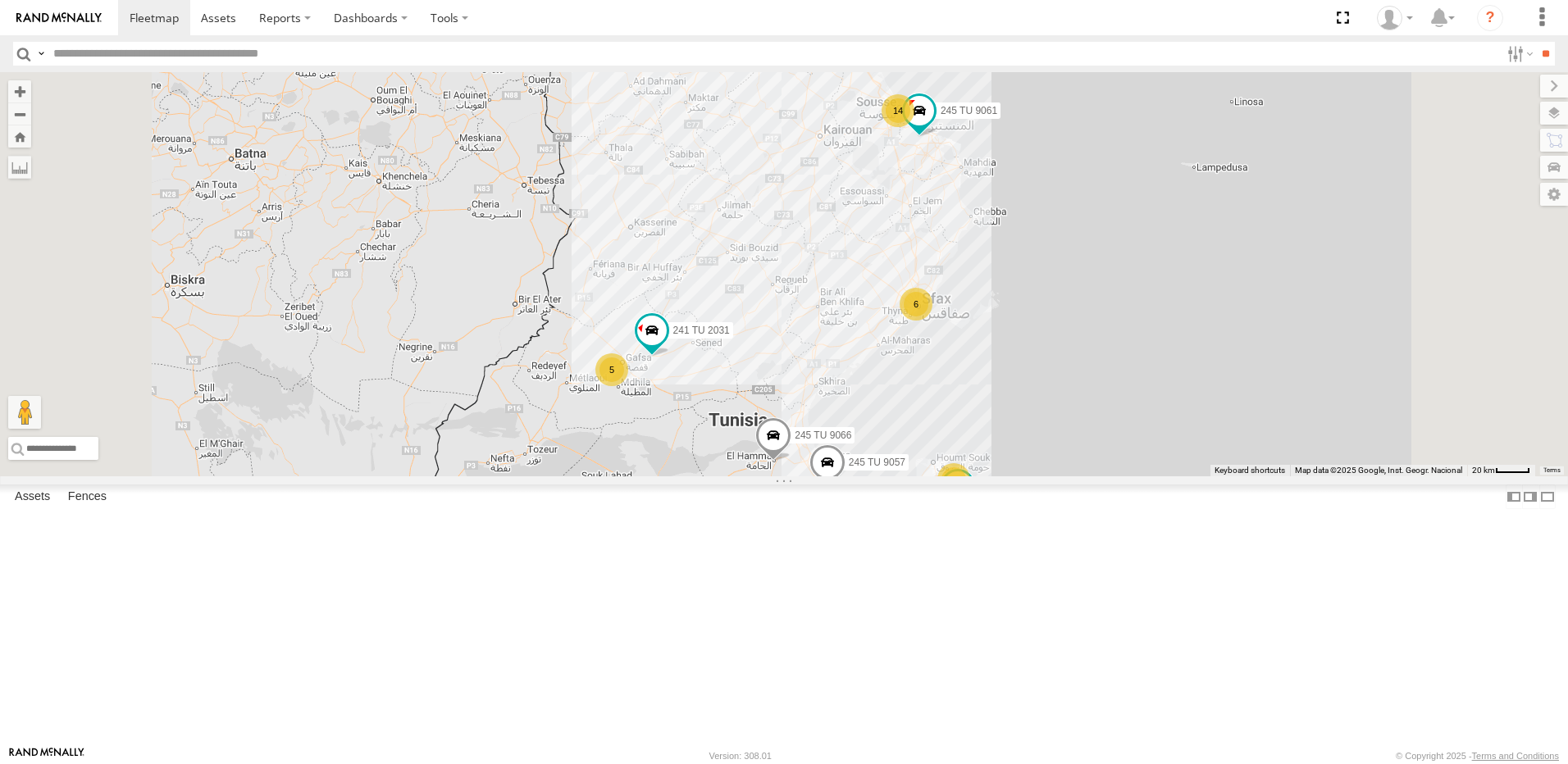
click at [1085, 246] on div "7 6 14 241 TU 2029 5 6 245 TU 9057 245 TU 9061 2 245 TU 9058 241 TU 2031 245 TU…" at bounding box center [784, 274] width 1568 height 404
click at [915, 127] on div "14" at bounding box center [898, 111] width 33 height 33
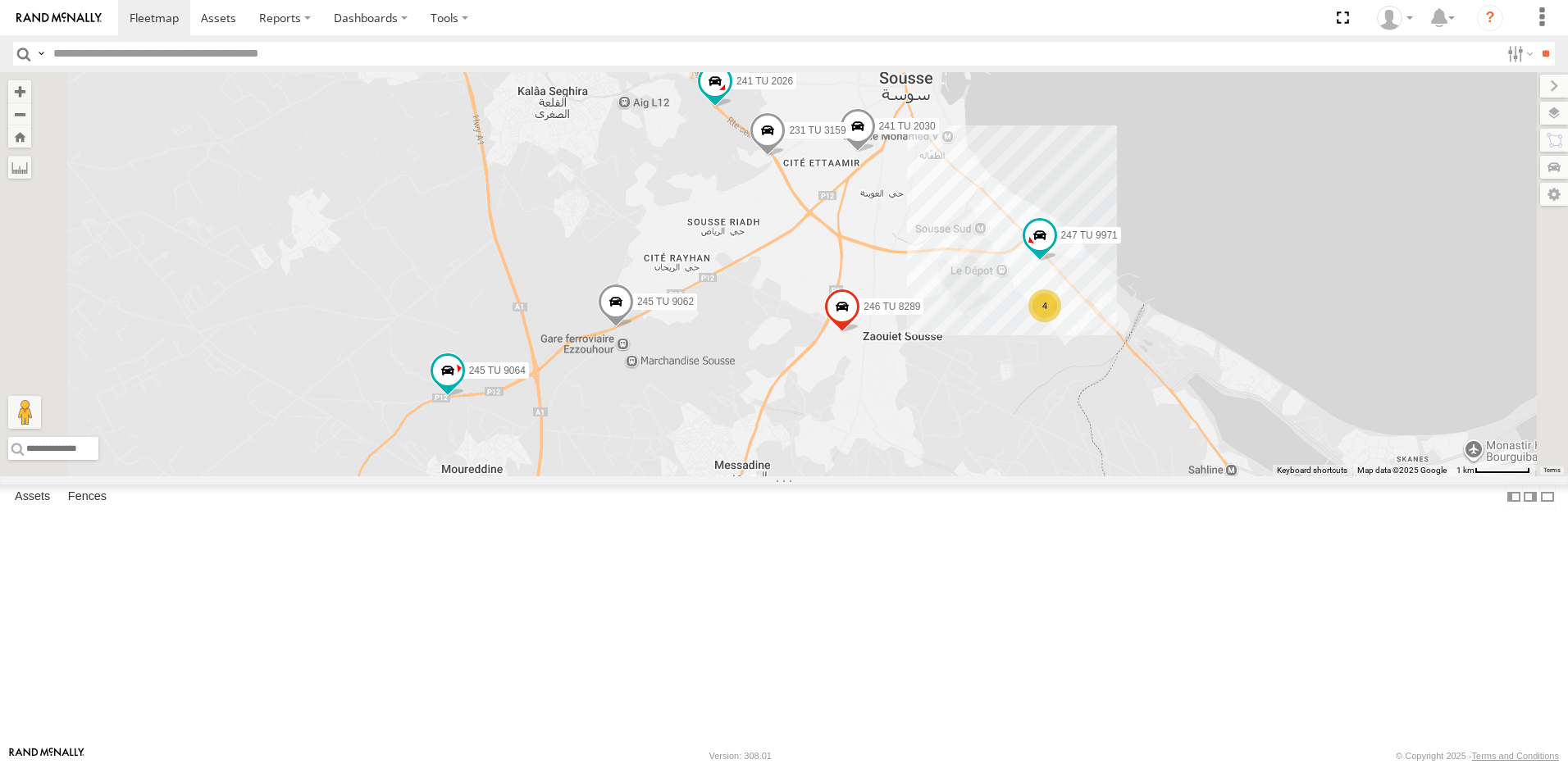
drag, startPoint x: 904, startPoint y: 452, endPoint x: 860, endPoint y: 280, distance: 177.5
click at [860, 280] on div "241 TU 2029 245 TU 9057 245 TU 9061 245 TU 9058 241 TU 2031 245 TU 9066 241 TU …" at bounding box center [784, 274] width 1568 height 404
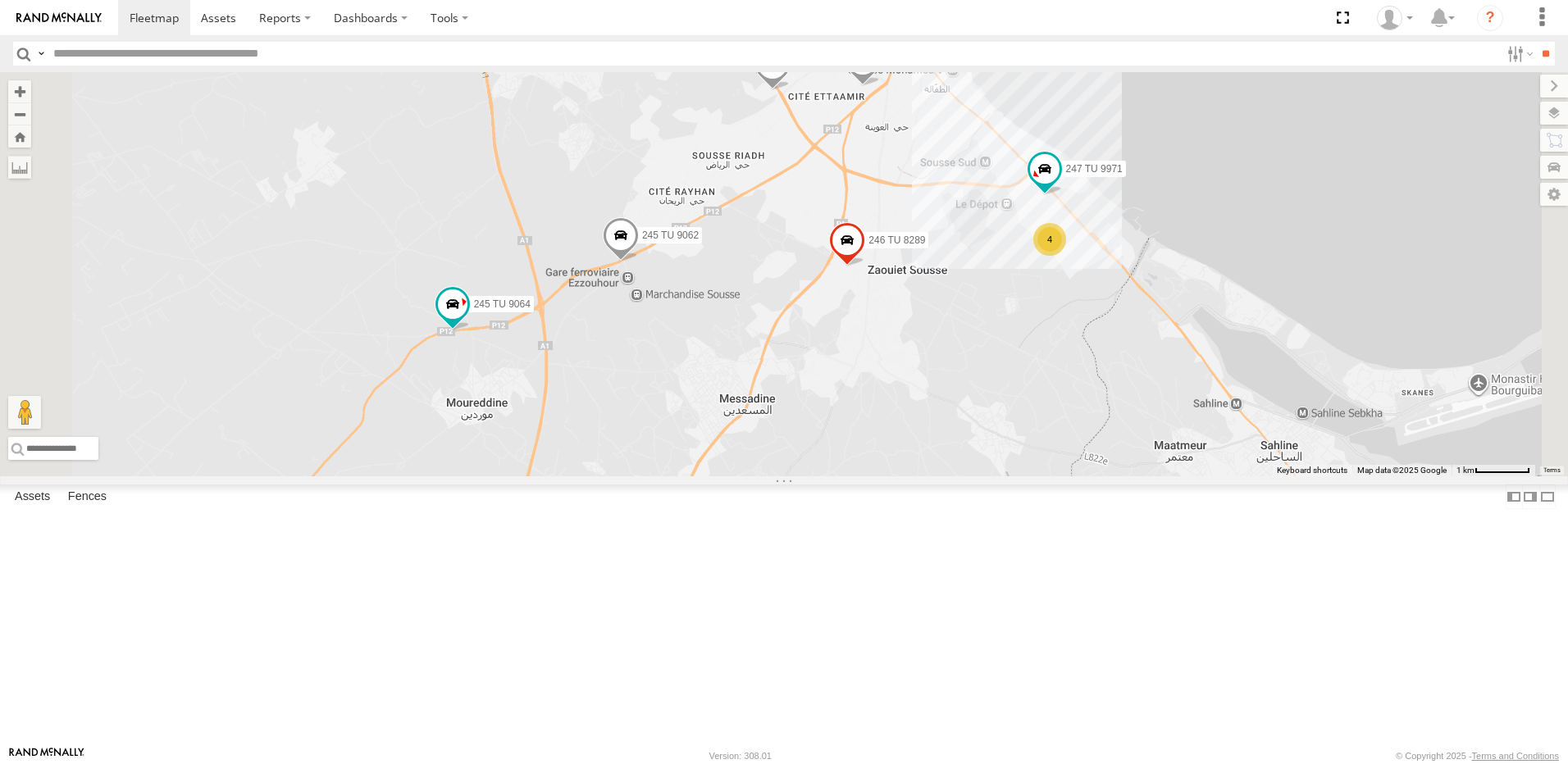
drag, startPoint x: 726, startPoint y: 412, endPoint x: 750, endPoint y: 334, distance: 81.6
click at [731, 335] on div "241 TU 2029 245 TU 9057 245 TU 9061 245 TU 9058 241 TU 2031 245 TU 9066 241 TU …" at bounding box center [784, 274] width 1568 height 404
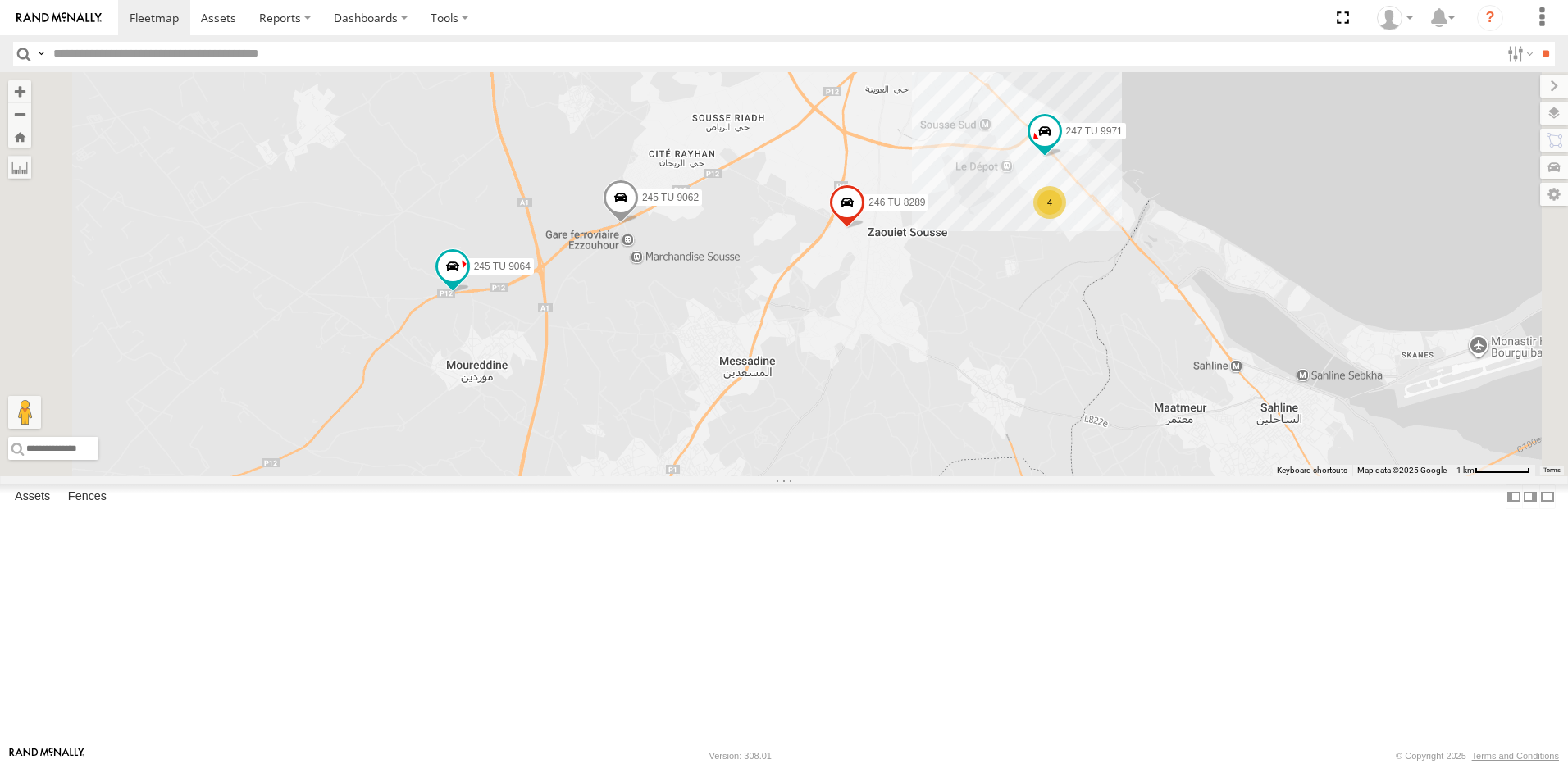
click at [639, 223] on span at bounding box center [621, 202] width 36 height 44
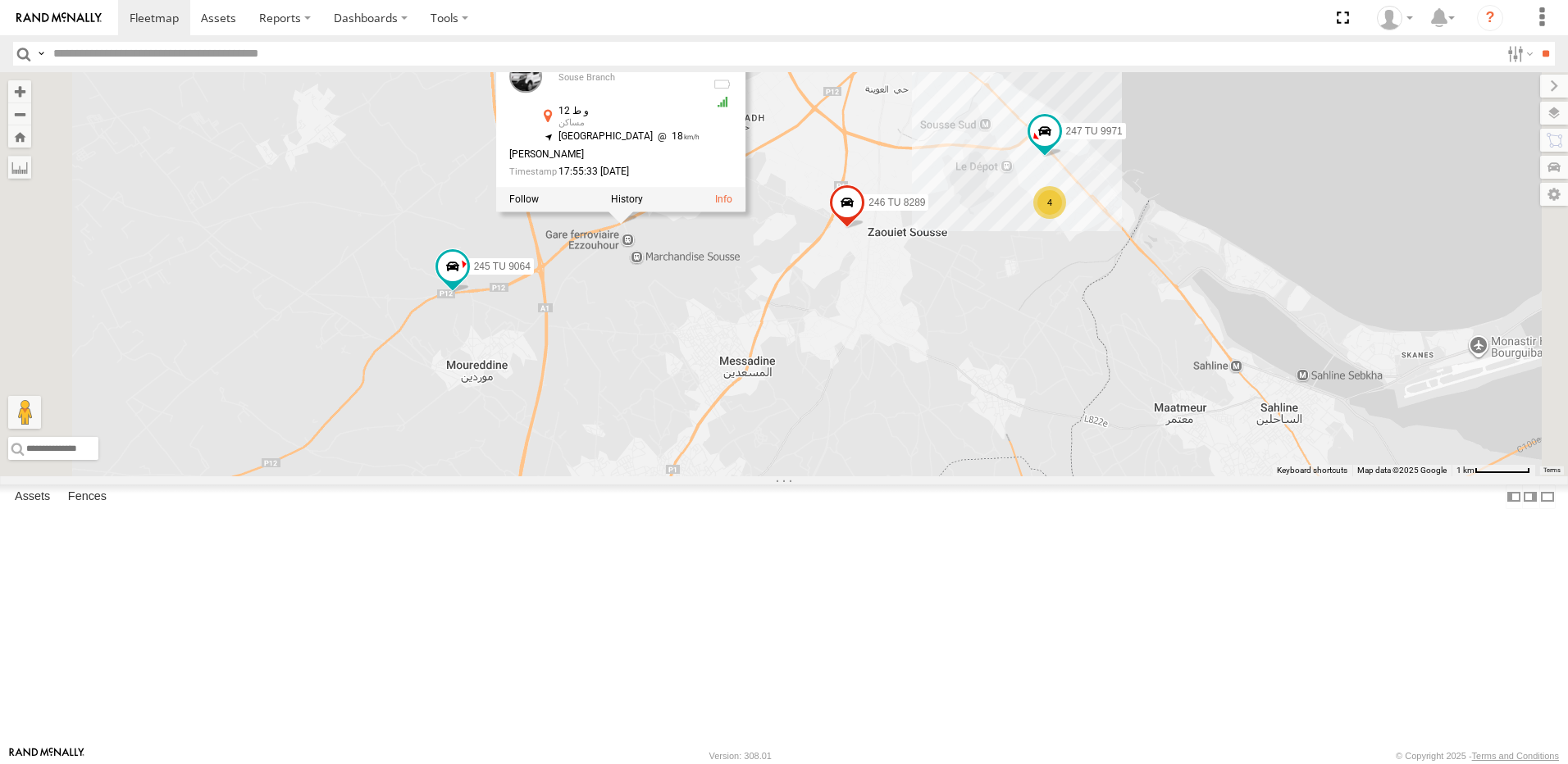
click at [609, 281] on div "241 TU 2029 245 TU 9057 245 TU 9061 245 TU 9058 241 TU 2031 245 TU 9066 241 TU …" at bounding box center [784, 274] width 1568 height 404
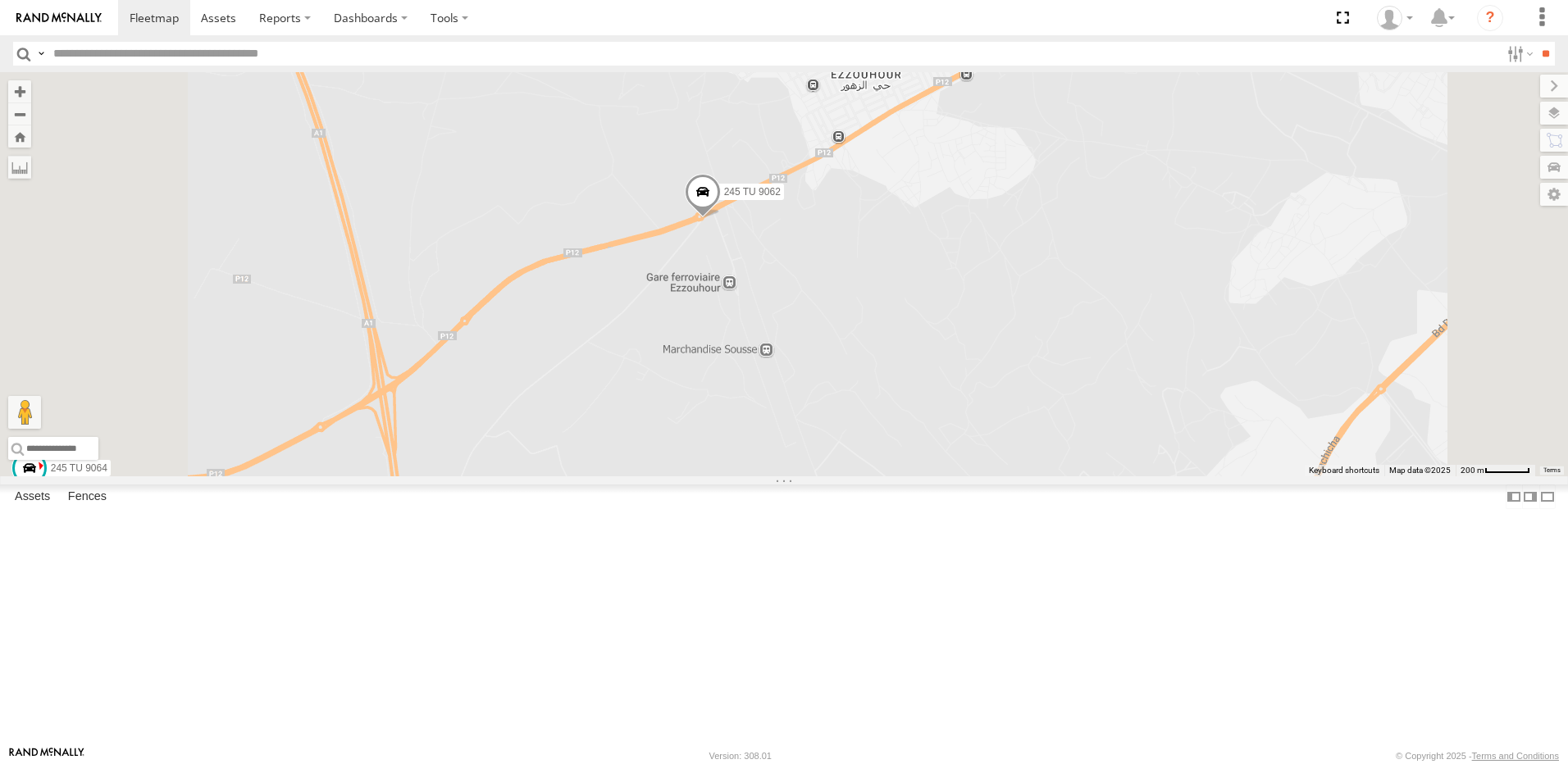
click at [721, 218] on span at bounding box center [703, 196] width 36 height 44
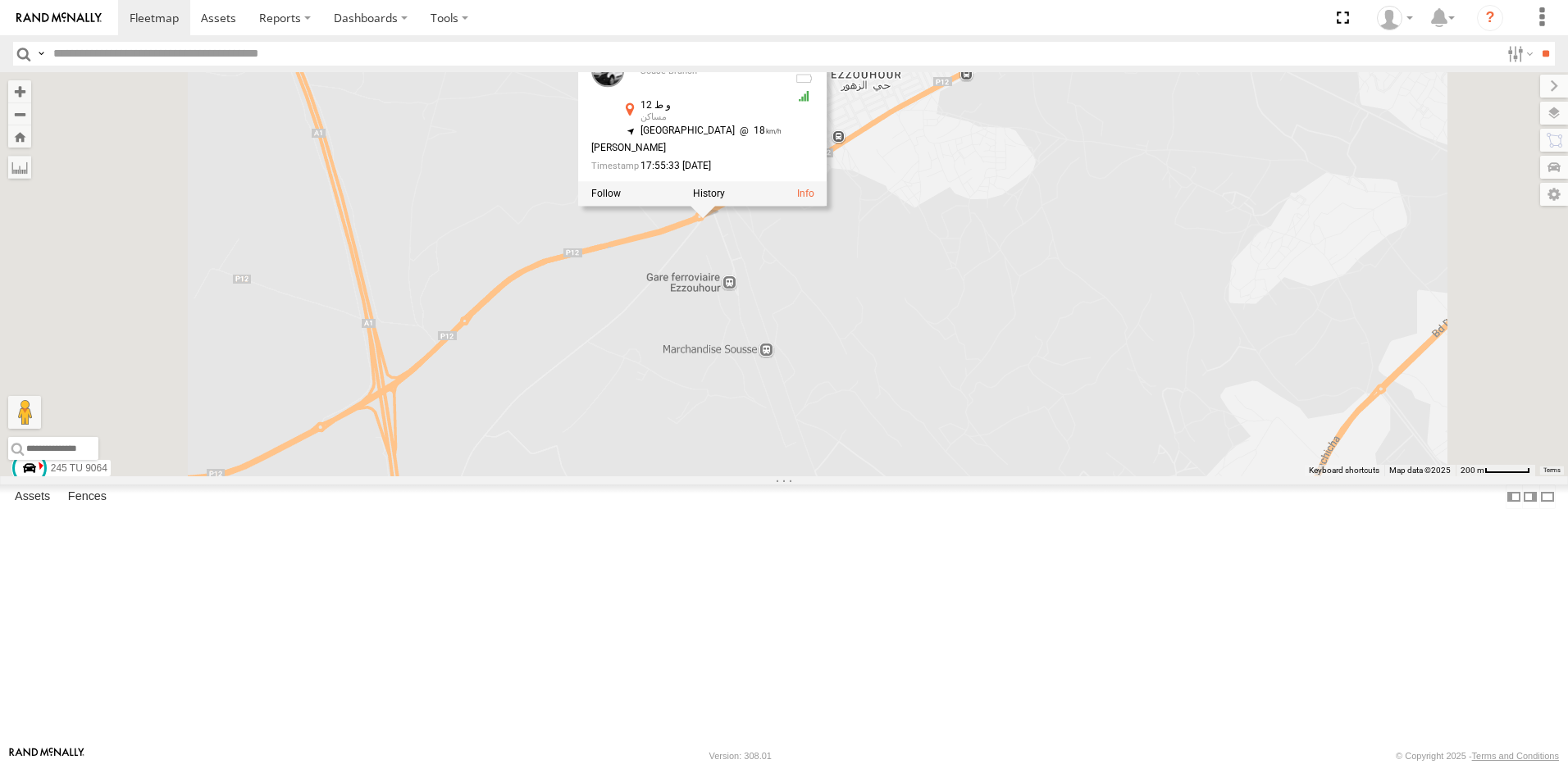
click at [862, 360] on div "241 TU 2029 245 TU 9057 245 TU 9061 245 TU 9058 241 TU 2031 245 TU 9066 241 TU …" at bounding box center [784, 274] width 1568 height 404
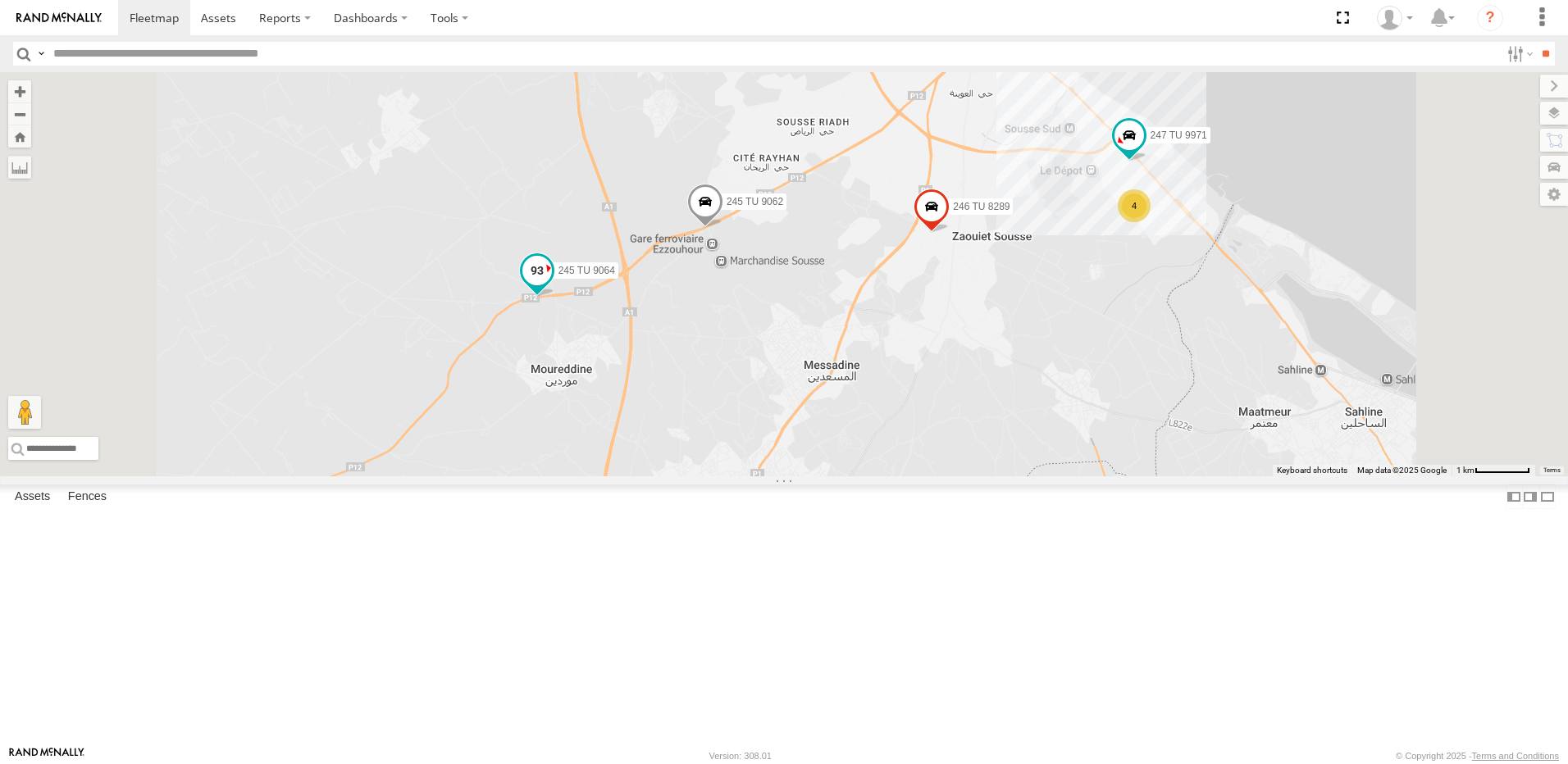
click at [556, 297] on span at bounding box center [537, 274] width 36 height 44
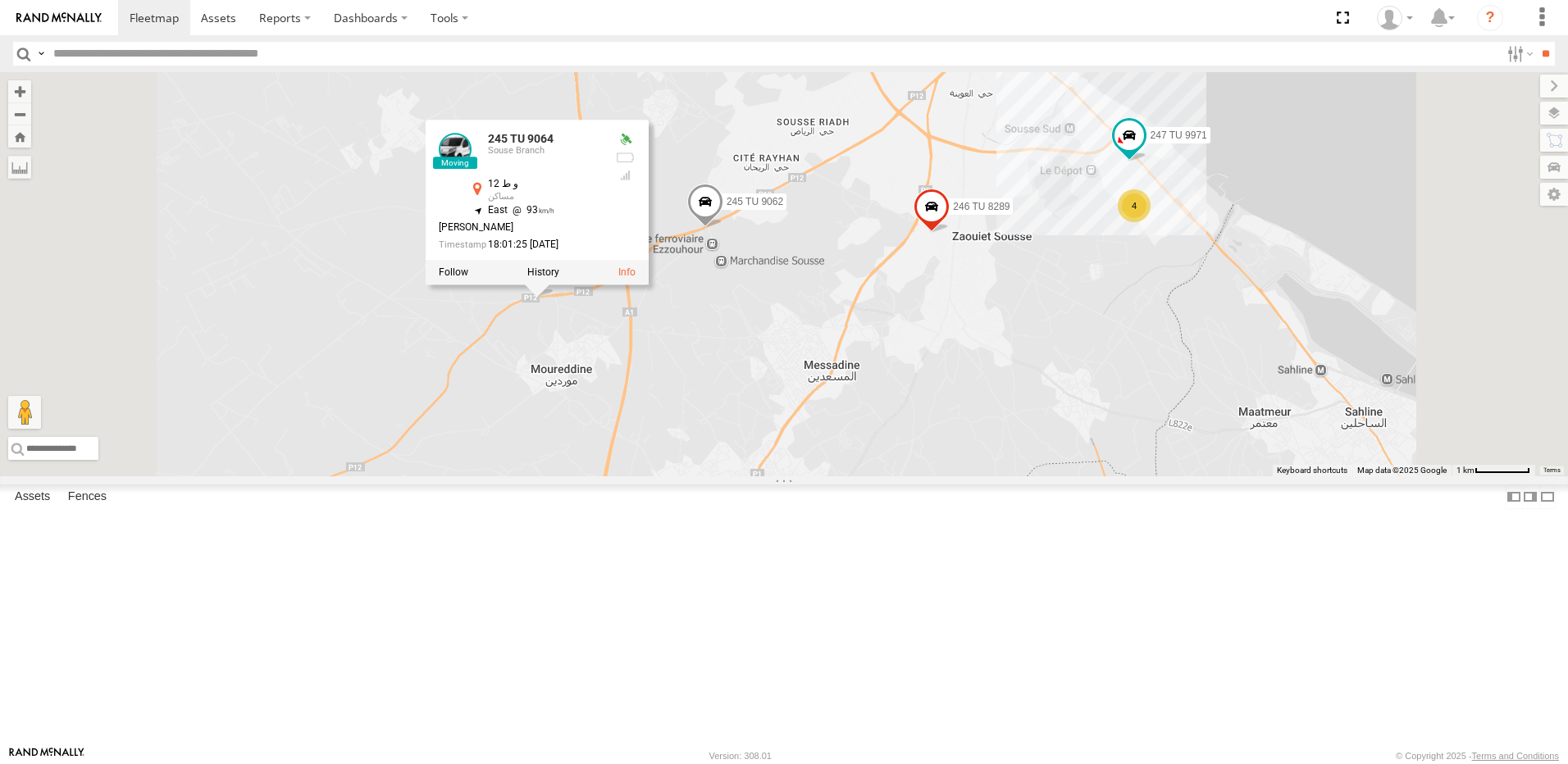
click at [873, 452] on div "241 TU 2029 245 TU 9057 245 TU 9061 245 TU 9058 241 TU 2031 245 TU 9066 241 TU …" at bounding box center [784, 274] width 1568 height 404
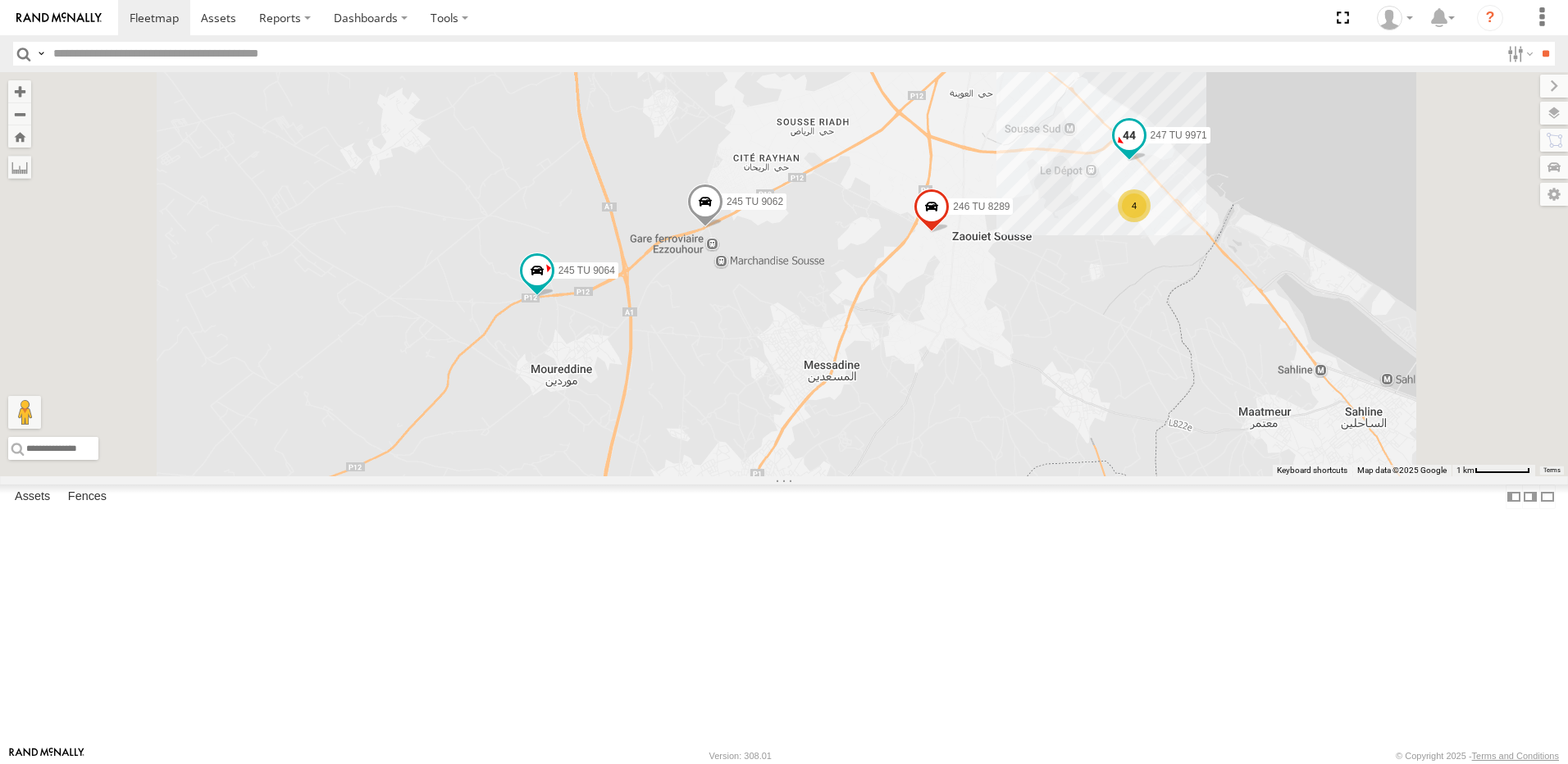
click at [1144, 150] on span at bounding box center [1129, 136] width 30 height 30
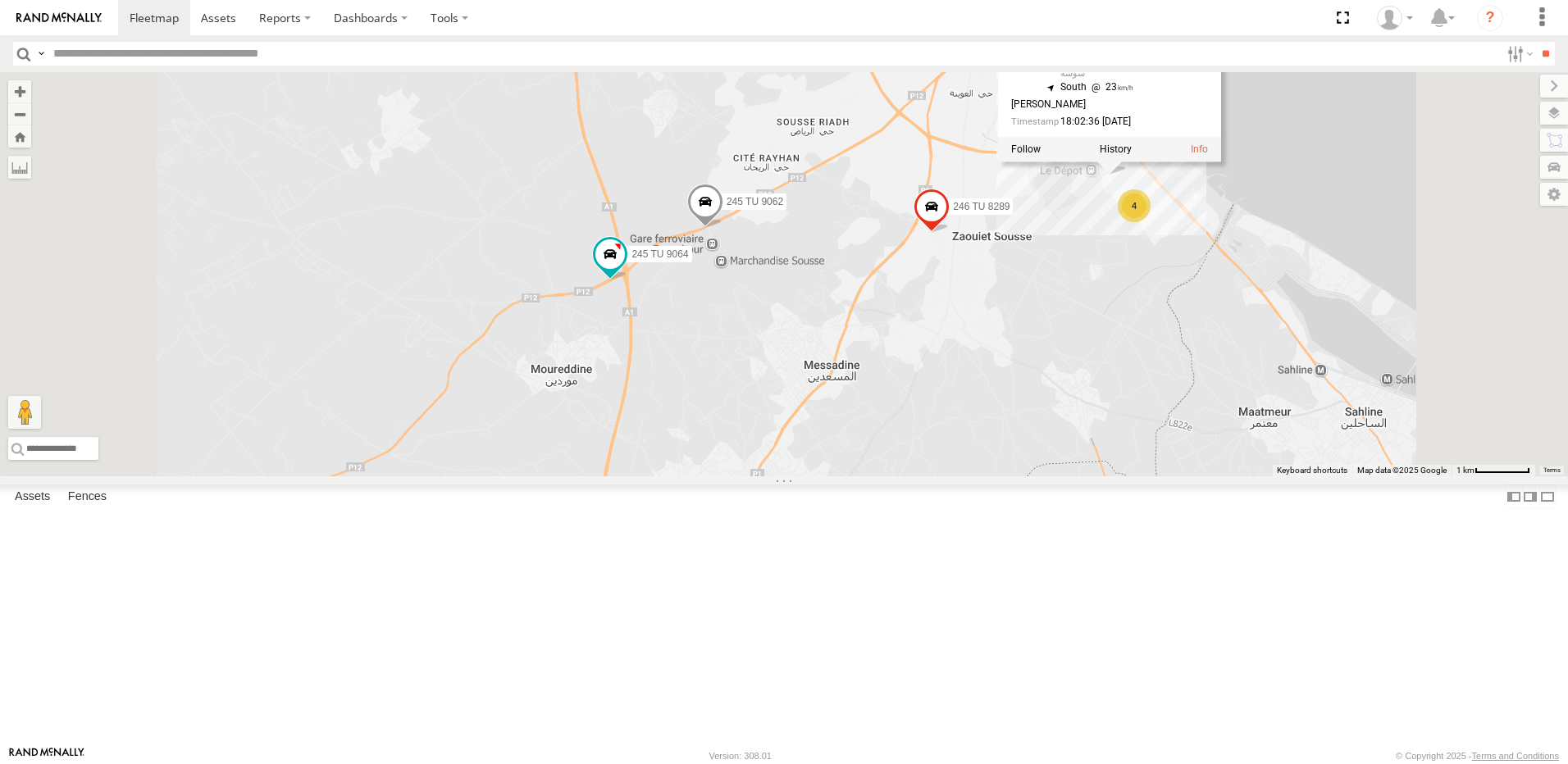
click at [1286, 398] on div "241 TU 2029 245 TU 9057 245 TU 9061 245 TU 9058 241 TU 2031 245 TU 9066 241 TU …" at bounding box center [784, 274] width 1568 height 404
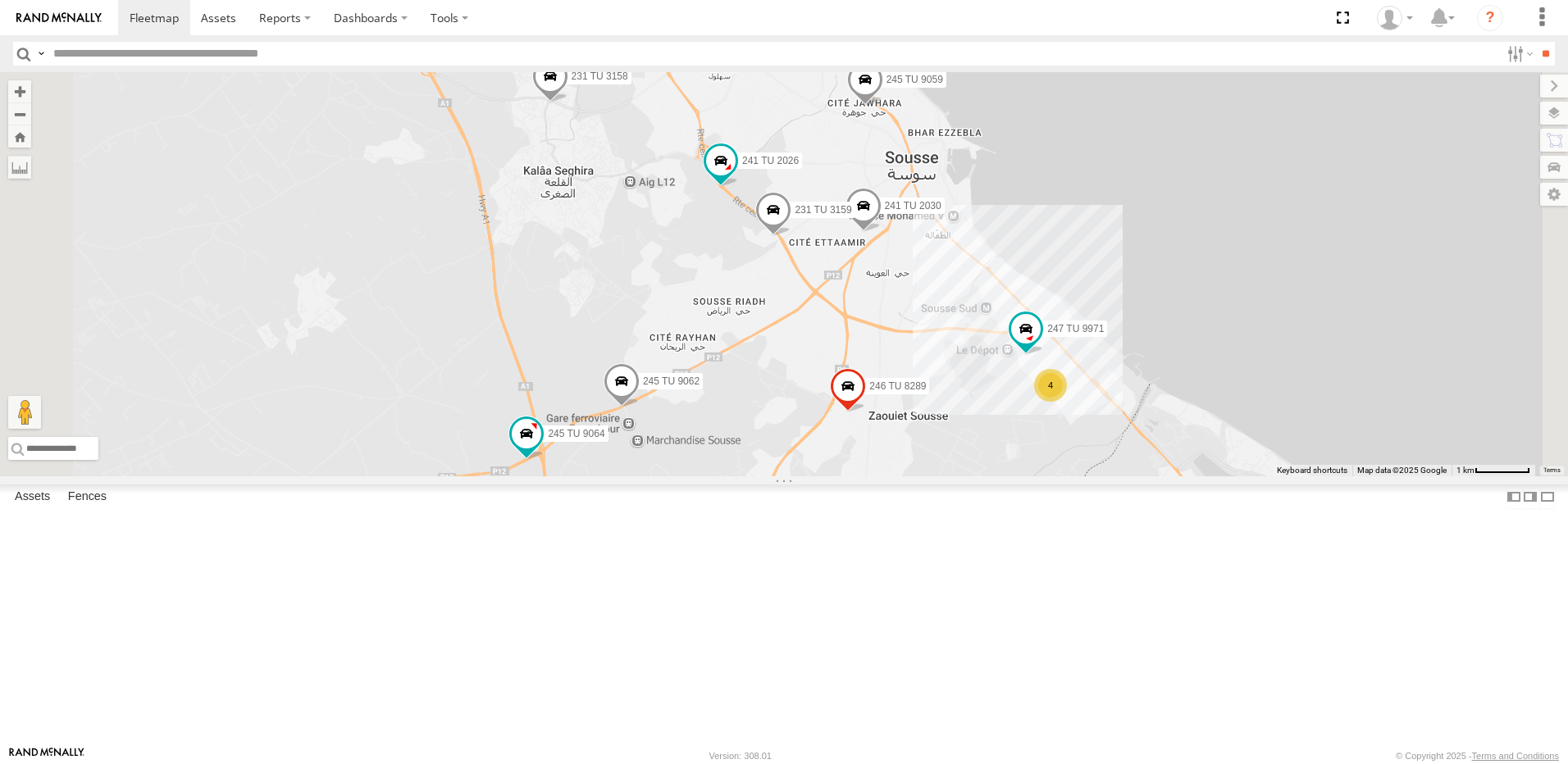
drag, startPoint x: 1043, startPoint y: 396, endPoint x: 958, endPoint y: 587, distance: 209.1
click at [958, 476] on div "241 TU 2029 245 TU 9057 245 TU 9061 245 TU 9058 241 TU 2031 245 TU 9066 241 TU …" at bounding box center [784, 274] width 1568 height 404
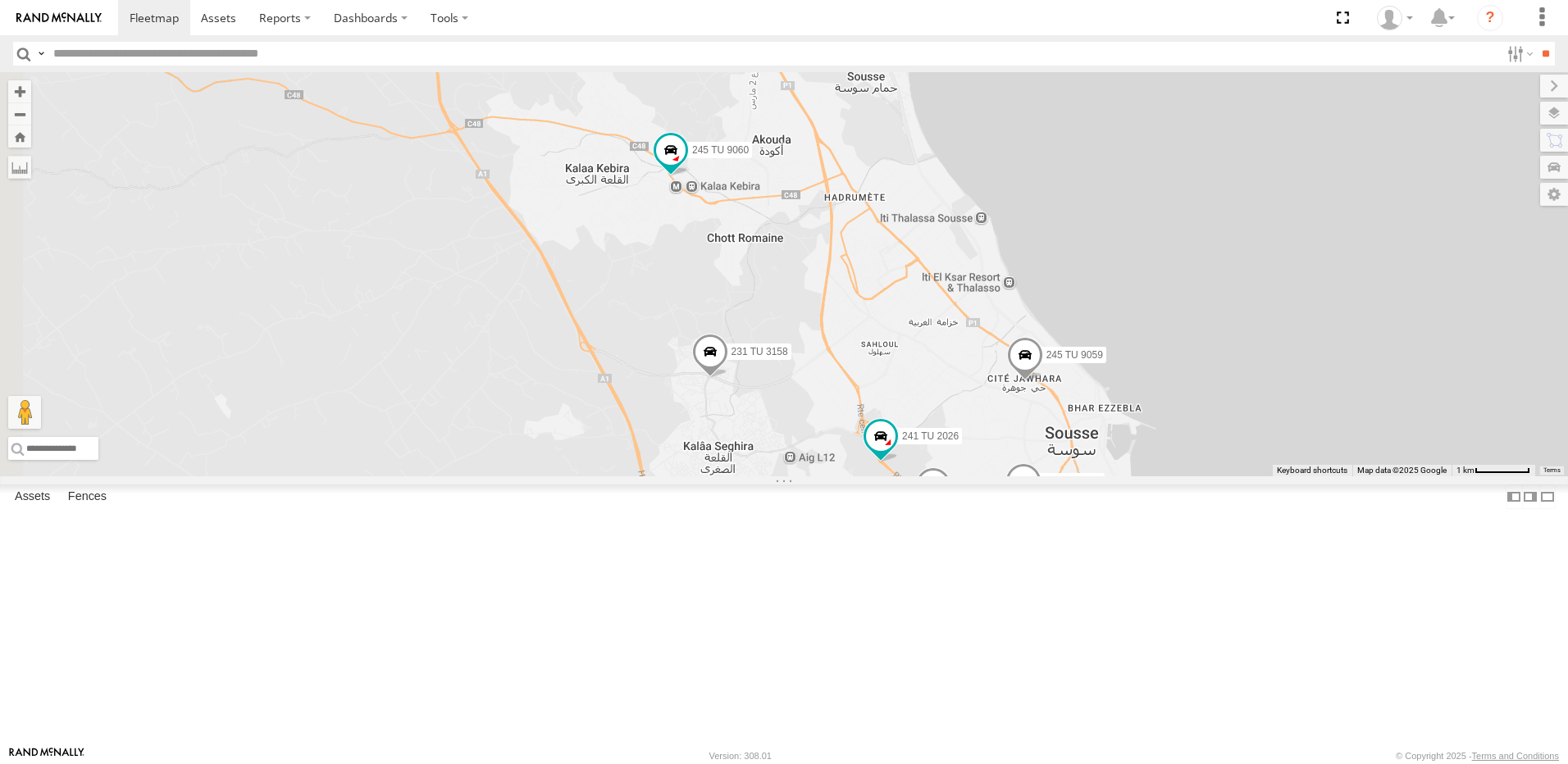
drag, startPoint x: 806, startPoint y: 275, endPoint x: 966, endPoint y: 554, distance: 321.6
click at [966, 476] on div "241 TU 2029 245 TU 9057 245 TU 9061 245 TU 9058 241 TU 2031 245 TU 9066 241 TU …" at bounding box center [784, 274] width 1568 height 404
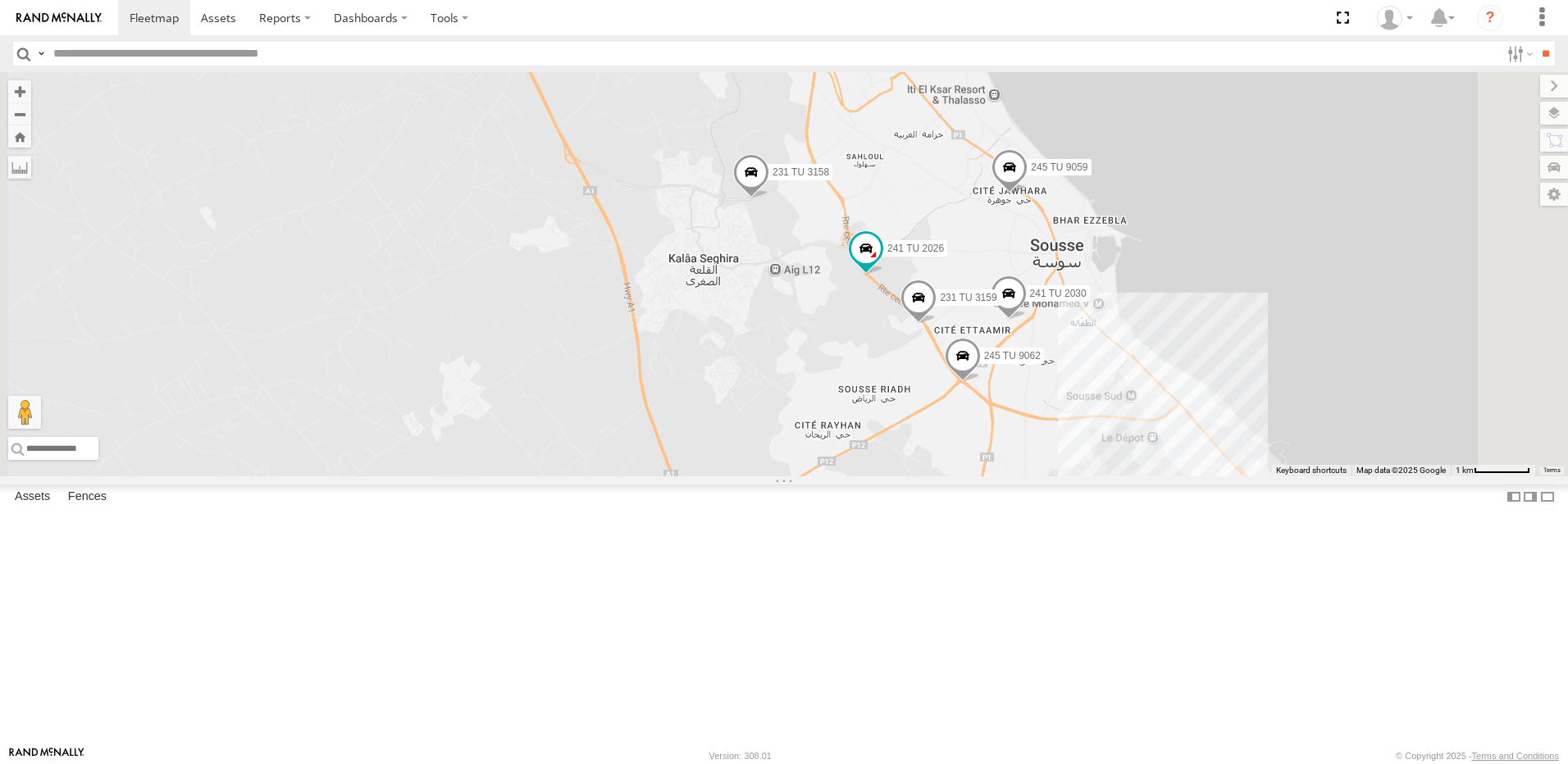
drag, startPoint x: 753, startPoint y: 404, endPoint x: 752, endPoint y: 394, distance: 10.0
click at [752, 394] on div "241 TU 2030 231 TU 3159 241 TU 2026 245 TU 9062 245 TU 9060 231 TU 3158 245 TU …" at bounding box center [784, 274] width 1568 height 404
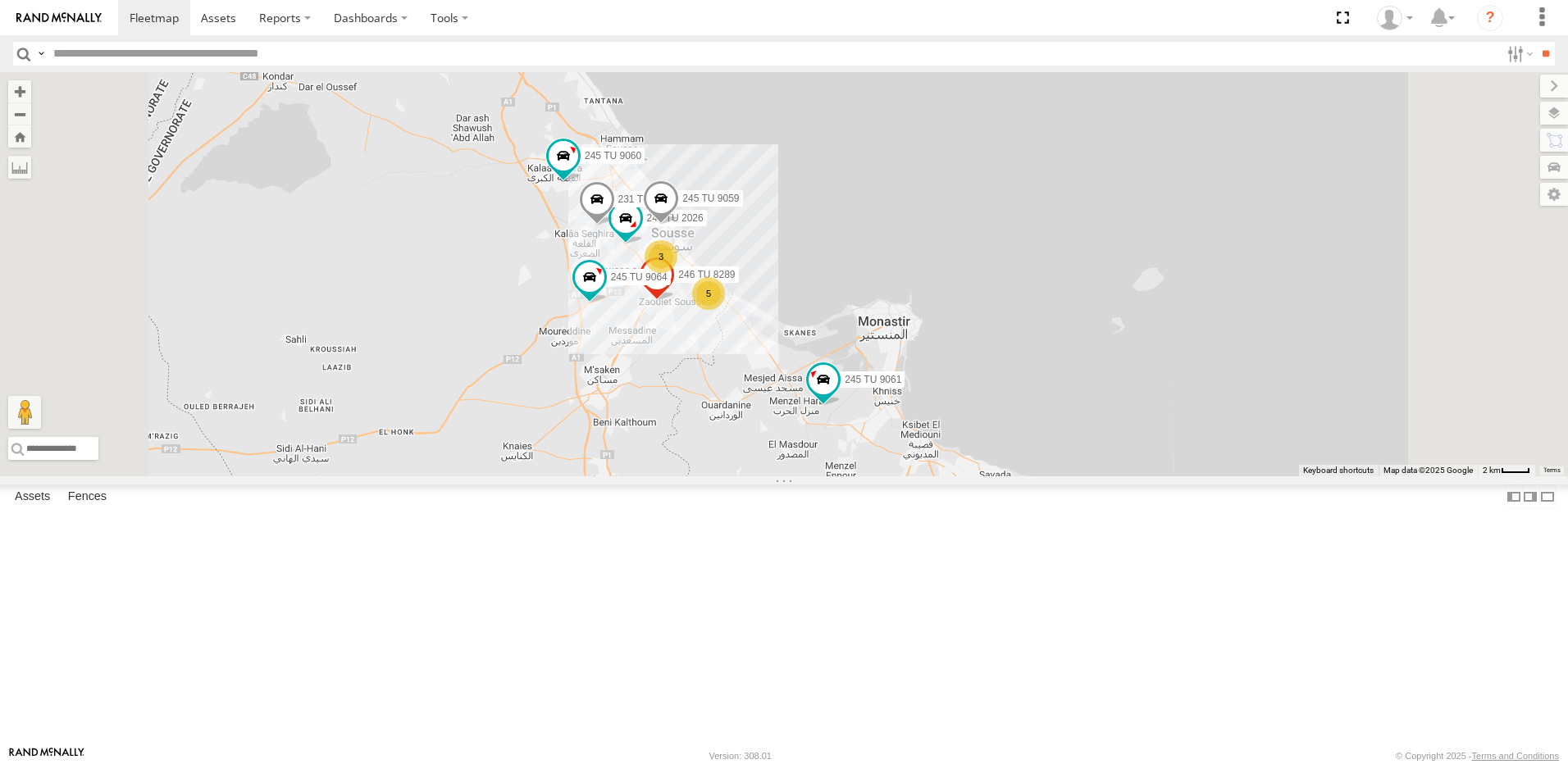
drag, startPoint x: 757, startPoint y: 451, endPoint x: 750, endPoint y: 398, distance: 53.5
click at [750, 398] on div "241 TU 2026 245 TU 9060 231 TU 3158 245 TU 9059 3 5 245 TU 9061 246 TU 8289 245…" at bounding box center [784, 274] width 1568 height 404
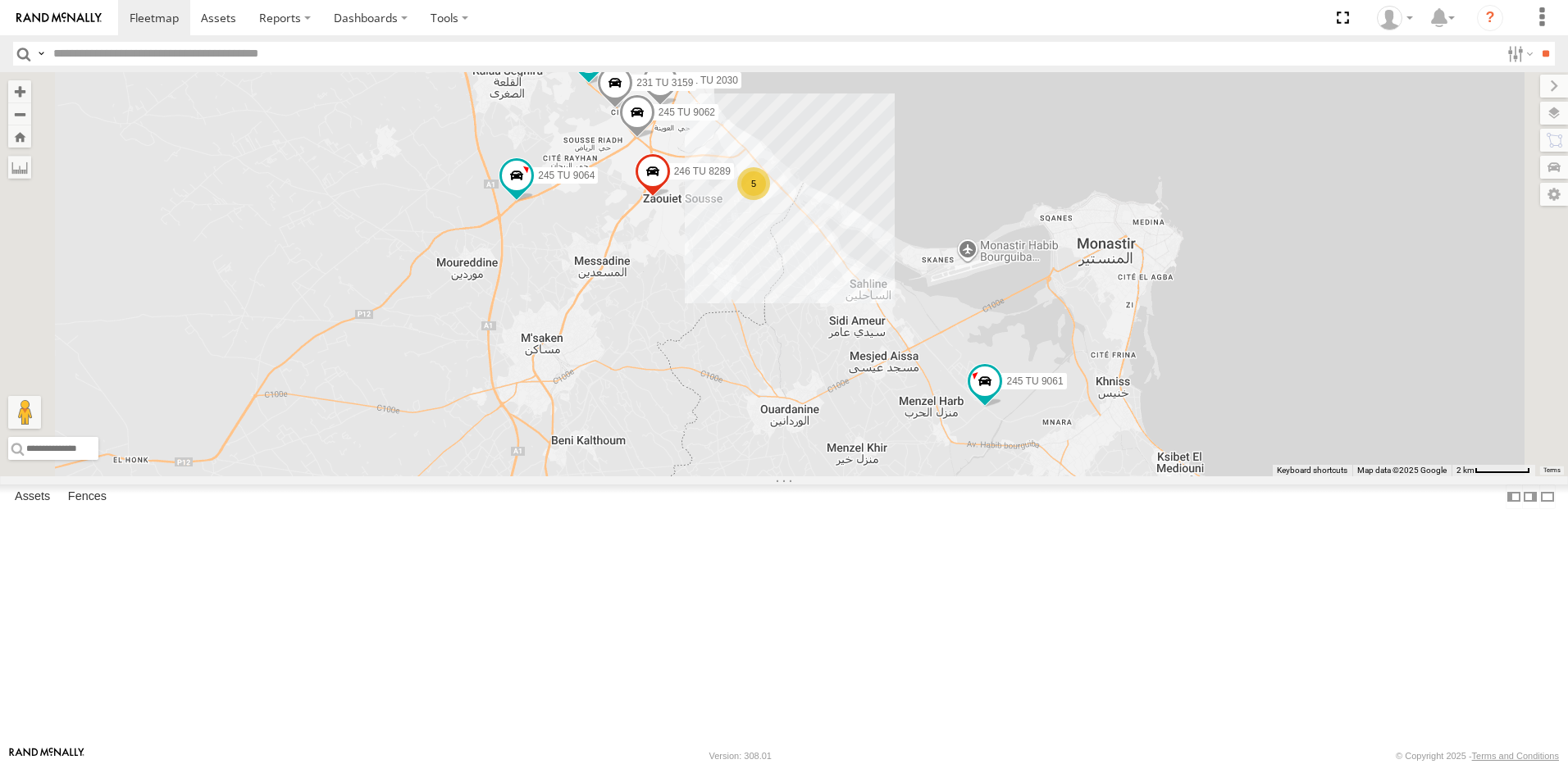
drag, startPoint x: 849, startPoint y: 337, endPoint x: 746, endPoint y: 372, distance: 108.8
click at [746, 372] on div "241 TU 2026 245 TU 9060 231 TU 3158 245 TU 9059 245 TU 9061 246 TU 8289 245 TU …" at bounding box center [784, 274] width 1568 height 404
